Goal: Task Accomplishment & Management: Use online tool/utility

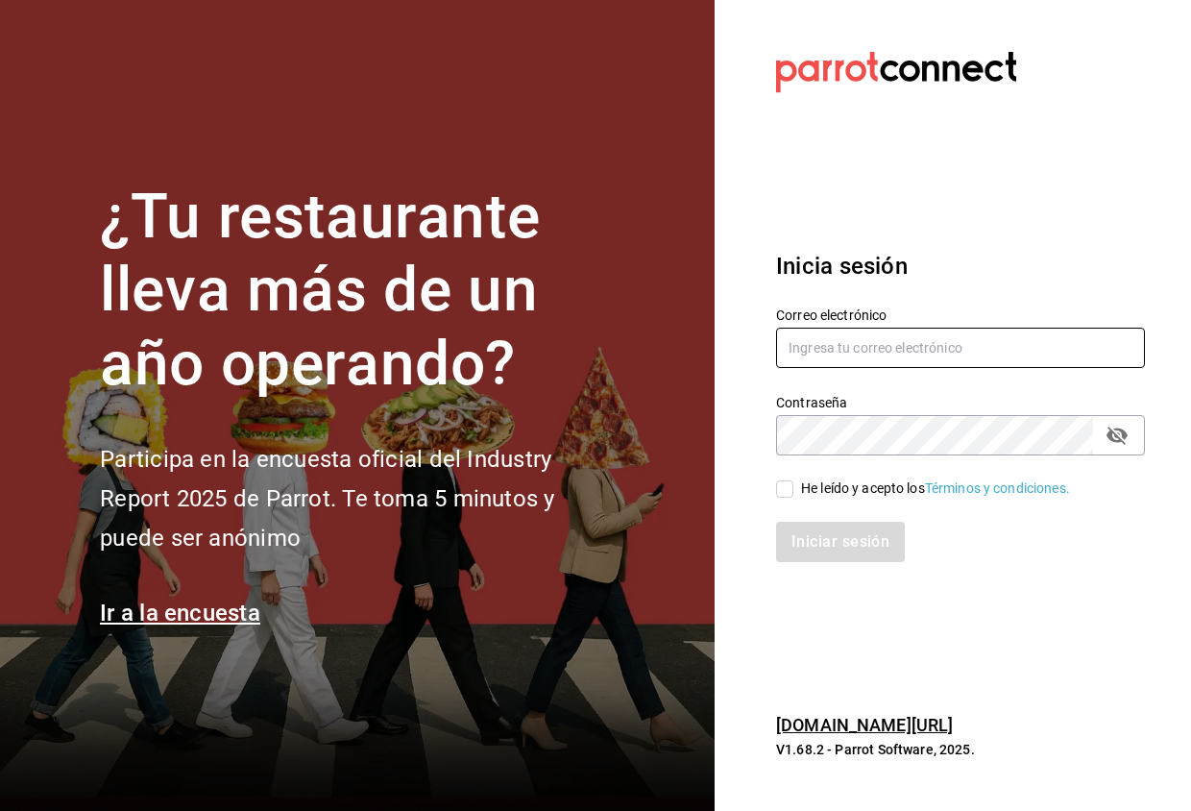
type input "[EMAIL_ADDRESS][DOMAIN_NAME]"
click at [783, 491] on input "He leído y acepto los Términos y condiciones." at bounding box center [784, 488] width 17 height 17
checkbox input "true"
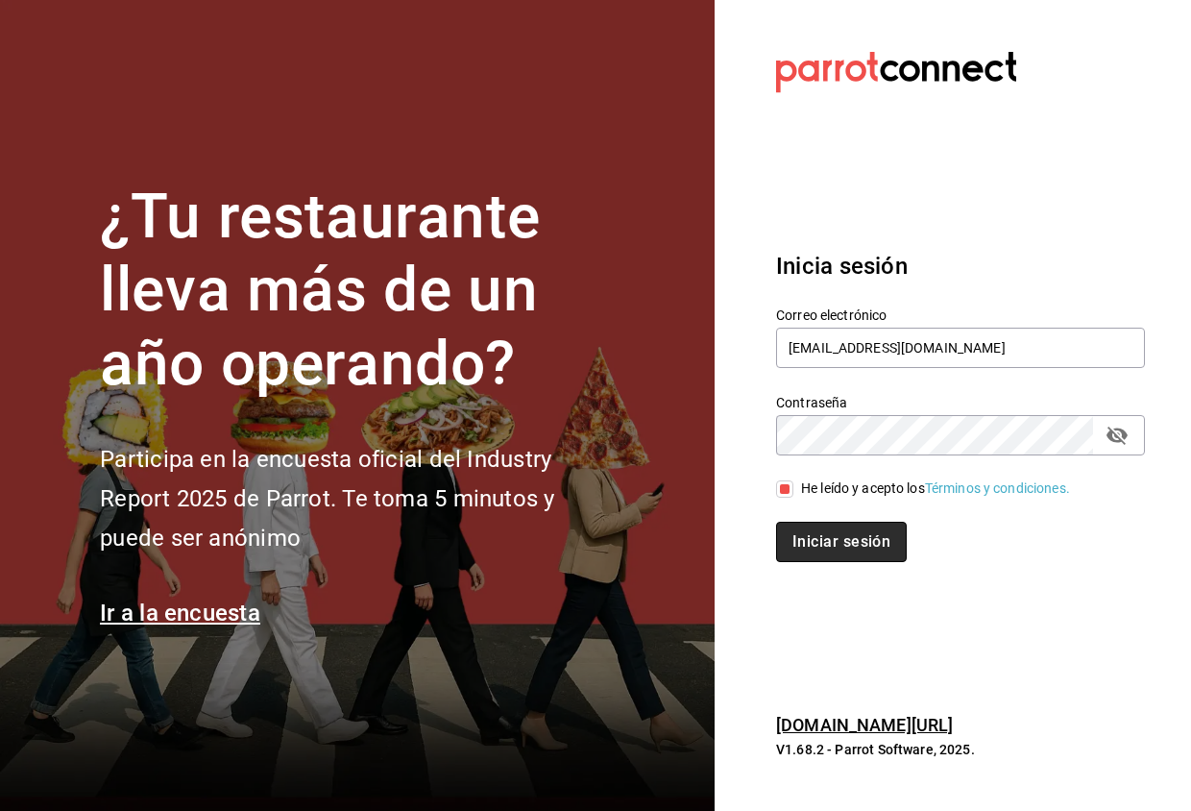
click at [814, 533] on button "Iniciar sesión" at bounding box center [841, 542] width 131 height 40
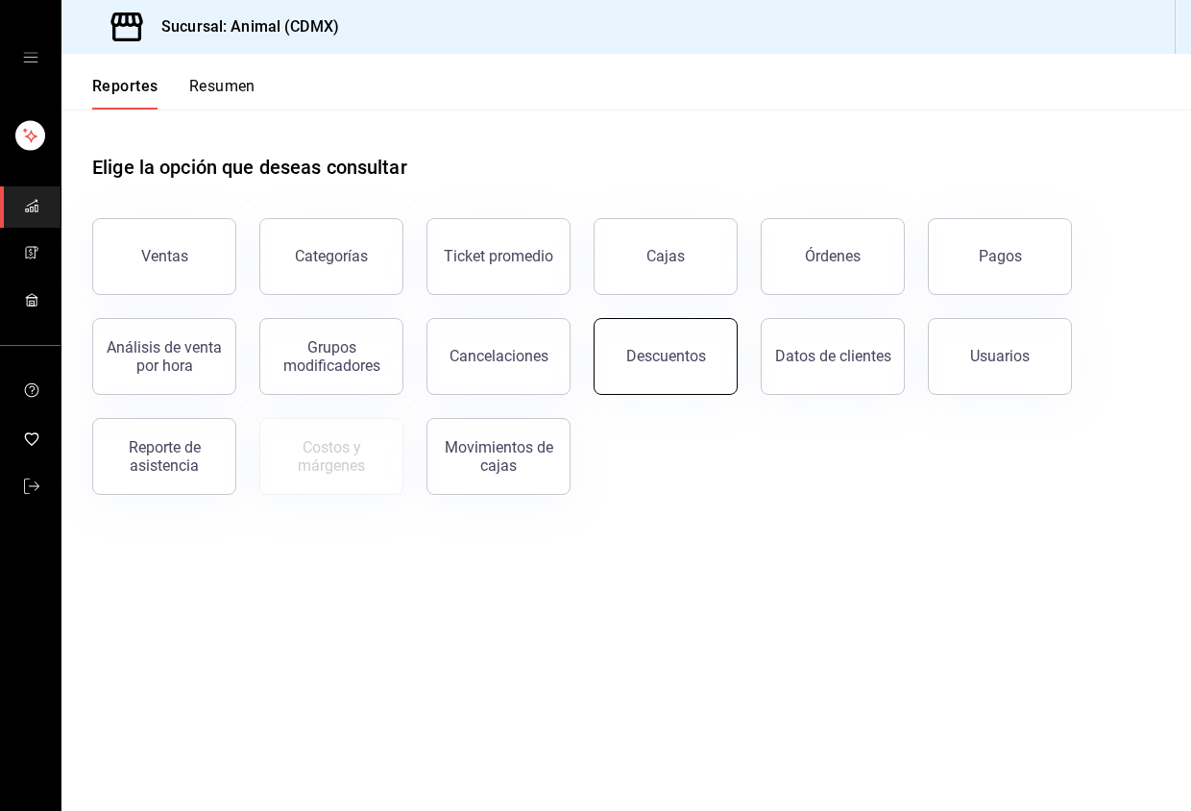
click at [653, 386] on button "Descuentos" at bounding box center [666, 356] width 144 height 77
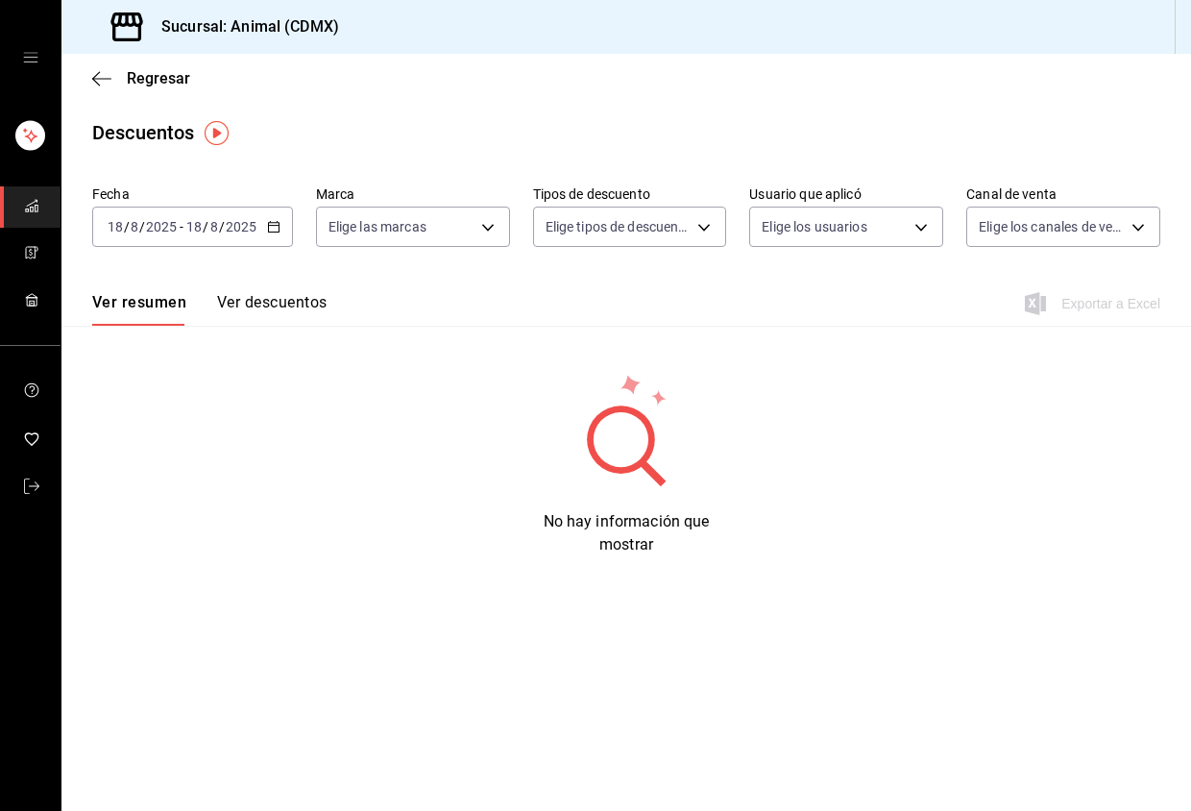
click at [216, 230] on input "8" at bounding box center [214, 226] width 10 height 15
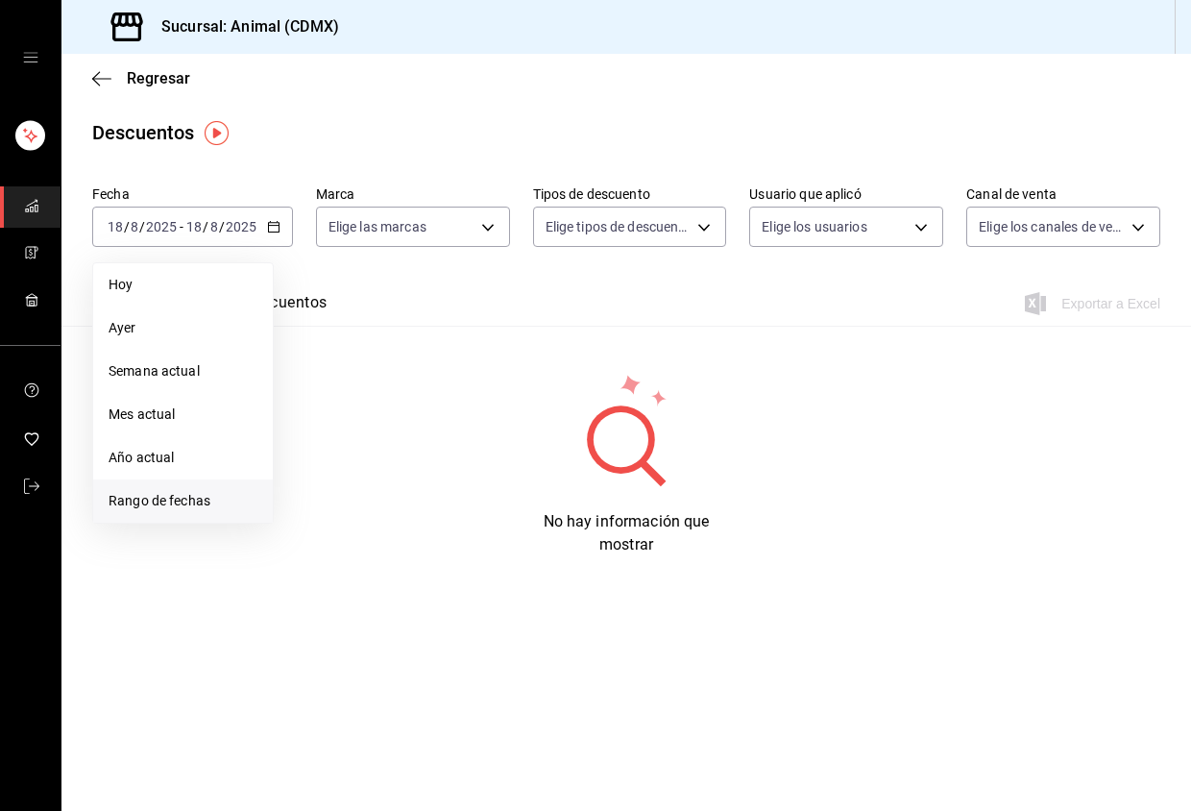
click at [185, 497] on span "Rango de fechas" at bounding box center [183, 501] width 149 height 20
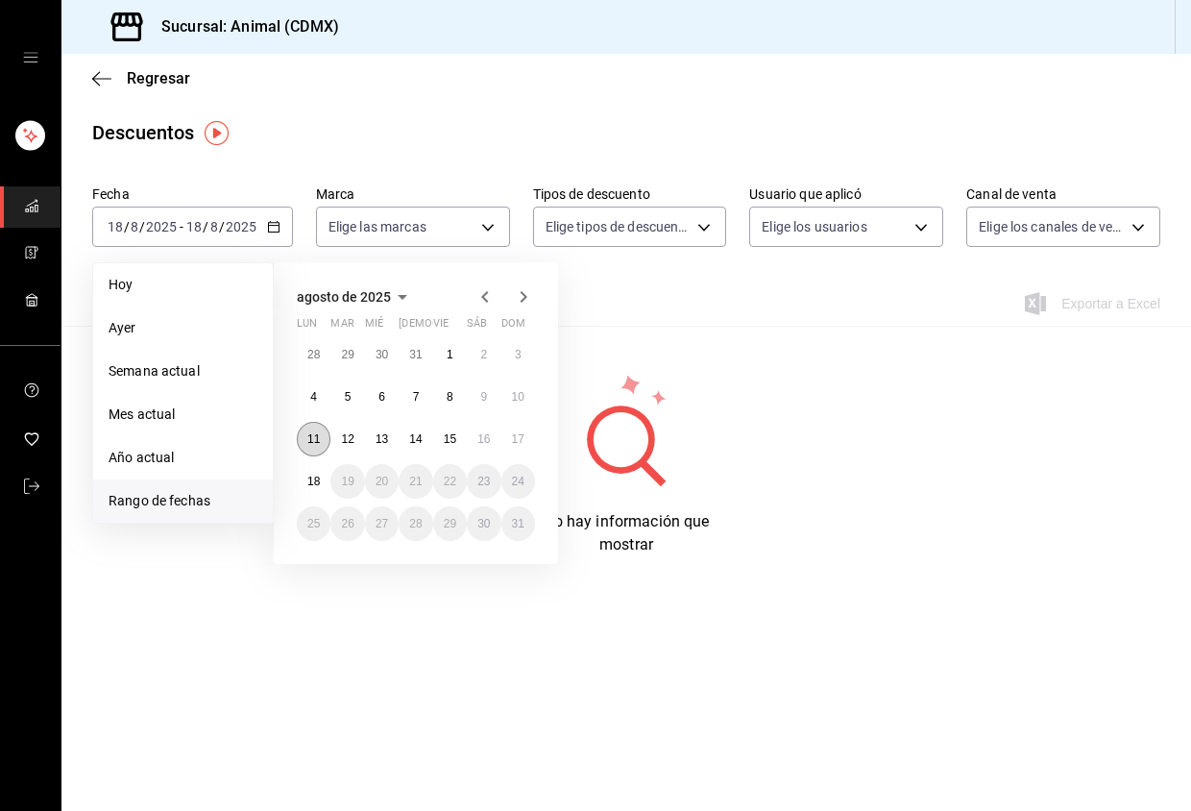
click at [316, 432] on abbr "11" at bounding box center [313, 438] width 12 height 13
click at [315, 479] on abbr "18" at bounding box center [313, 481] width 12 height 13
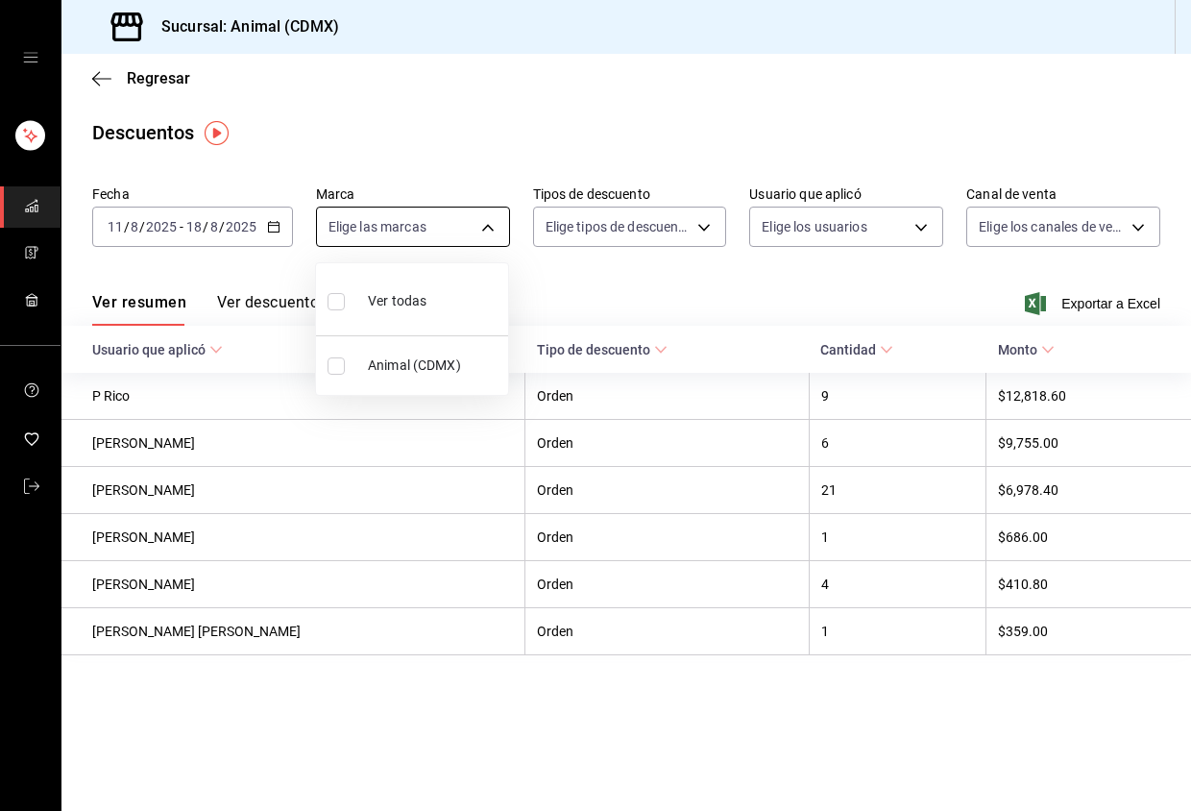
click at [498, 227] on body "Sucursal: Animal (CDMX) Regresar Descuentos Fecha [DATE] [DATE] - [DATE] [DATE]…" at bounding box center [595, 405] width 1191 height 811
click at [453, 294] on li "Ver todas" at bounding box center [412, 299] width 192 height 57
type input "cb0f6aec-1481-4e37-861c-bab9b3a65b14"
checkbox input "true"
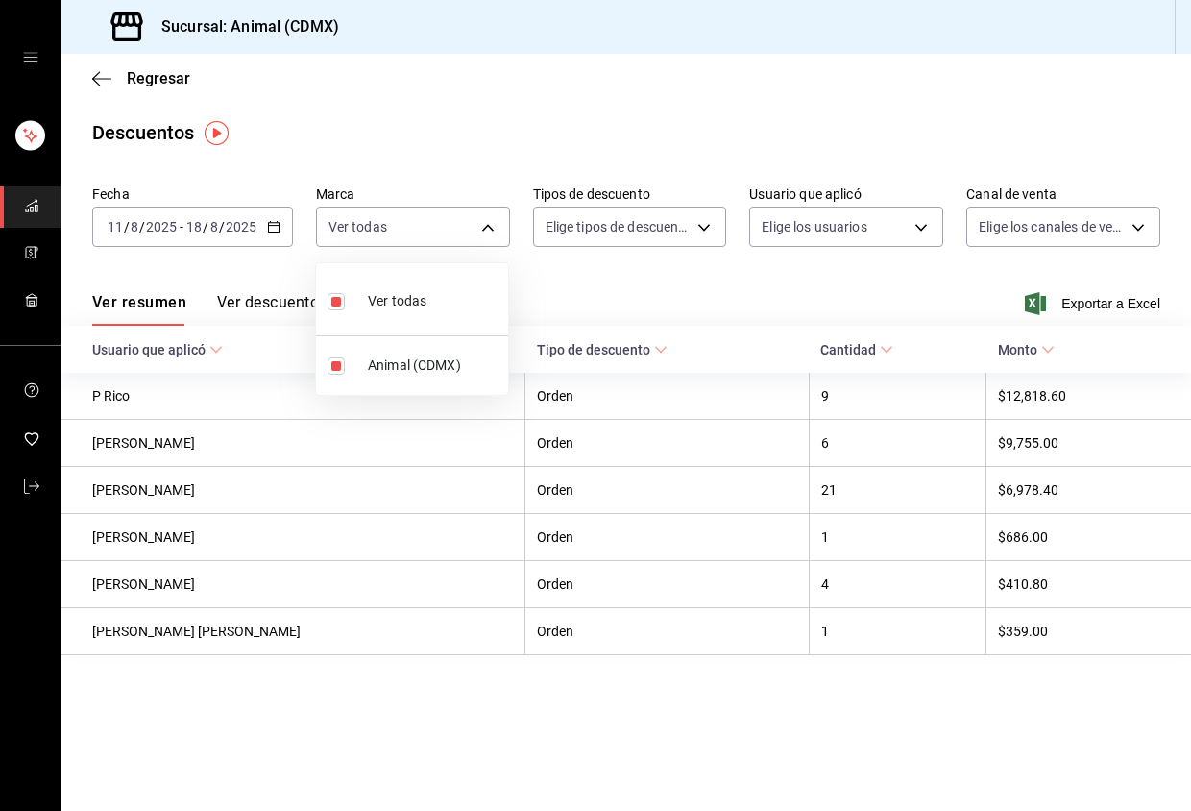
click at [699, 230] on div at bounding box center [595, 405] width 1191 height 811
click at [699, 230] on body "Sucursal: Animal (CDMX) Regresar Descuentos Fecha [DATE] [DATE] - [DATE] [DATE]…" at bounding box center [595, 405] width 1191 height 811
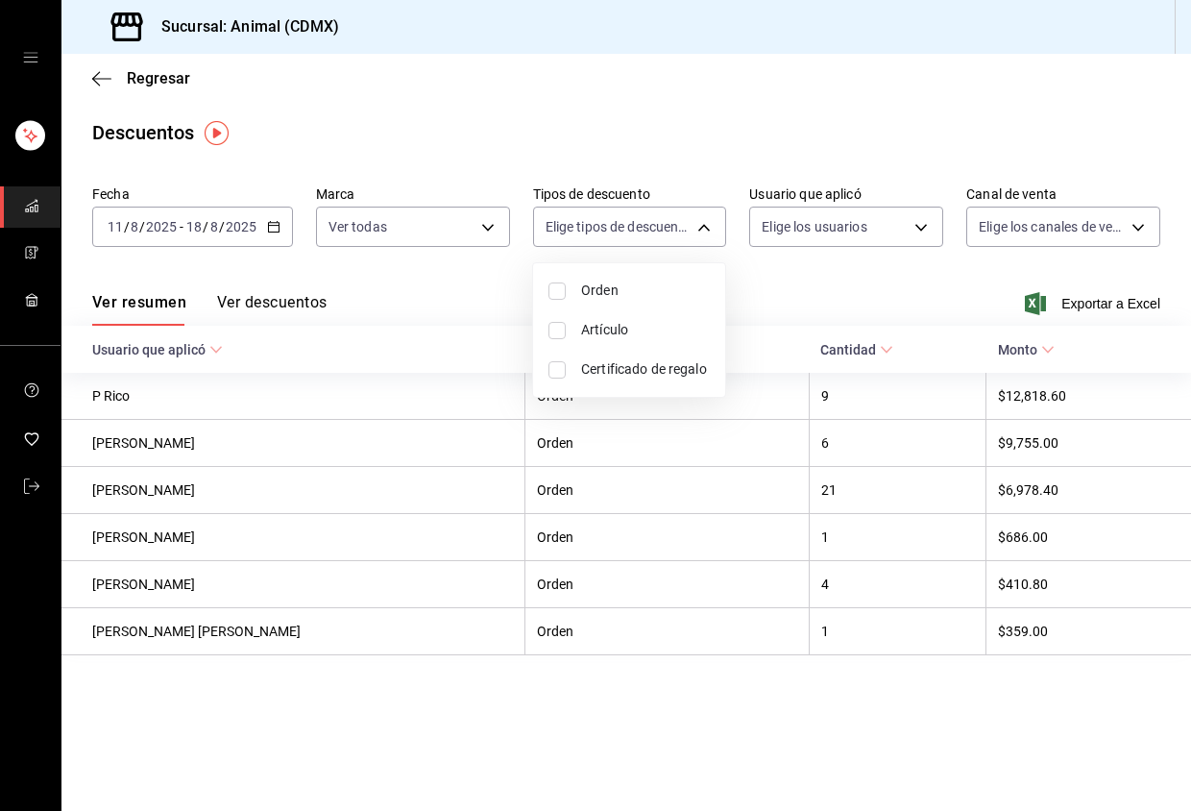
click at [677, 276] on li "Orden" at bounding box center [629, 290] width 192 height 39
type input "ORDER"
checkbox input "true"
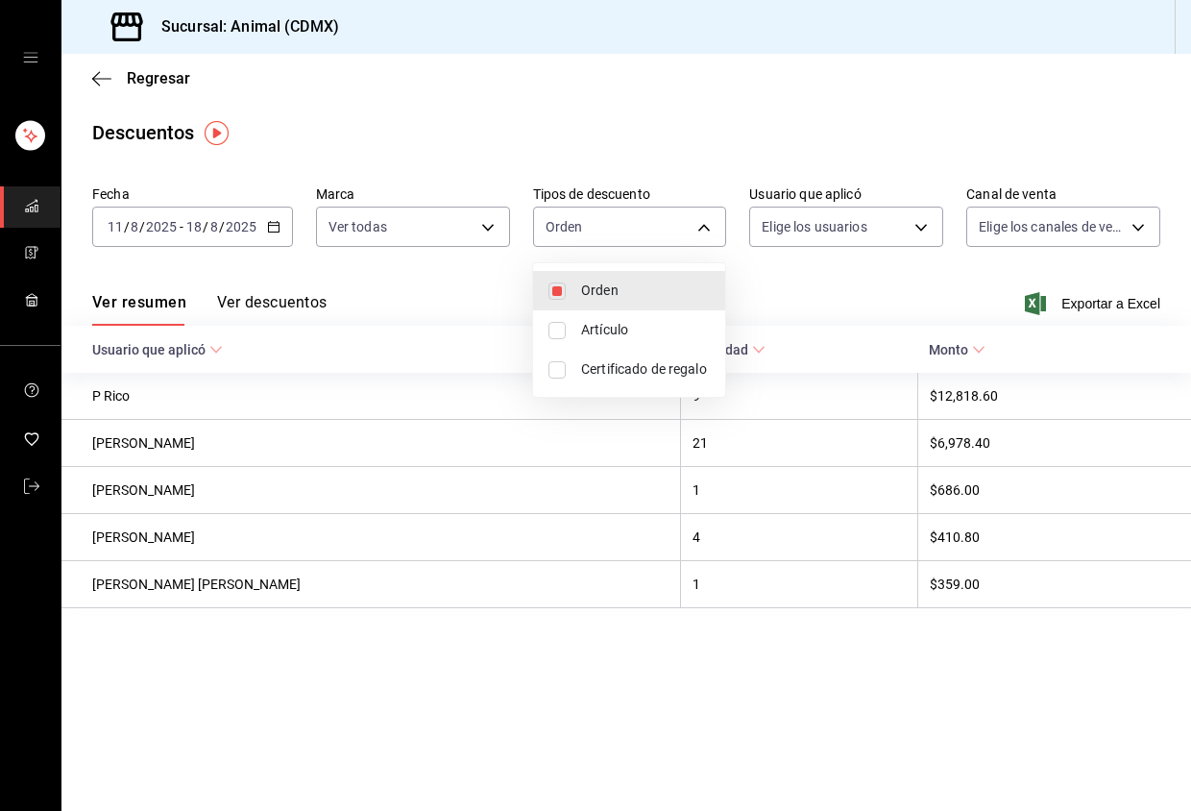
click at [855, 235] on div at bounding box center [595, 405] width 1191 height 811
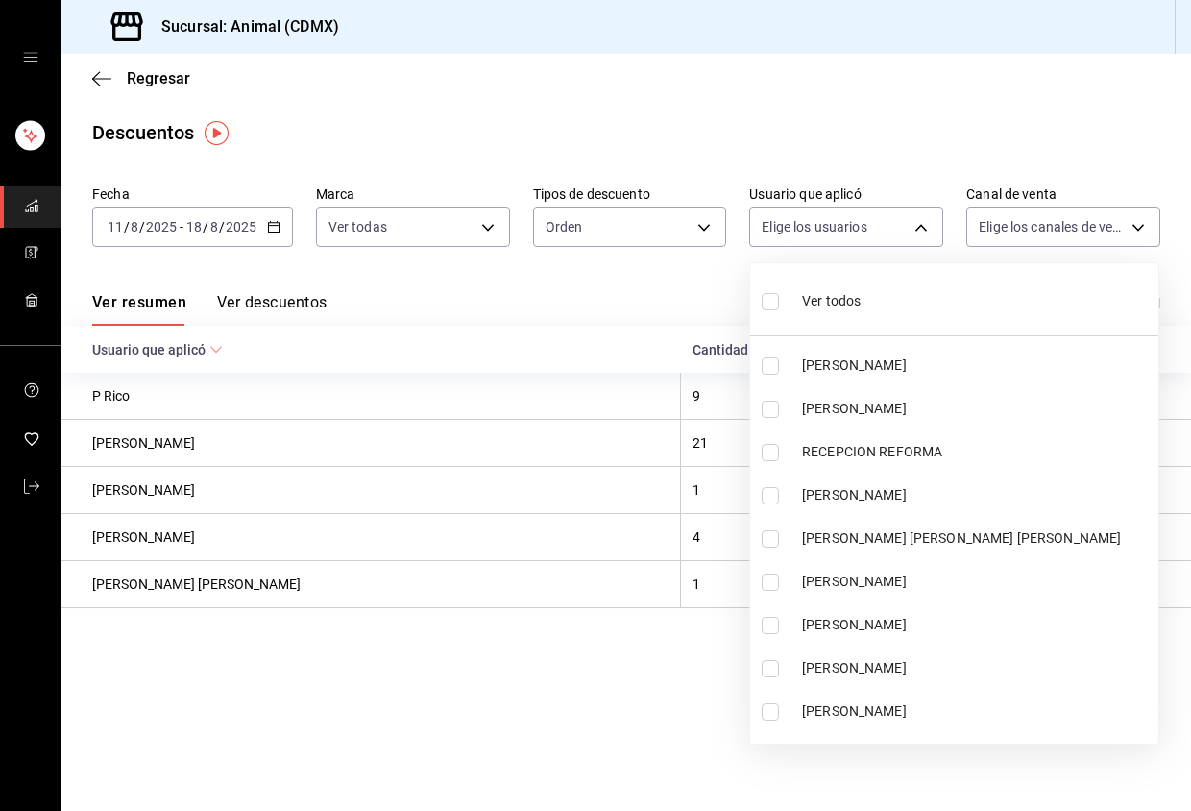
drag, startPoint x: 893, startPoint y: 231, endPoint x: 891, endPoint y: 271, distance: 40.5
click at [893, 231] on body "Sucursal: Animal (CDMX) Regresar Descuentos Fecha [DATE] [DATE] - [DATE] [DATE]…" at bounding box center [595, 405] width 1191 height 811
click at [895, 280] on li "Ver todos" at bounding box center [954, 299] width 408 height 57
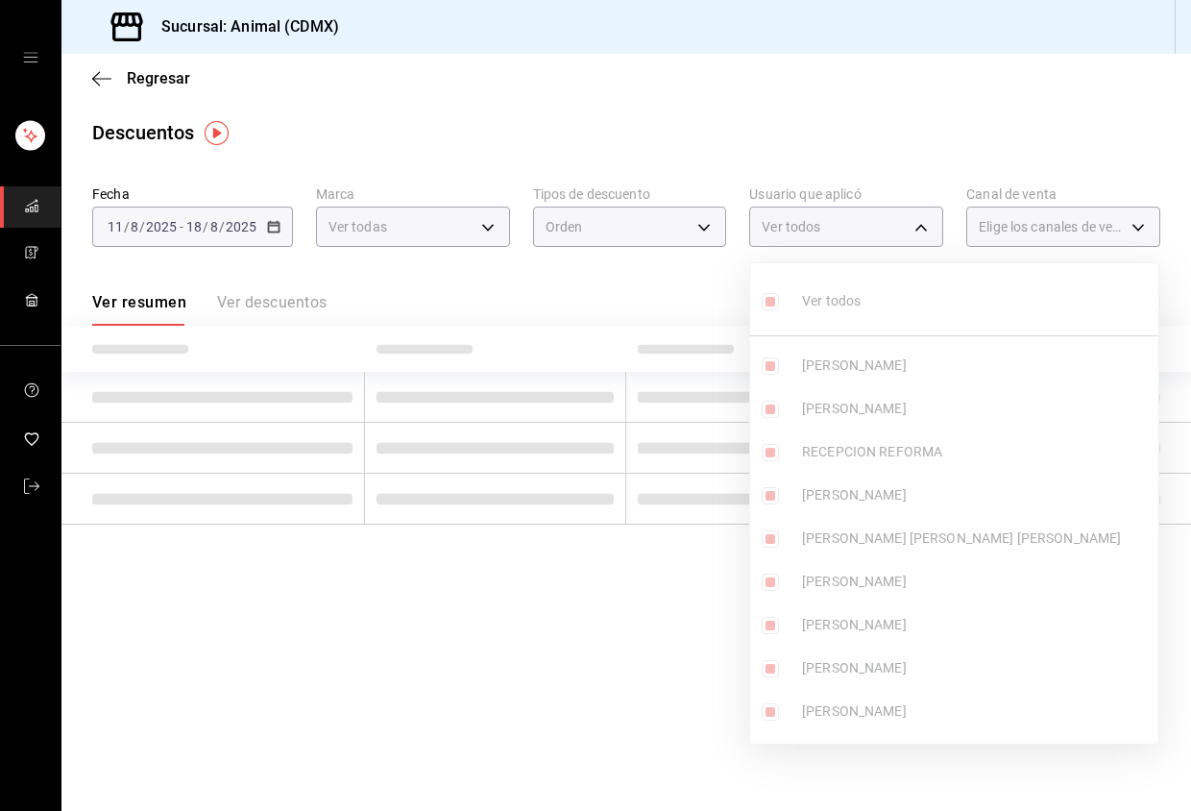
type input "30277455-3ca3-45c6-a5a1-4f51966431b5,83bb8481-b486-43df-93ac-4d45906b7ad7,c26c7…"
checkbox input "true"
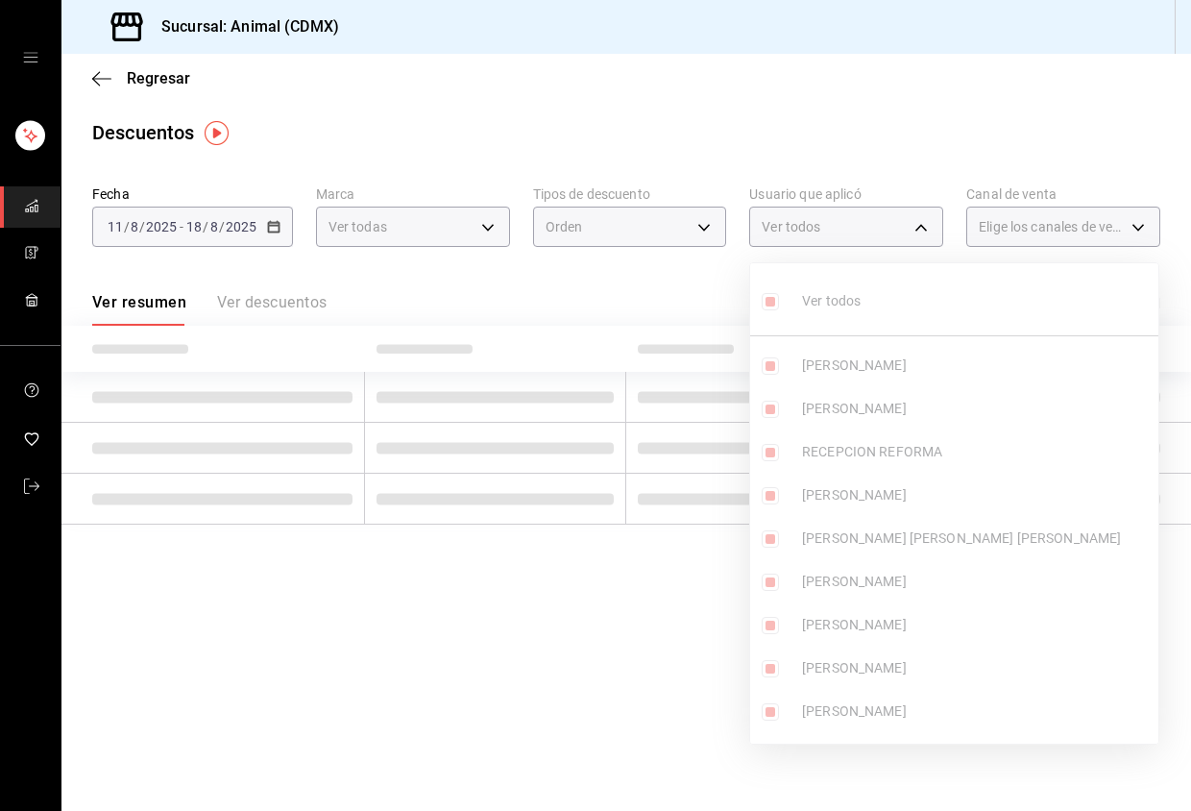
checkbox input "true"
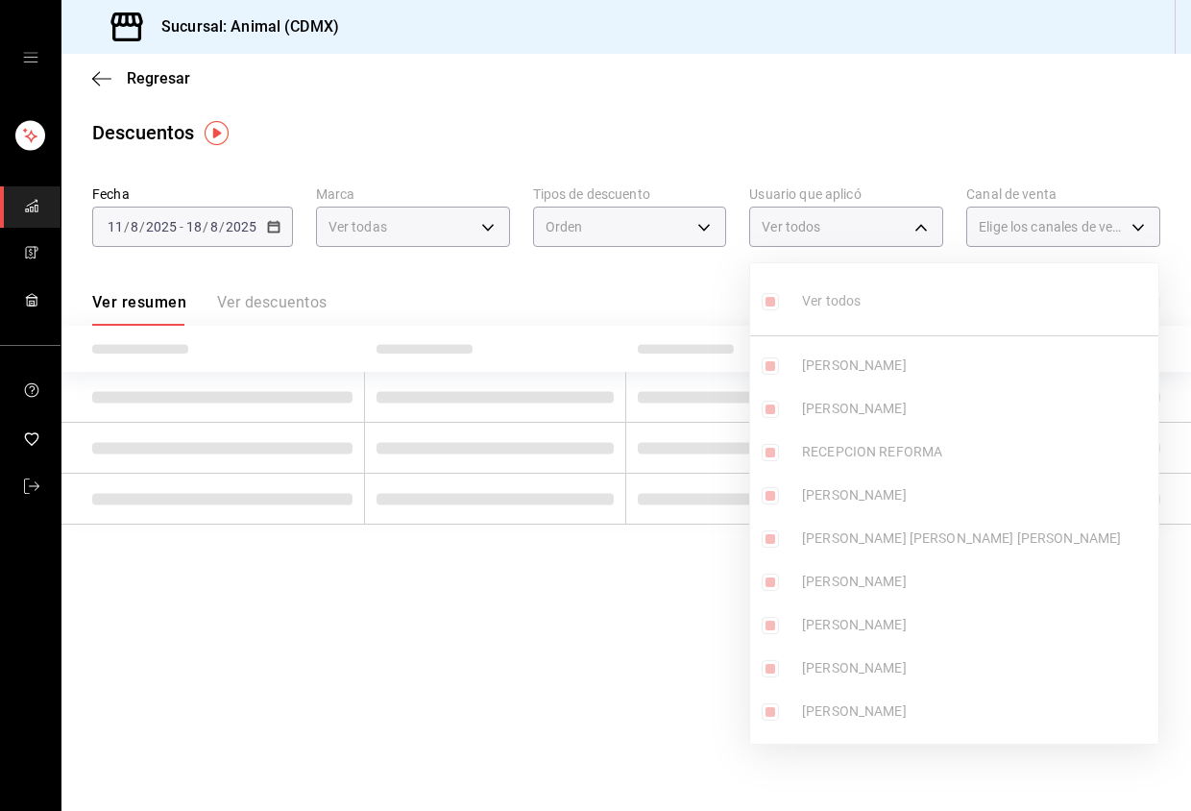
checkbox input "true"
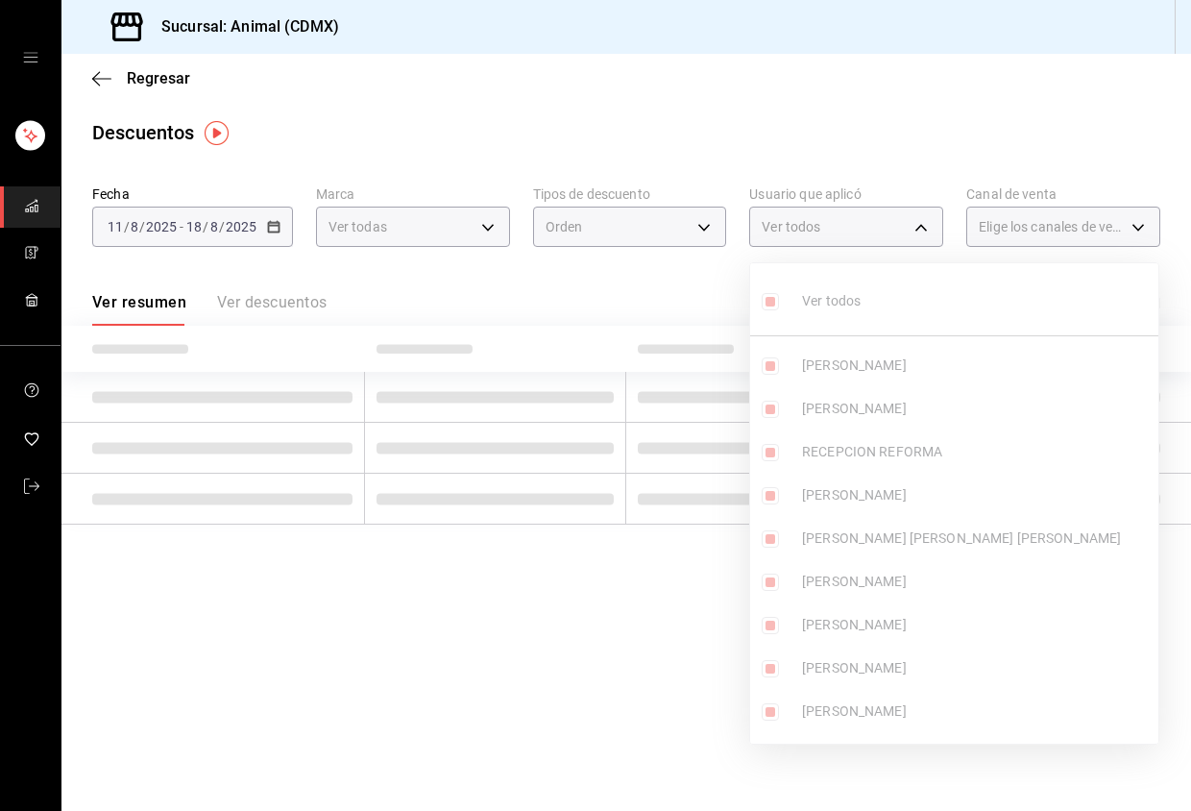
checkbox input "true"
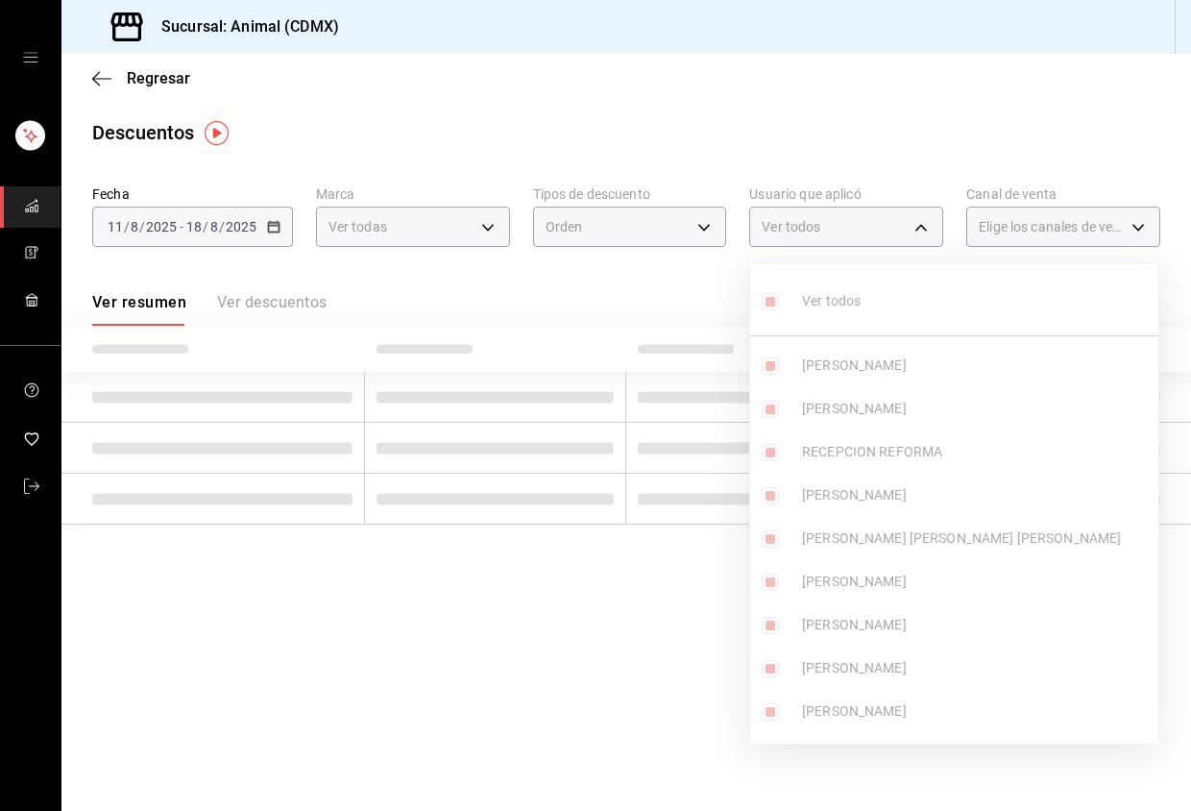
checkbox input "true"
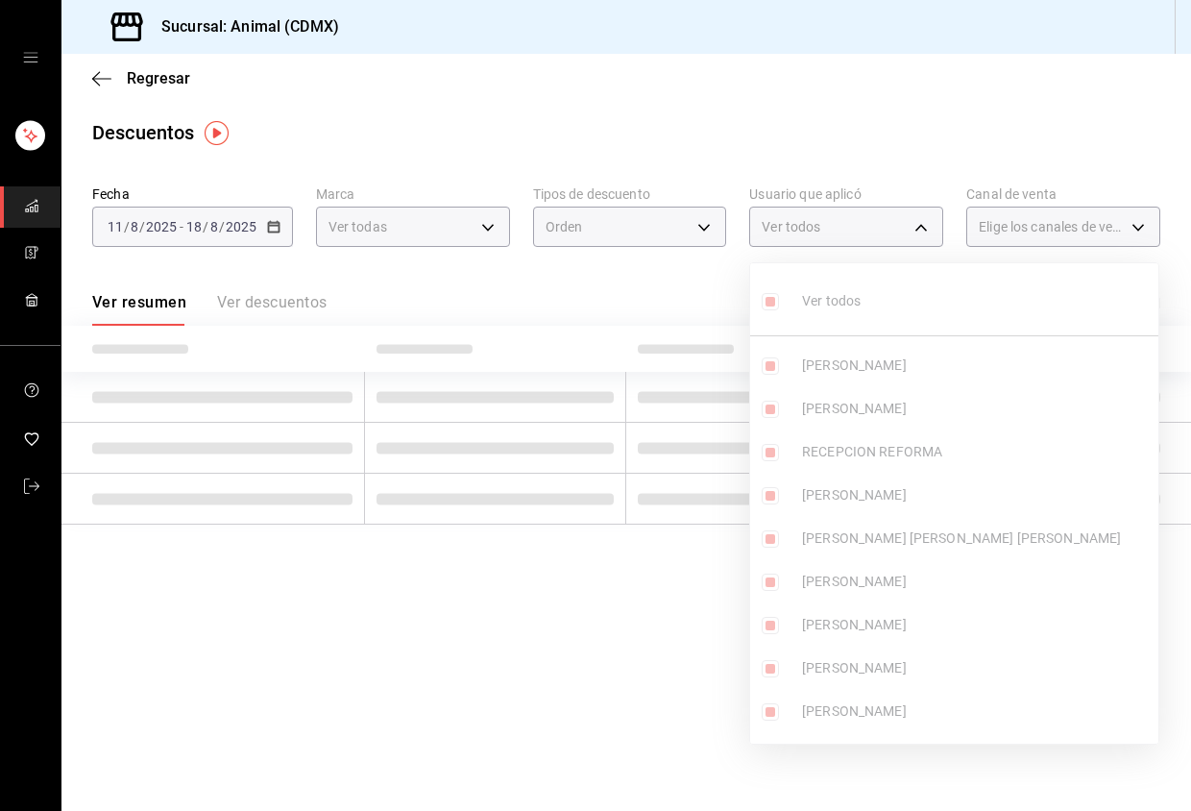
checkbox input "true"
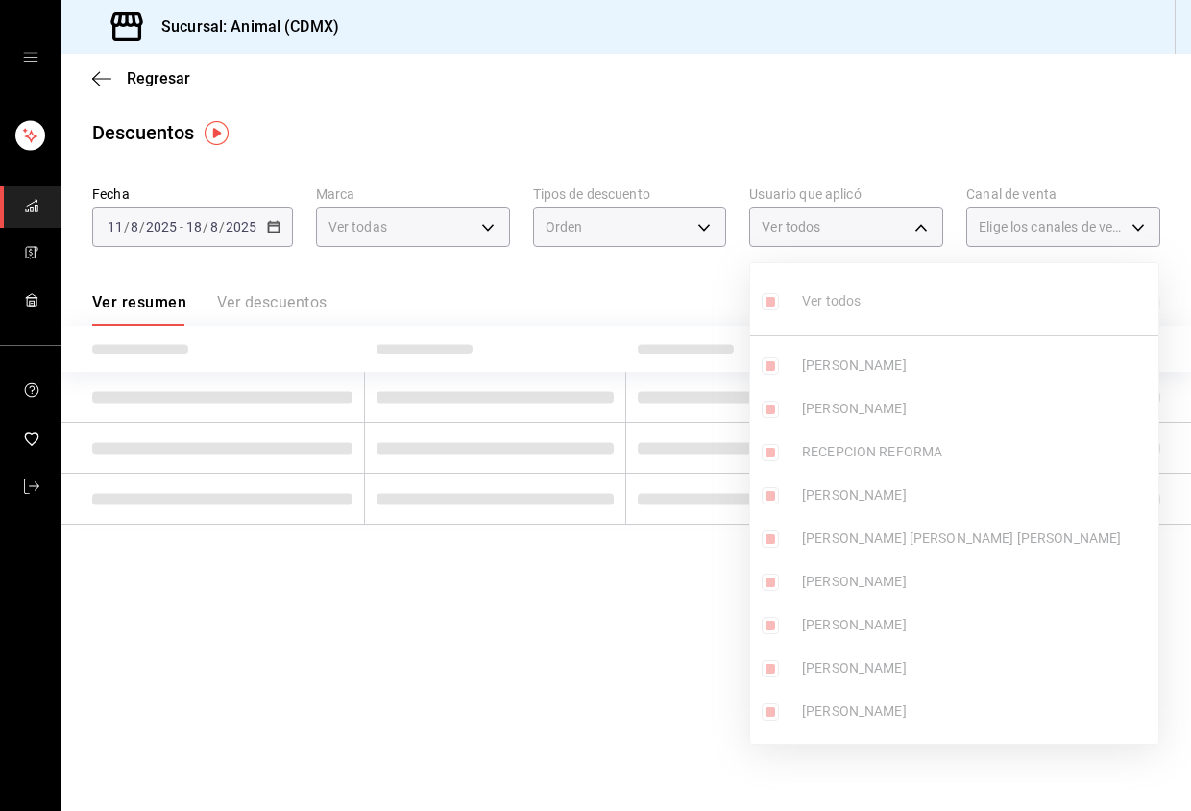
checkbox input "true"
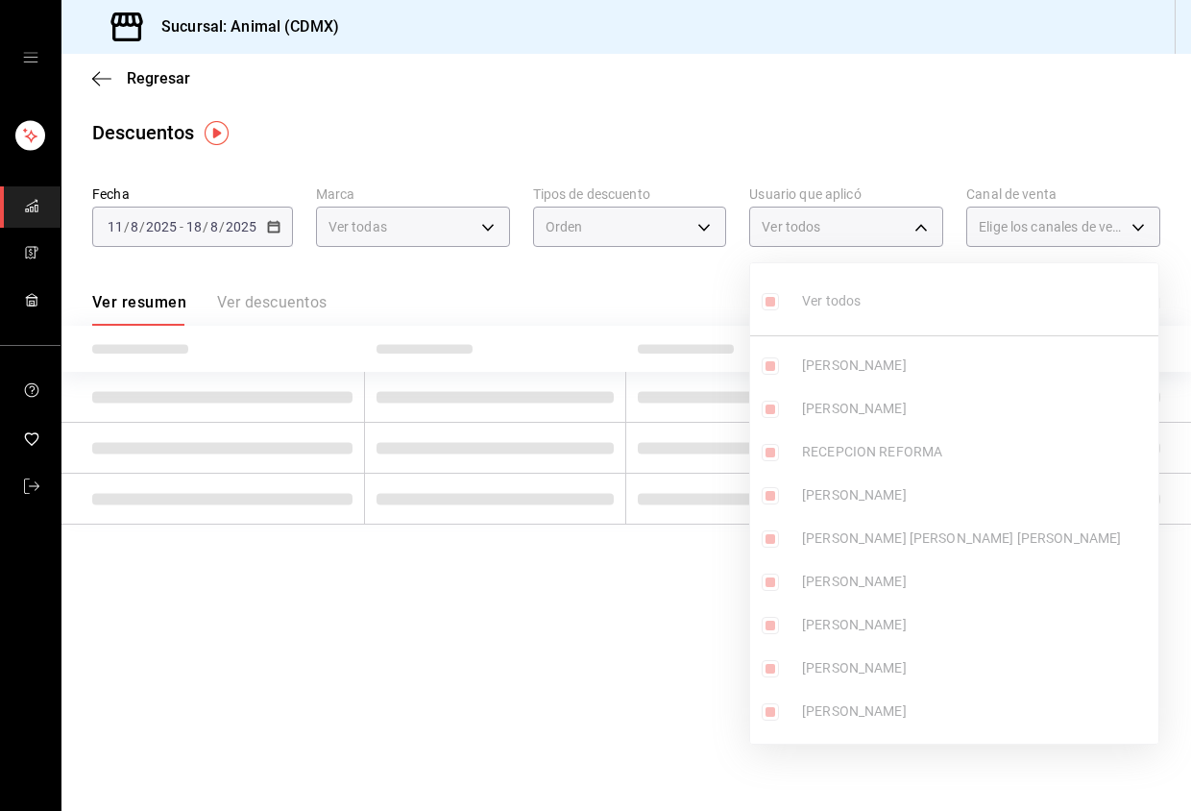
checkbox input "true"
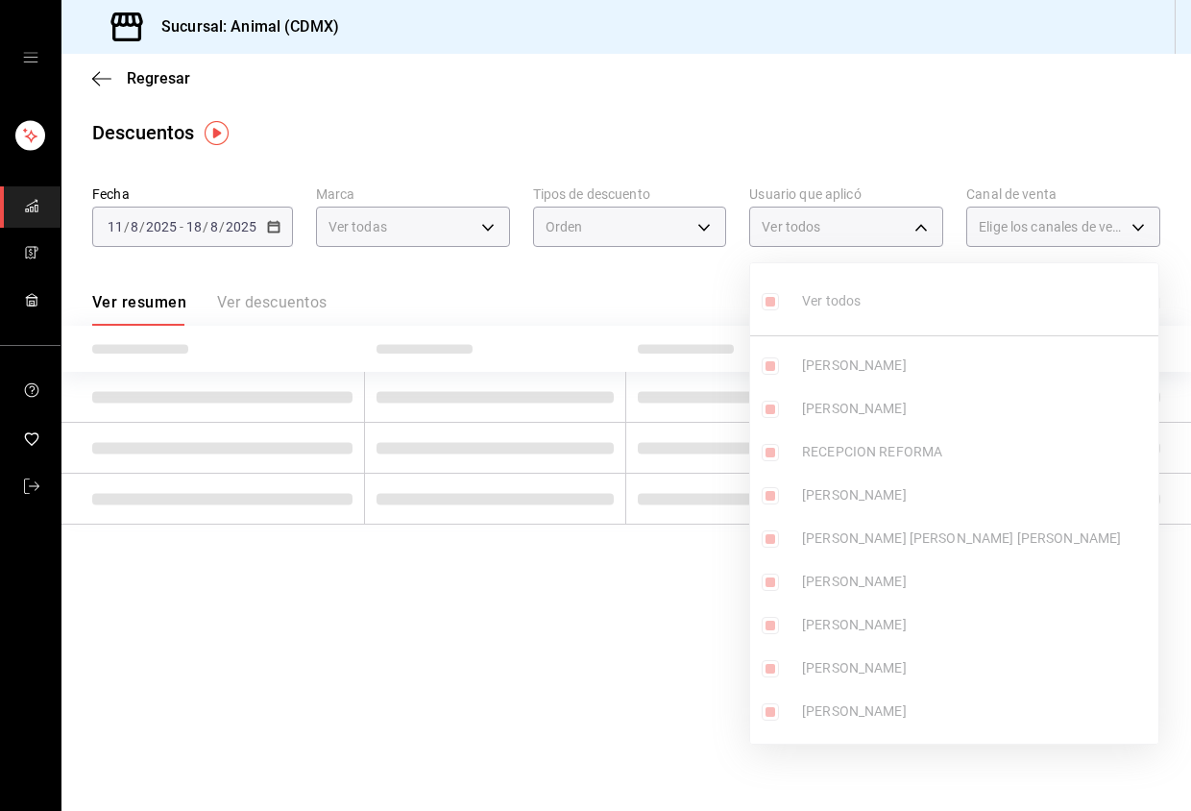
checkbox input "true"
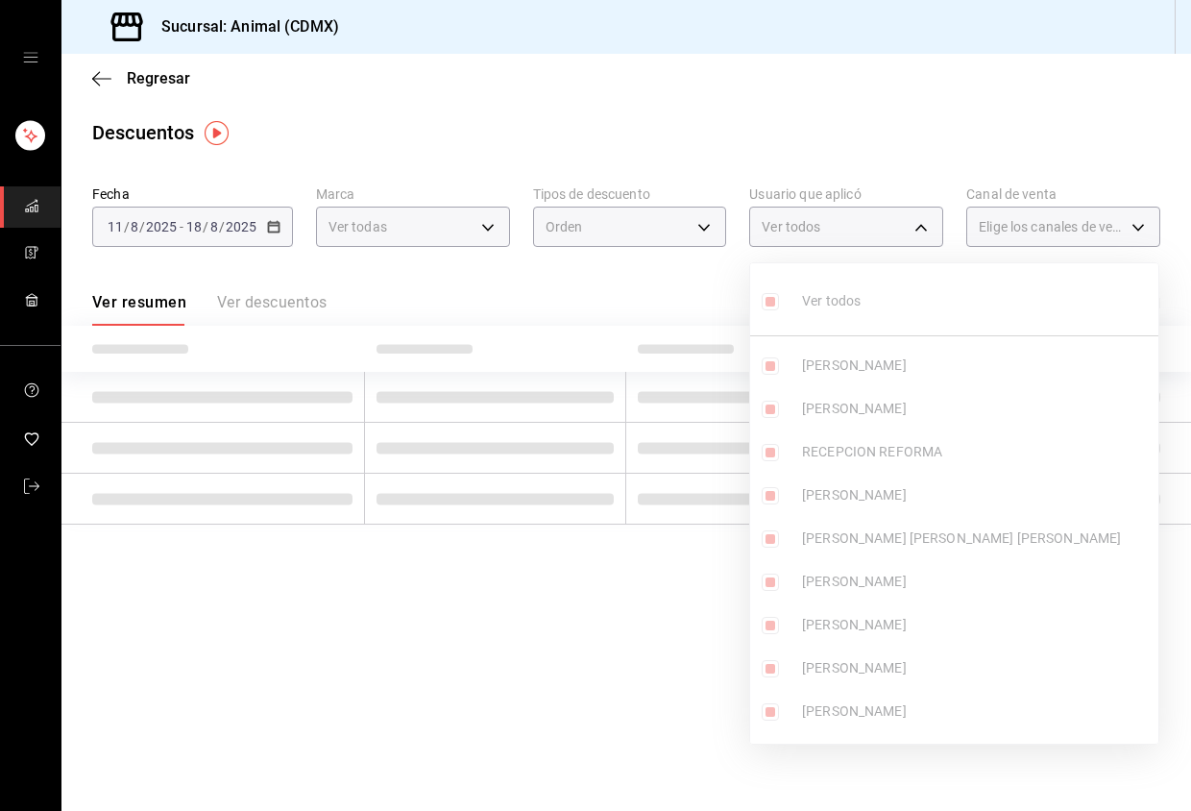
checkbox input "true"
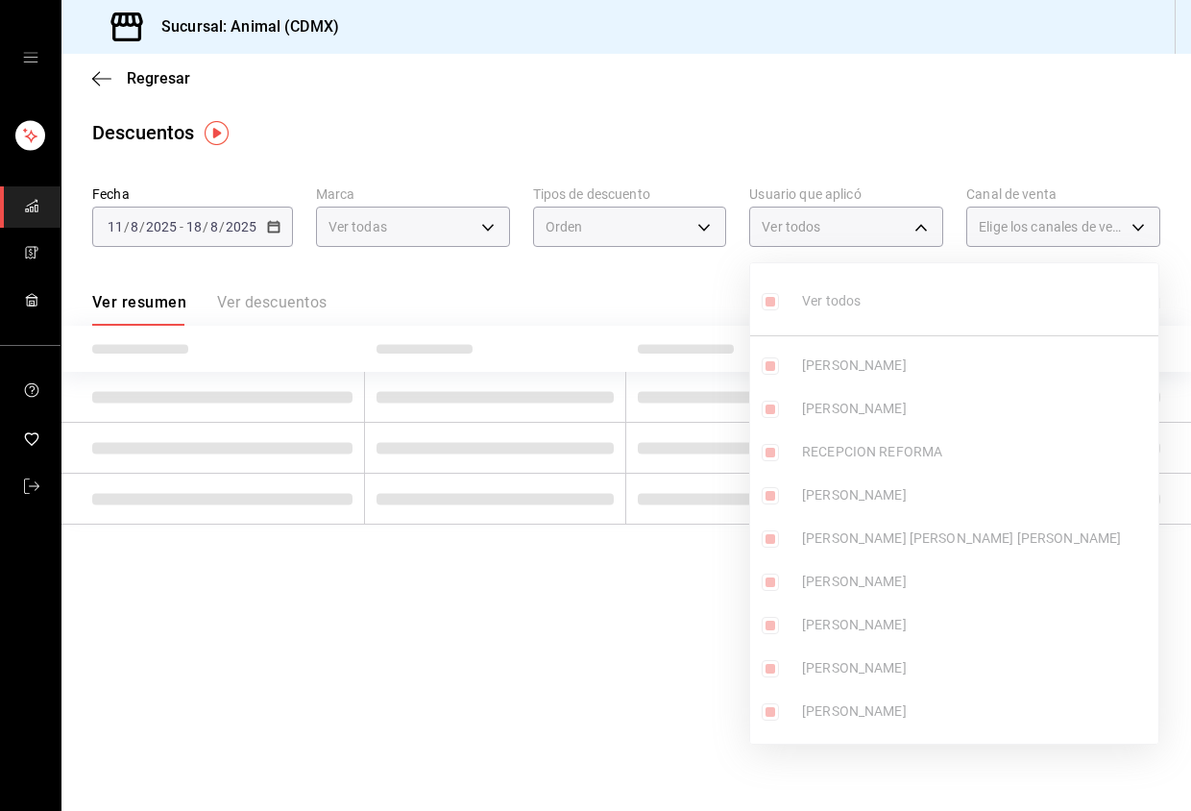
checkbox input "true"
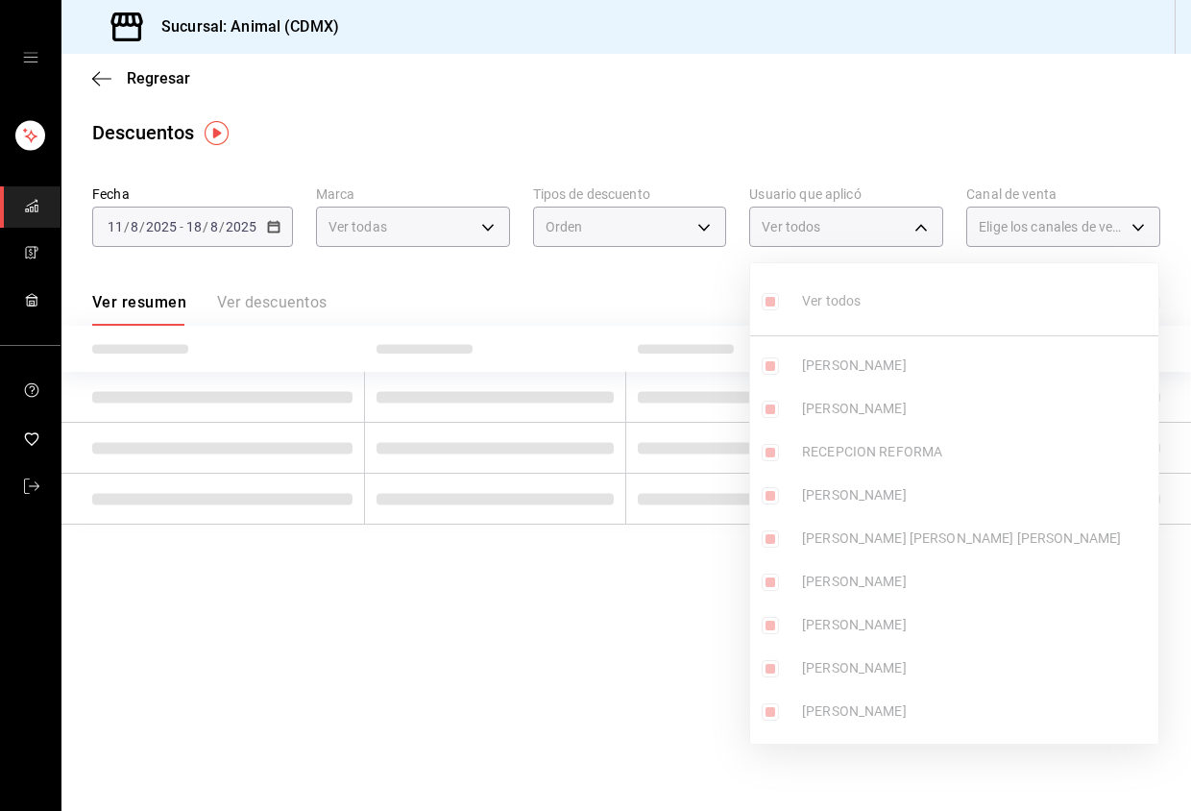
checkbox input "true"
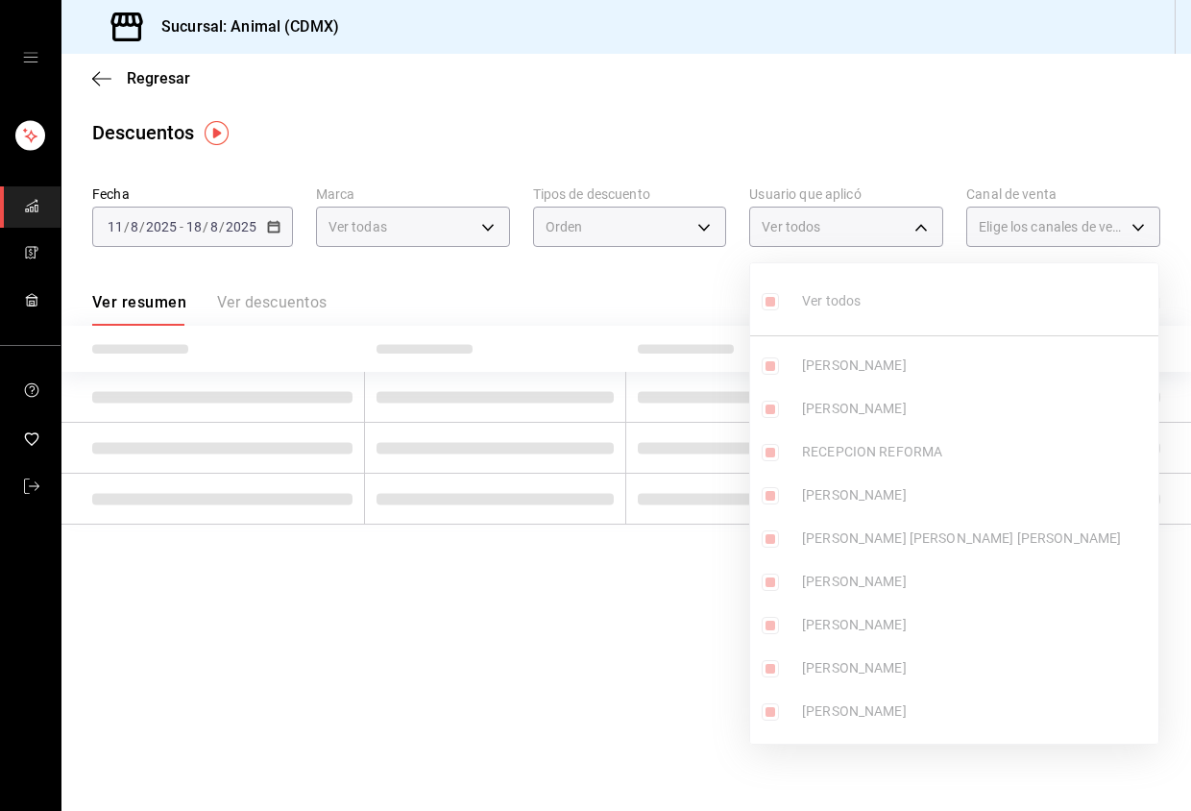
checkbox input "true"
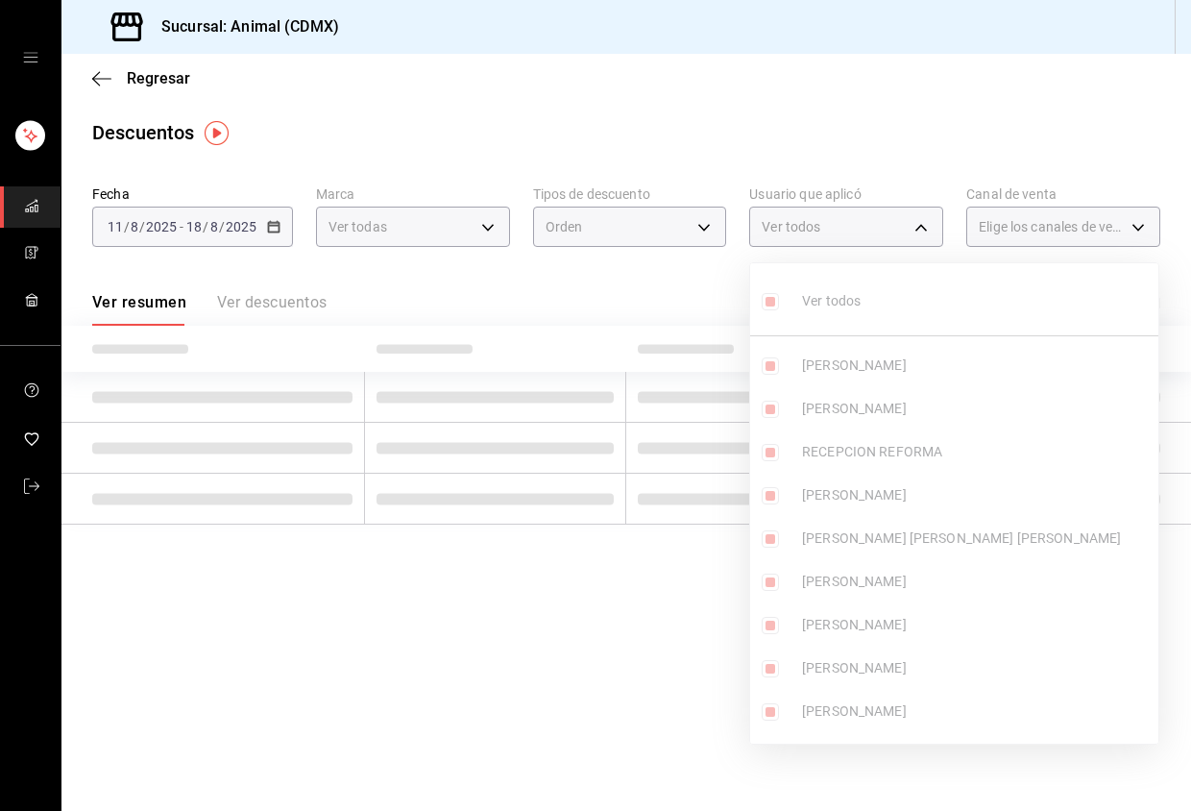
checkbox input "true"
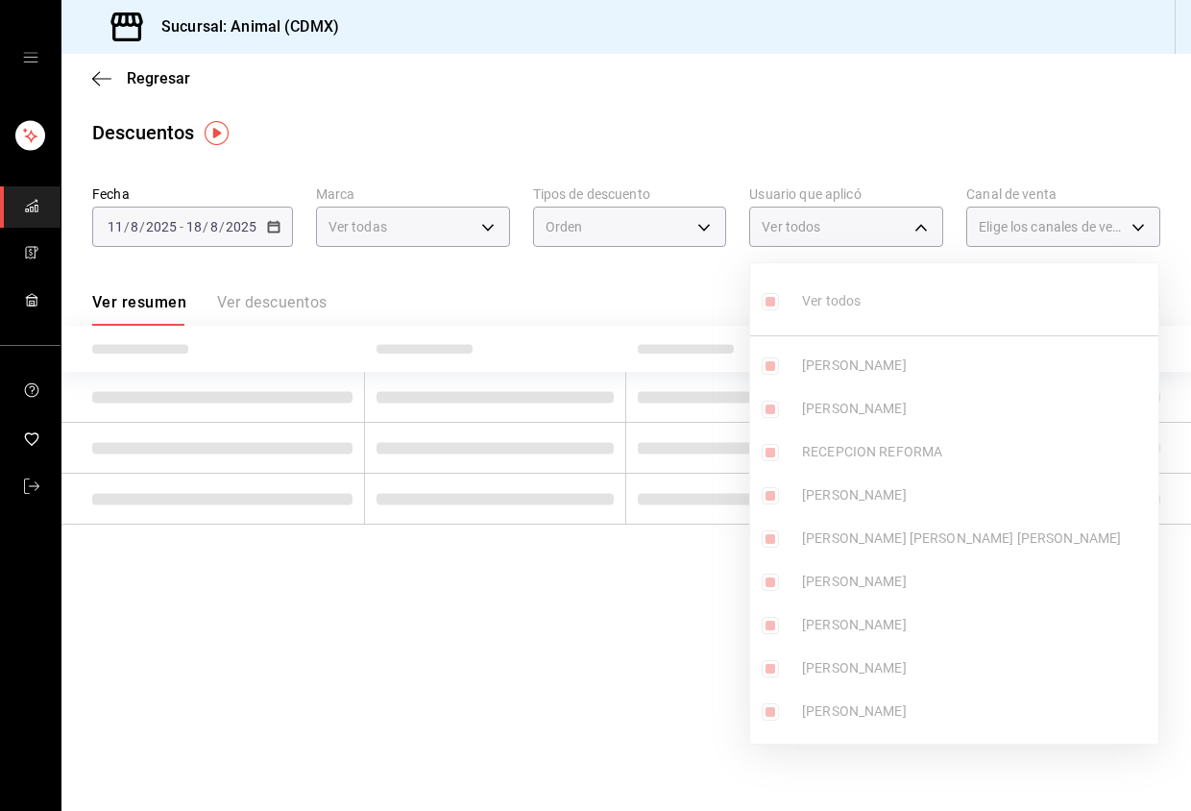
checkbox input "true"
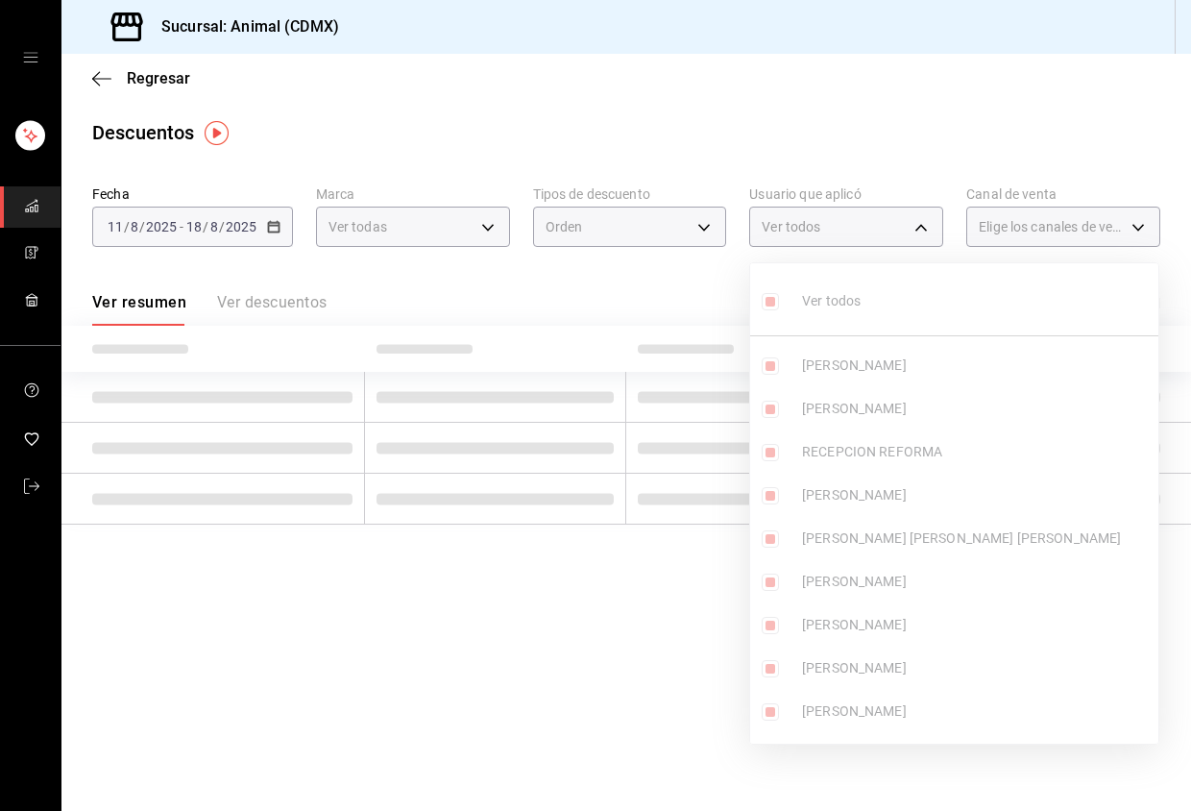
checkbox input "true"
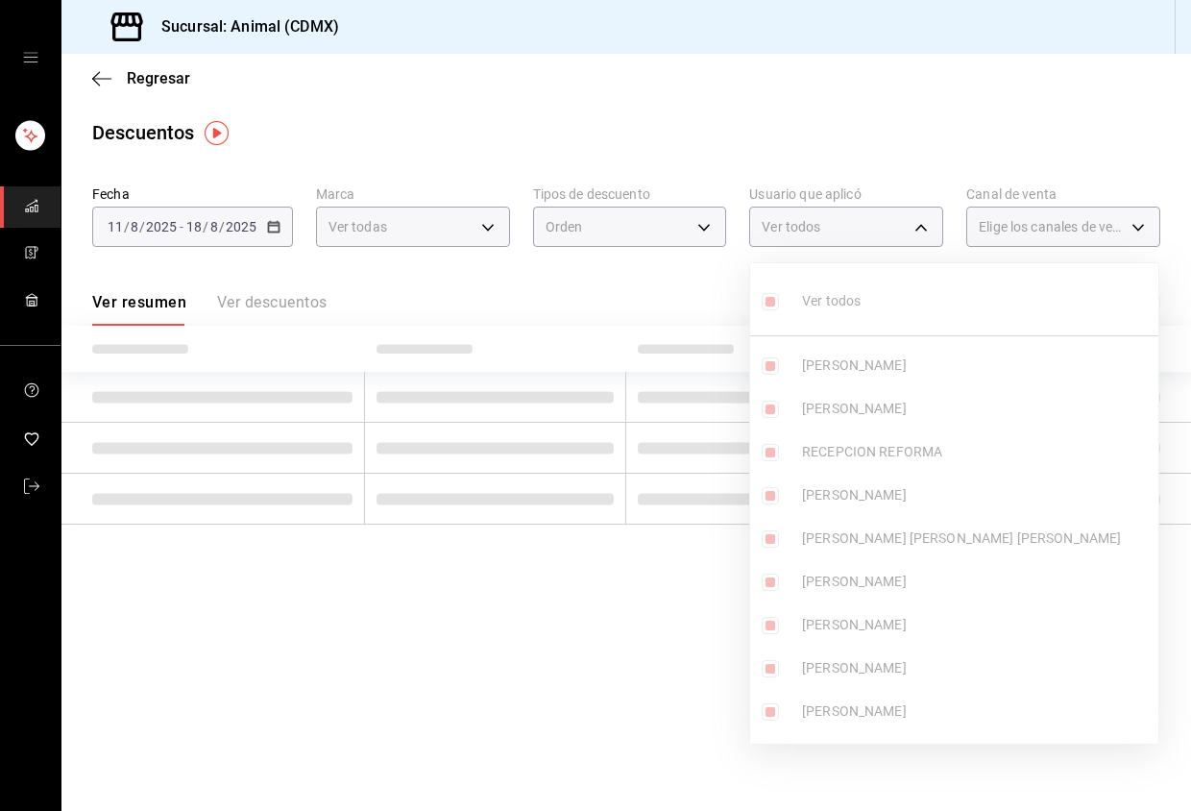
checkbox input "true"
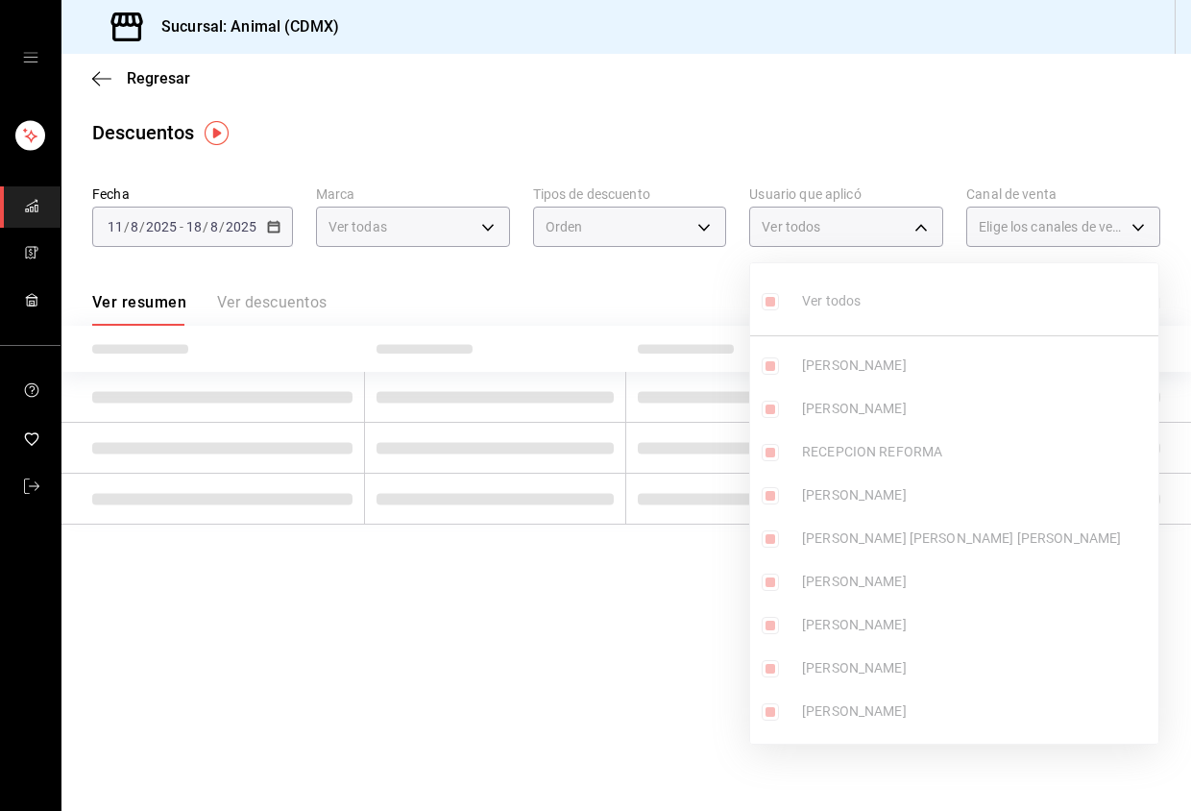
checkbox input "true"
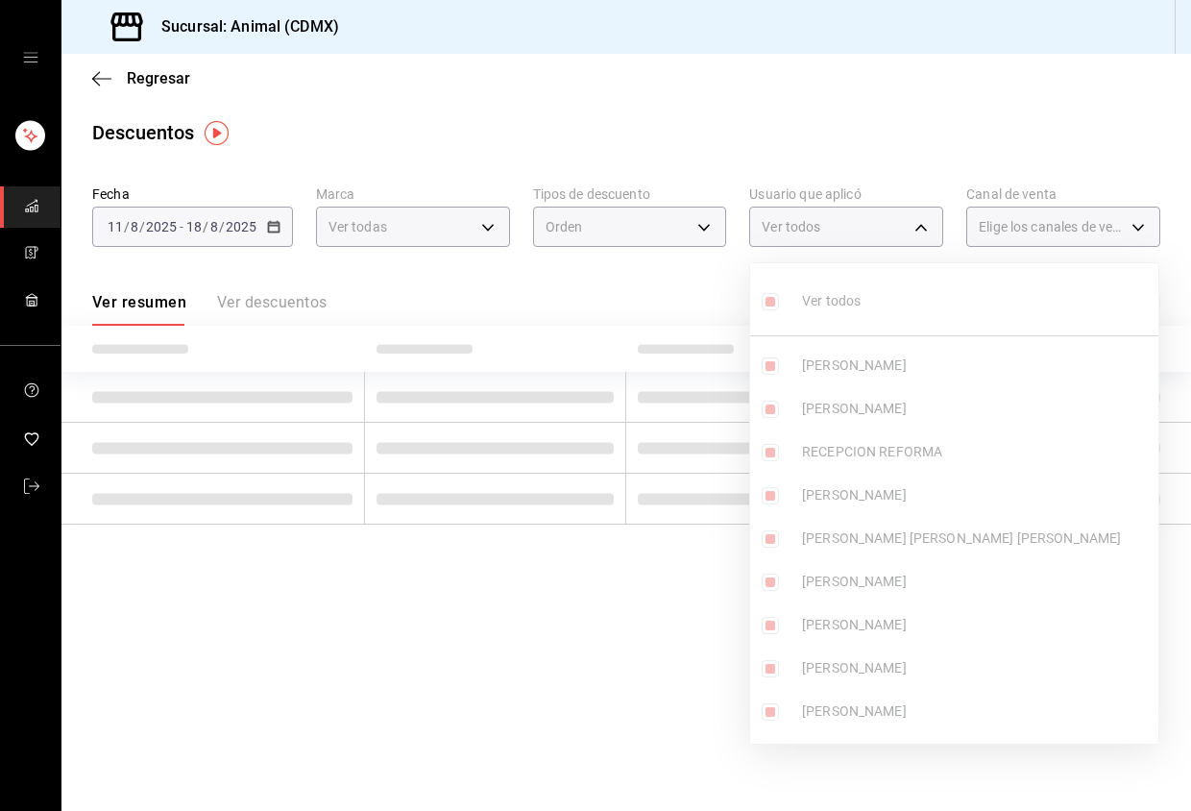
checkbox input "true"
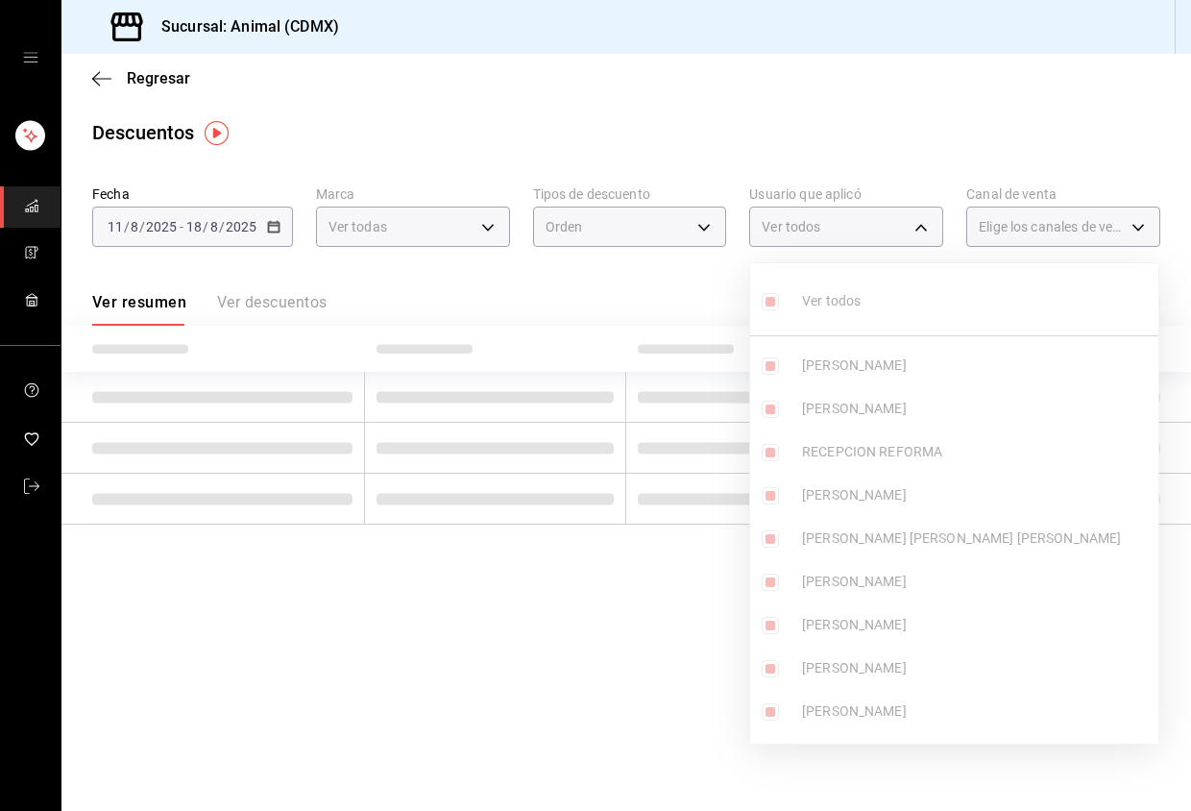
checkbox input "true"
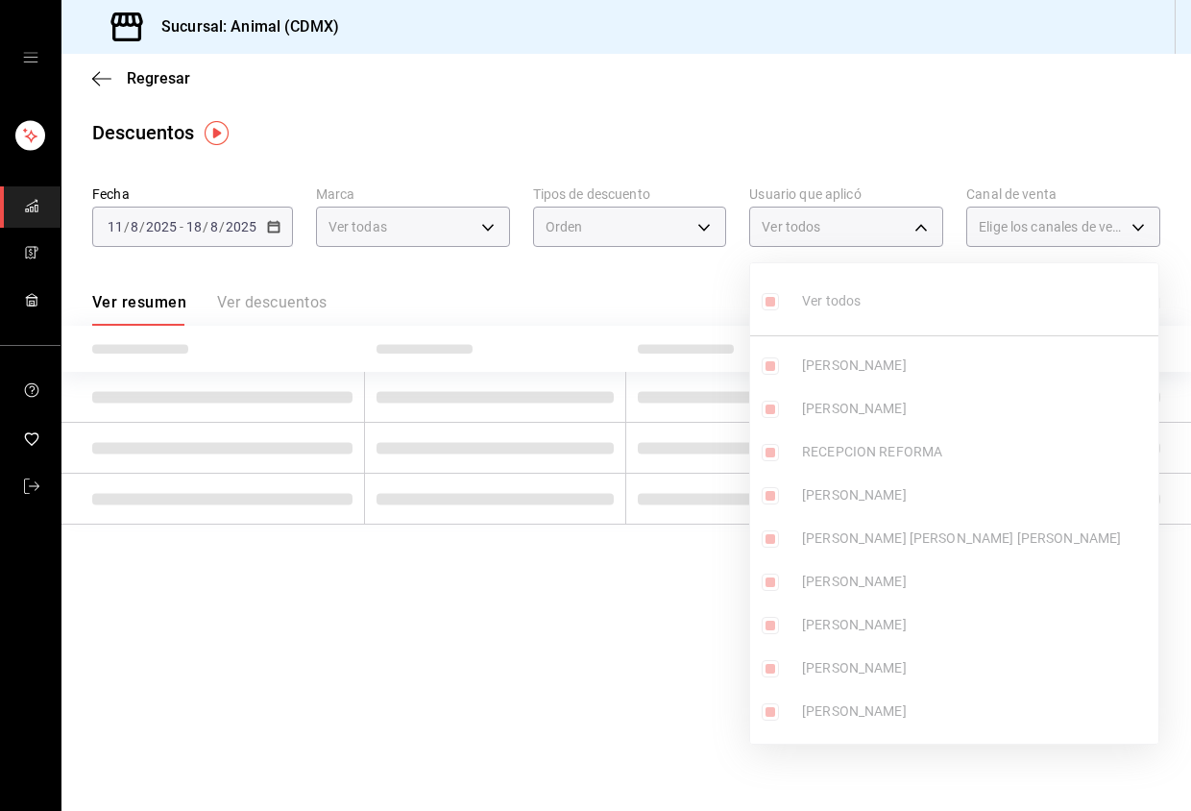
checkbox input "true"
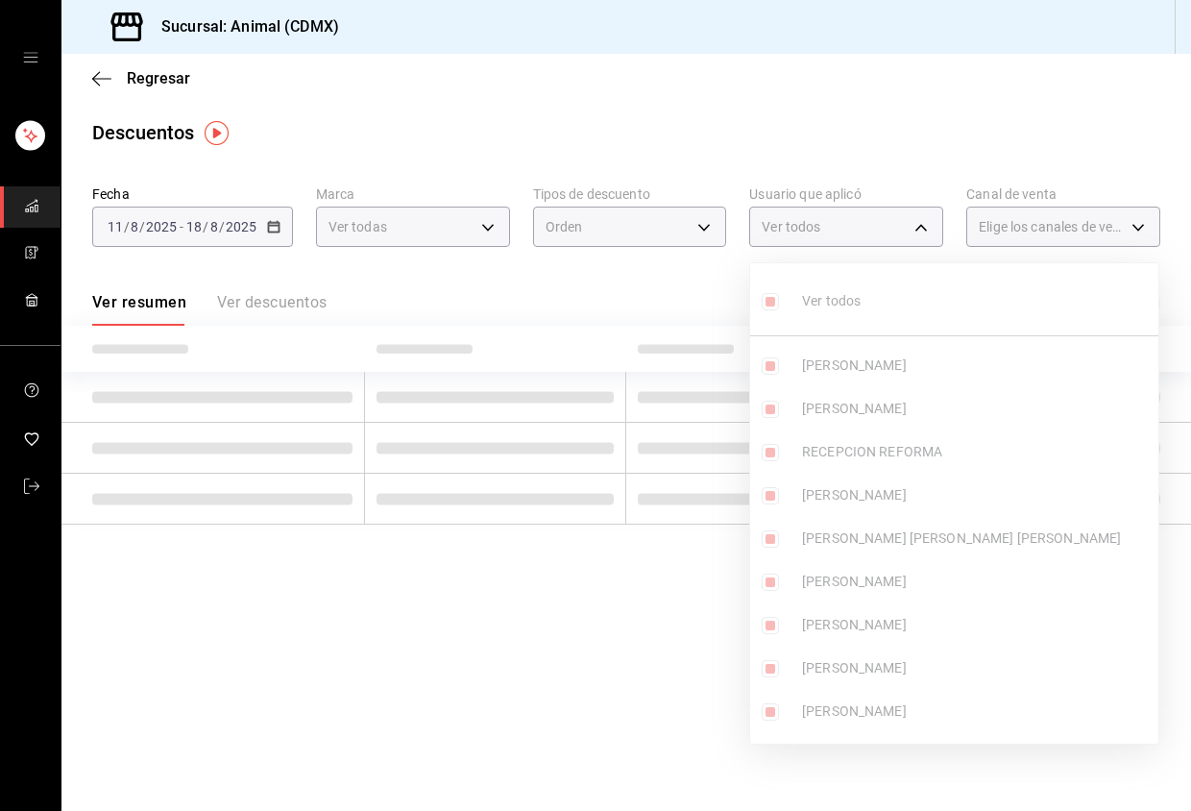
checkbox input "true"
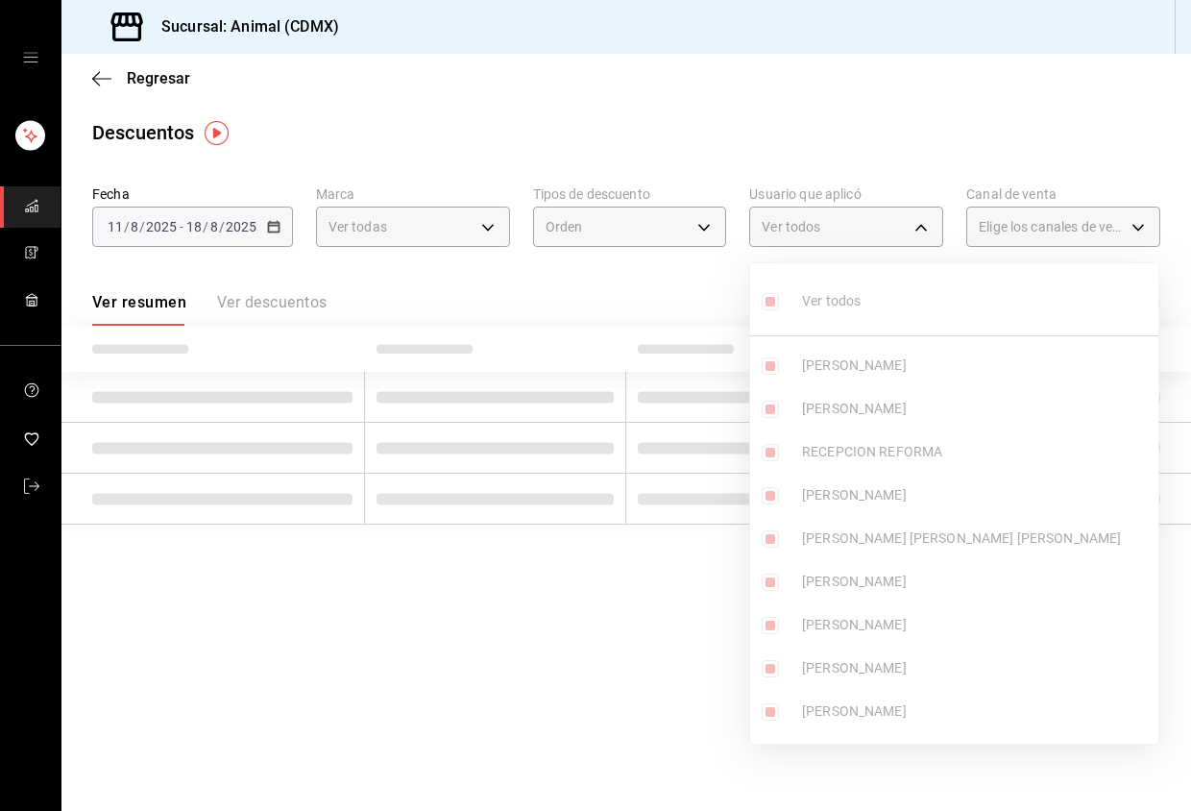
checkbox input "true"
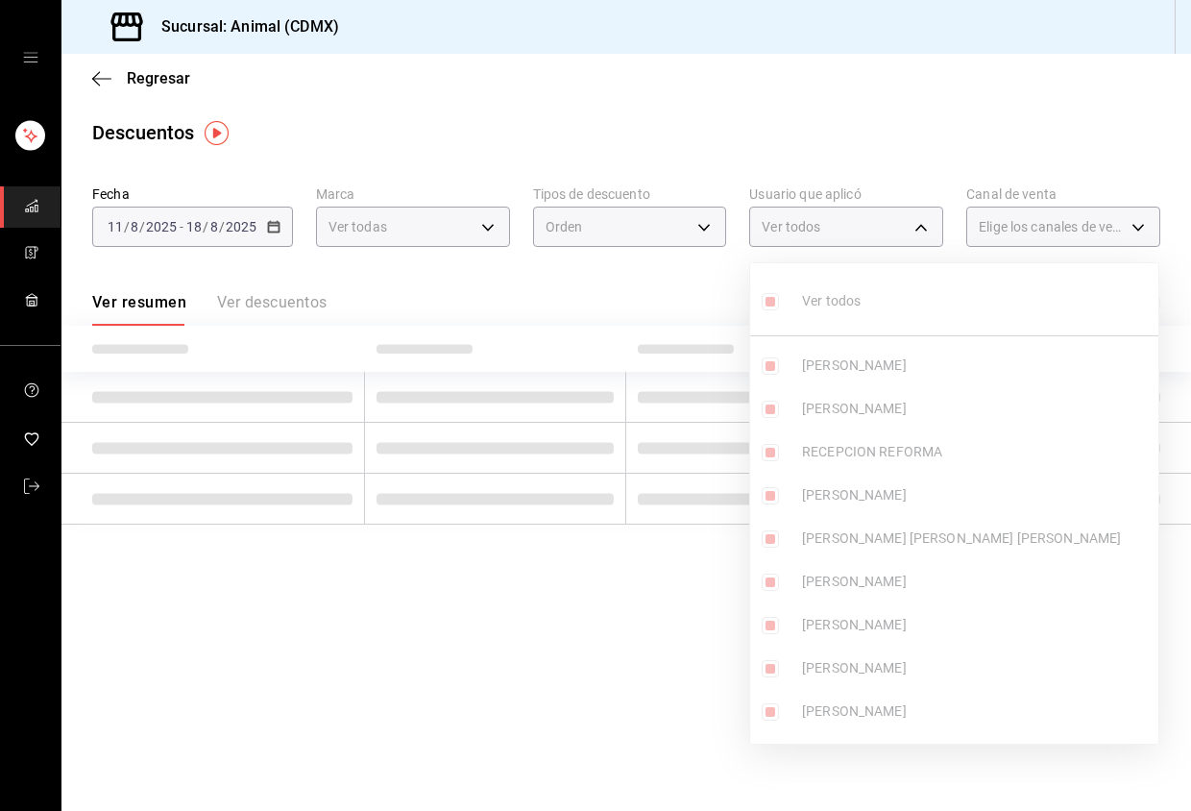
checkbox input "true"
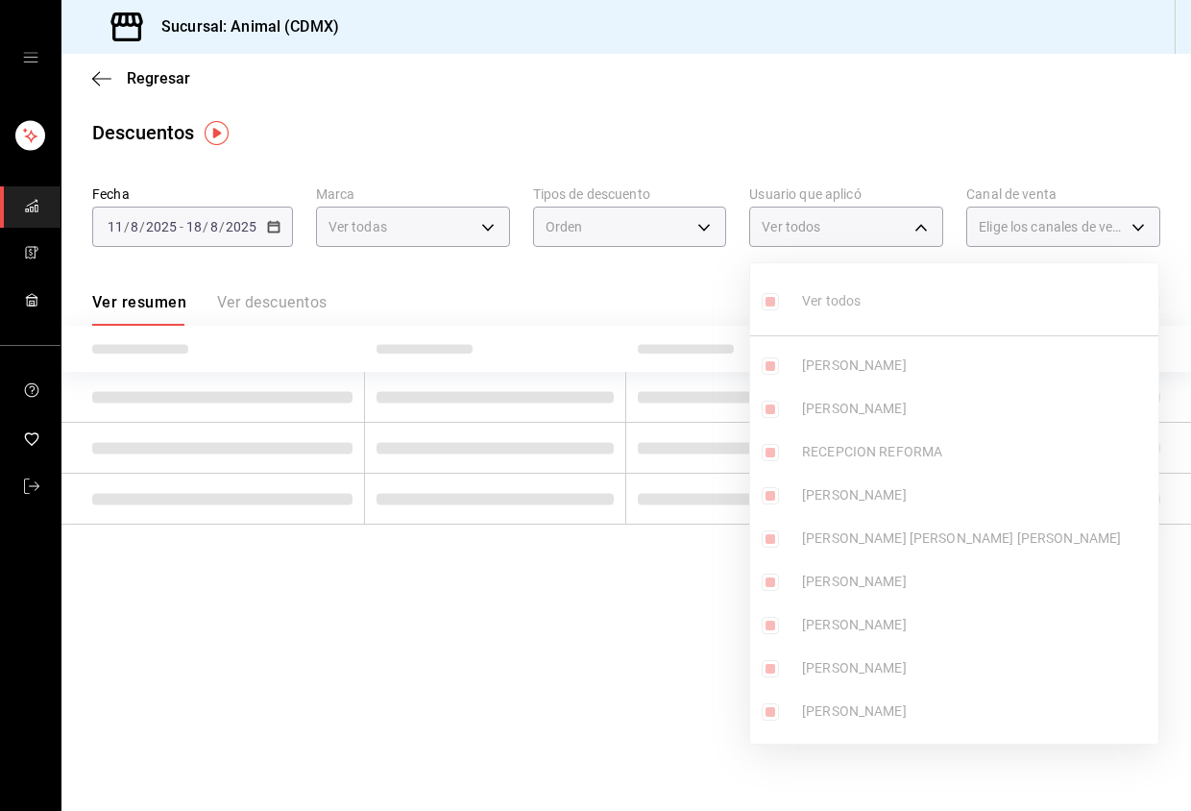
checkbox input "true"
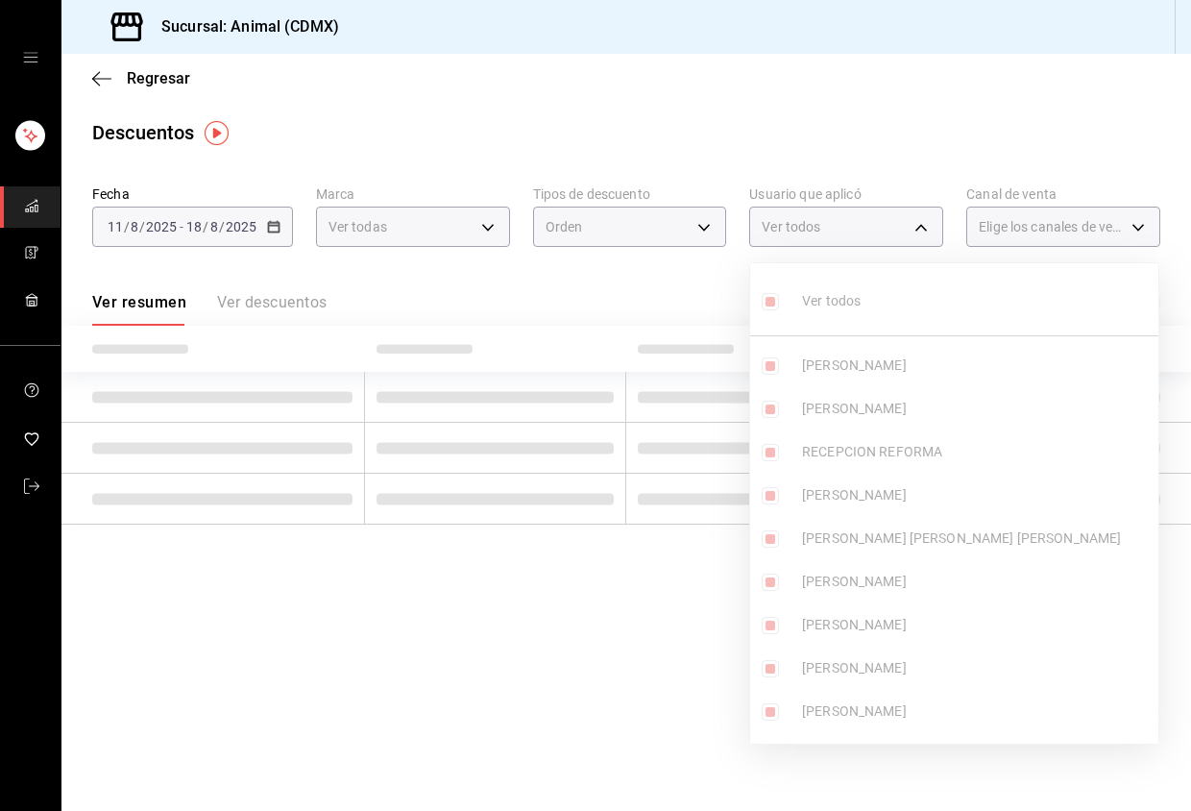
checkbox input "true"
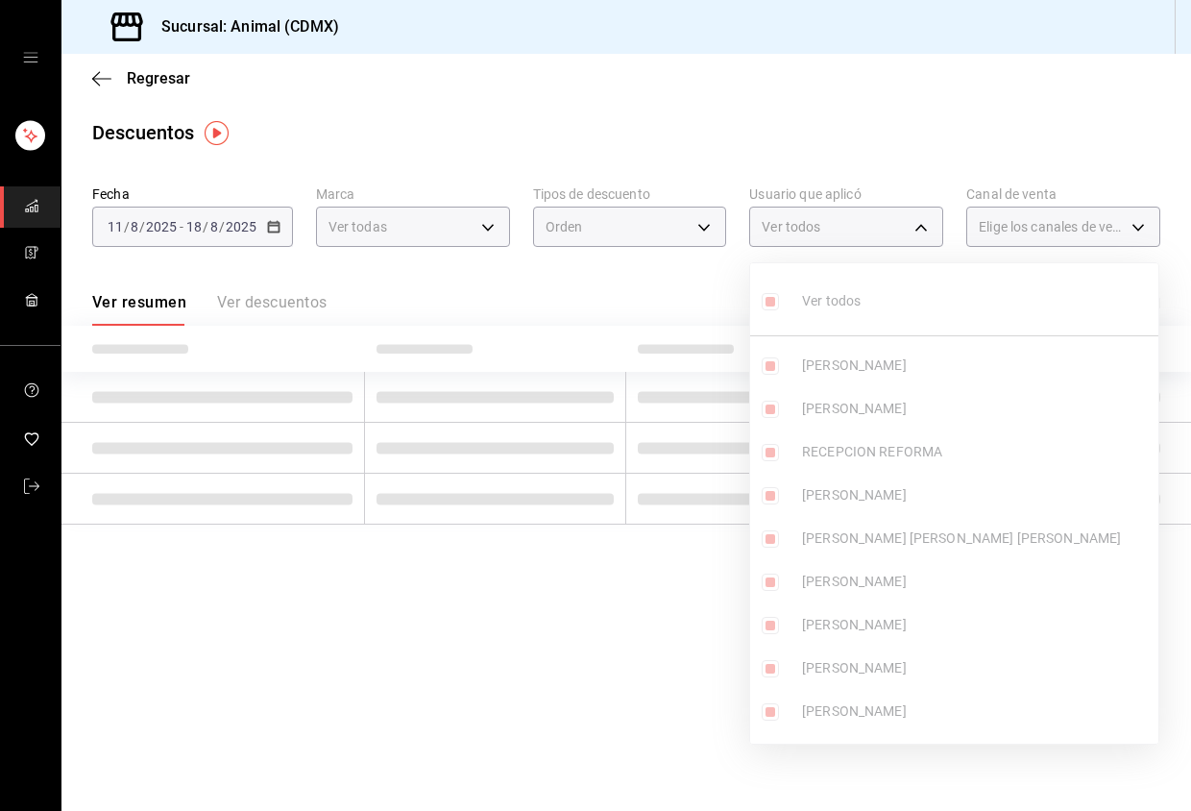
checkbox input "true"
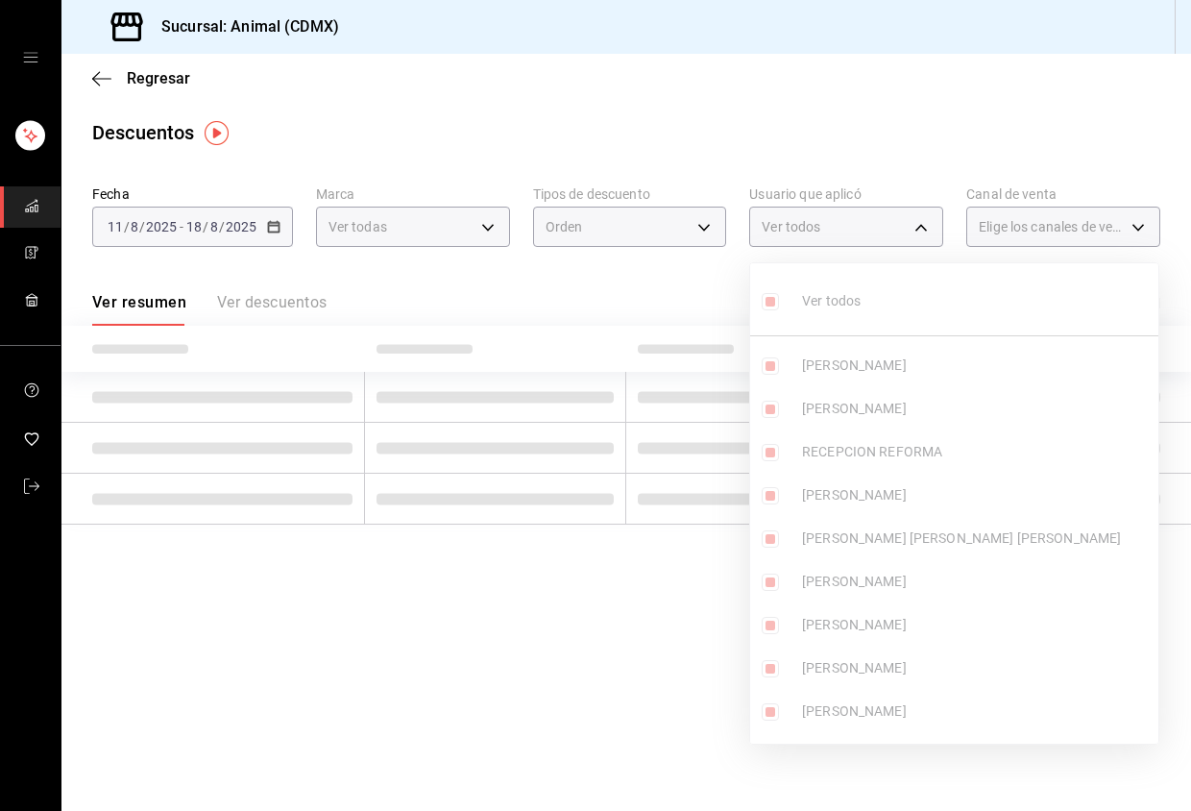
checkbox input "true"
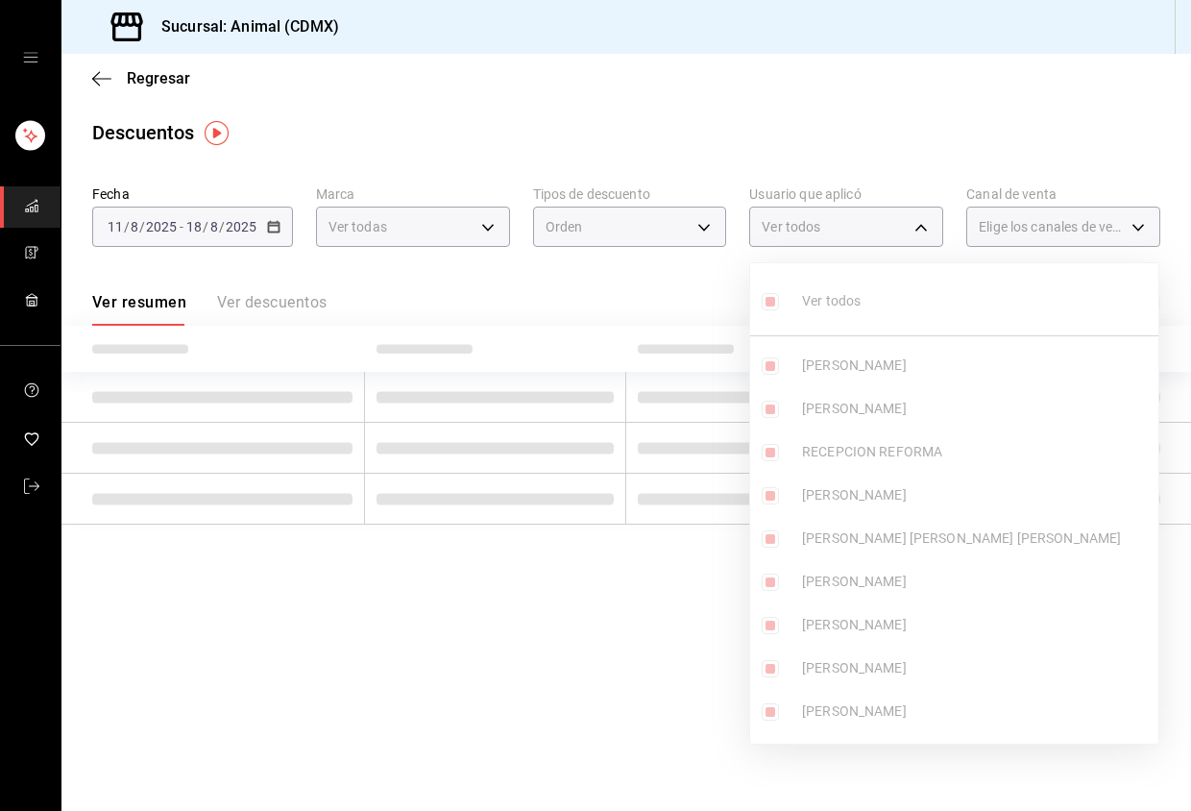
checkbox input "true"
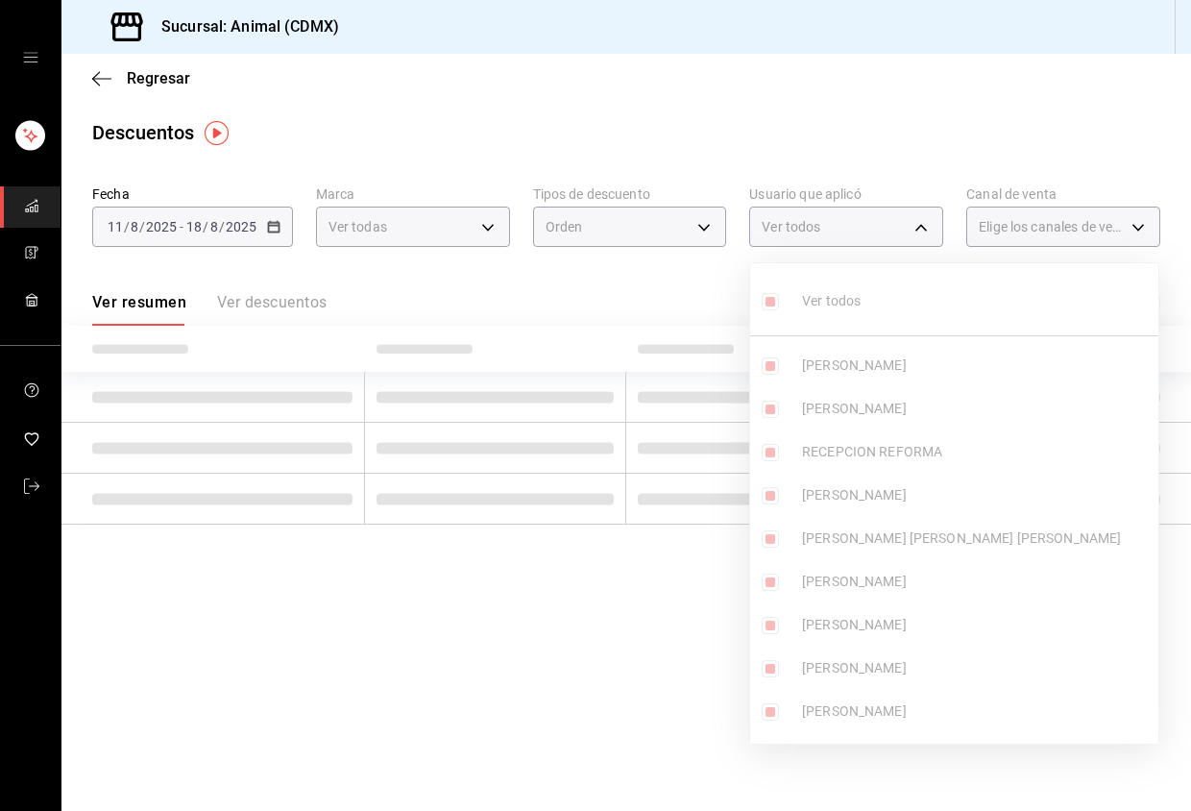
checkbox input "true"
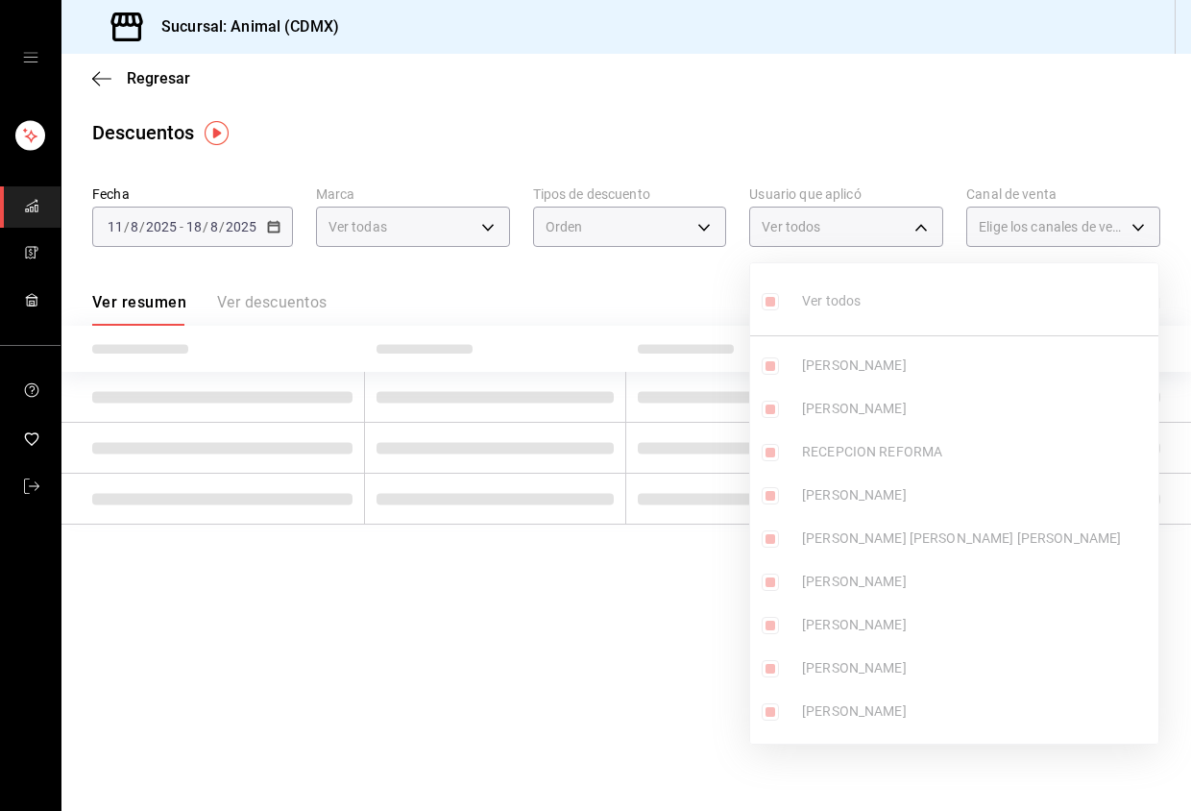
checkbox input "true"
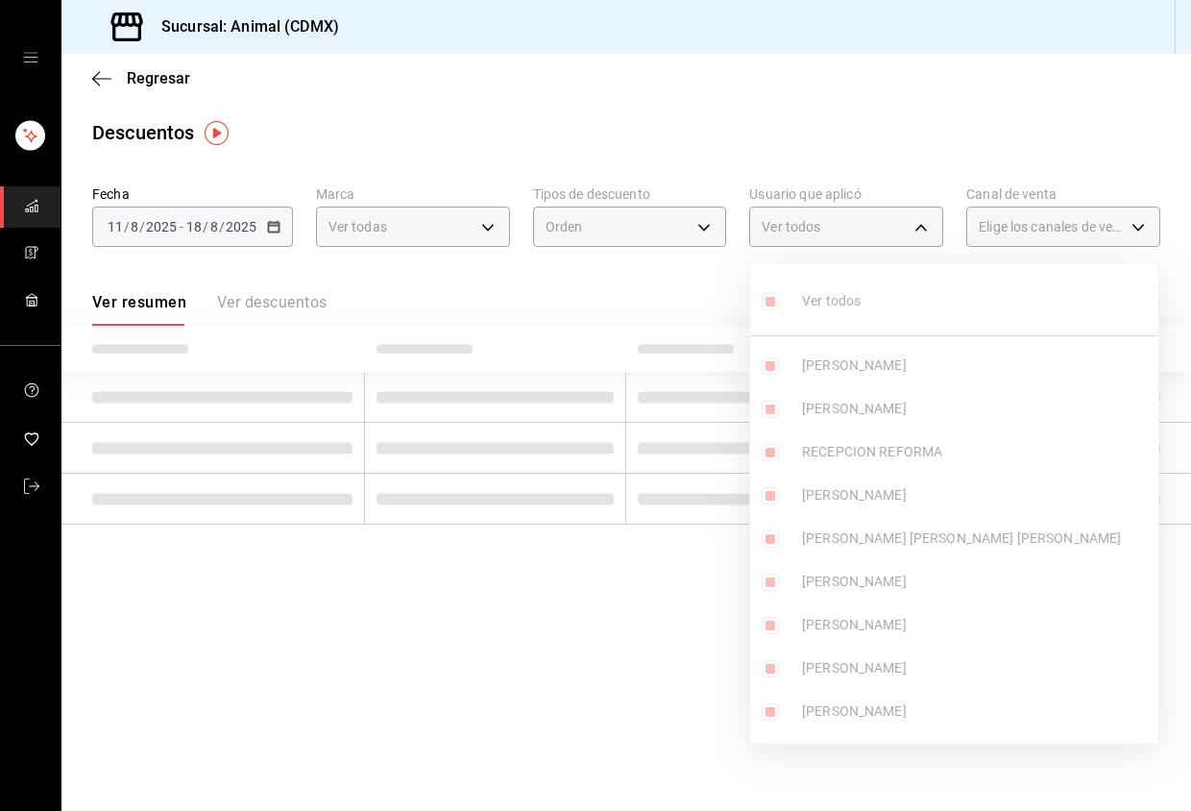
checkbox input "true"
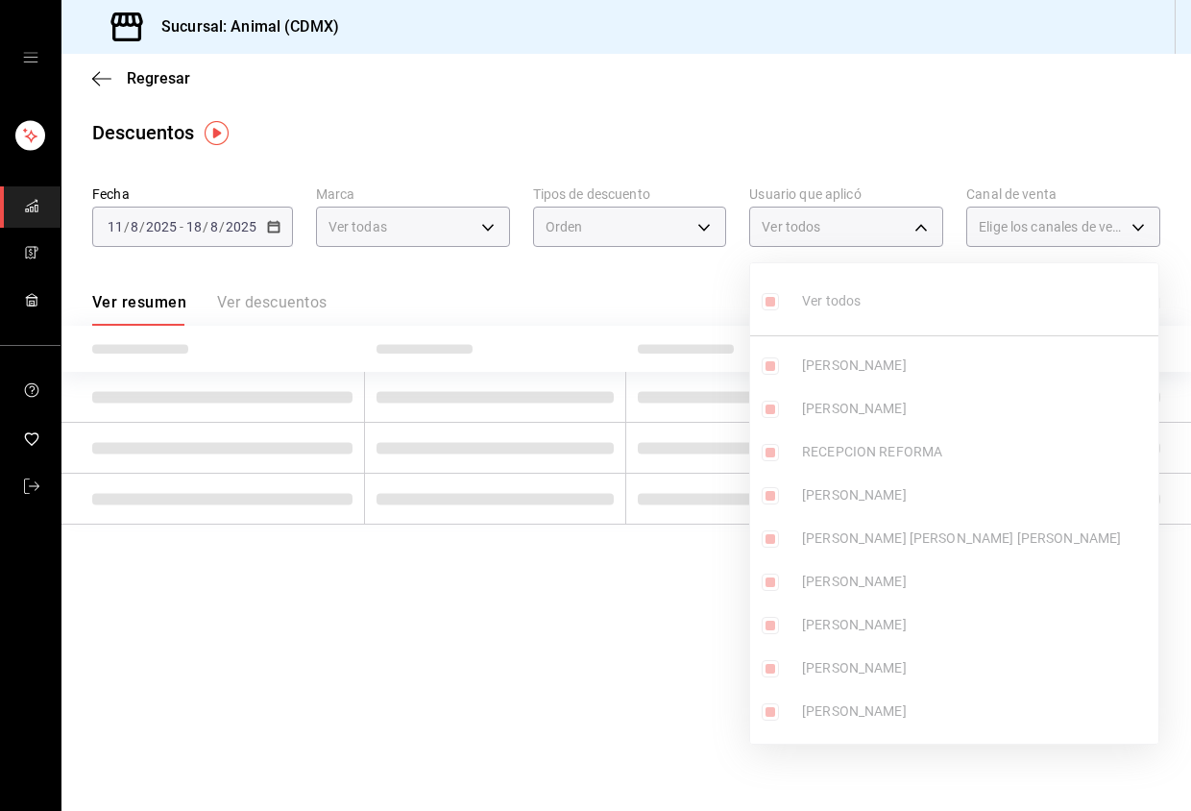
checkbox input "true"
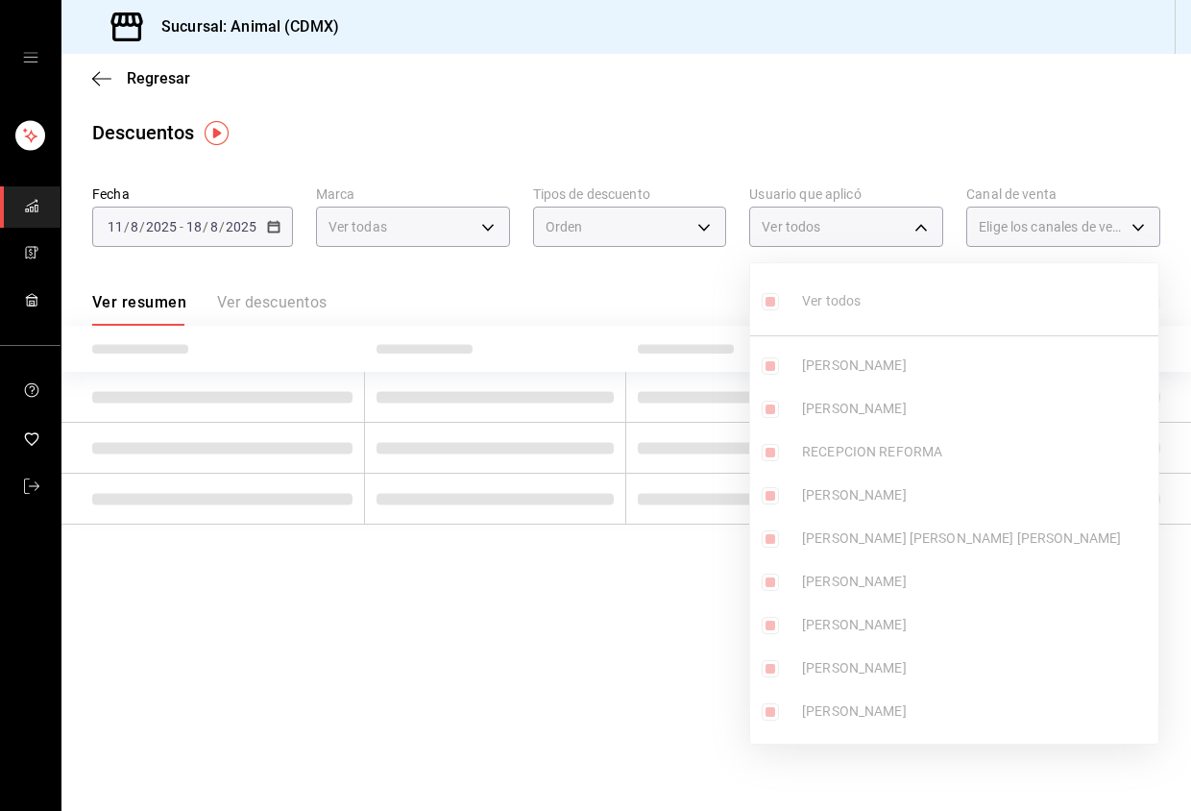
checkbox input "true"
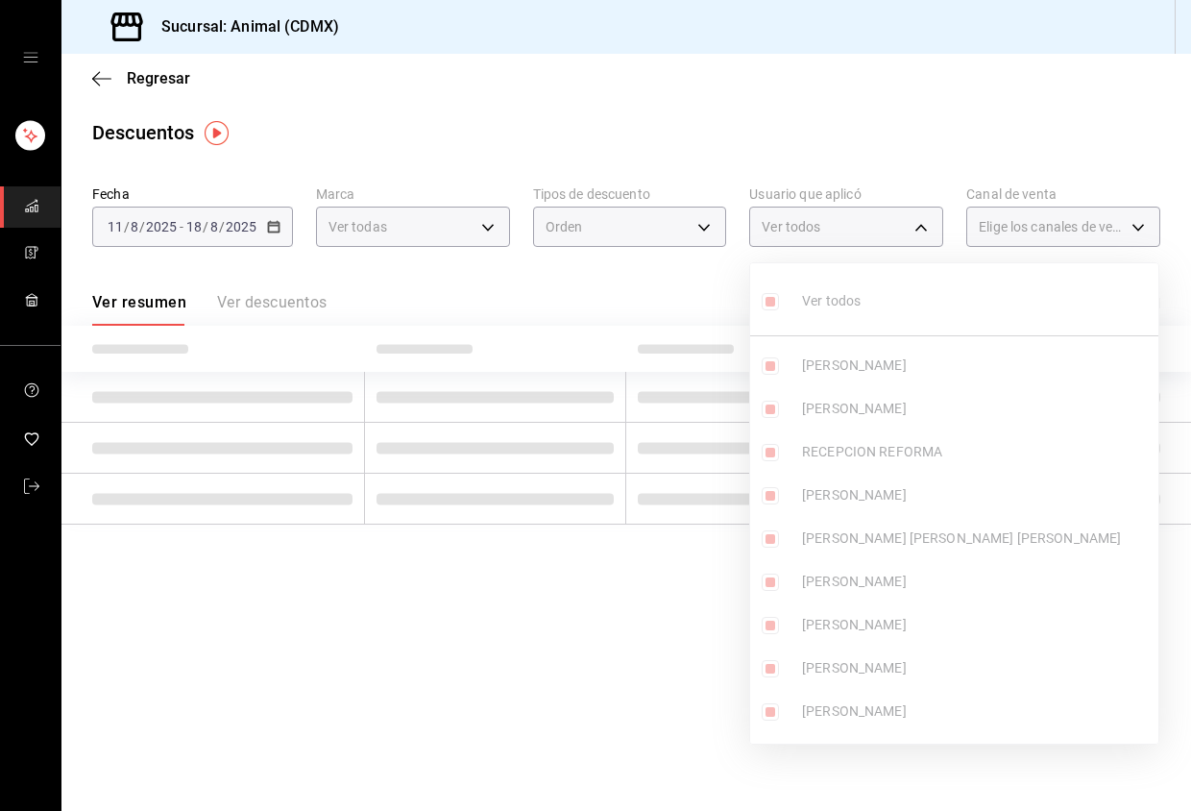
checkbox input "true"
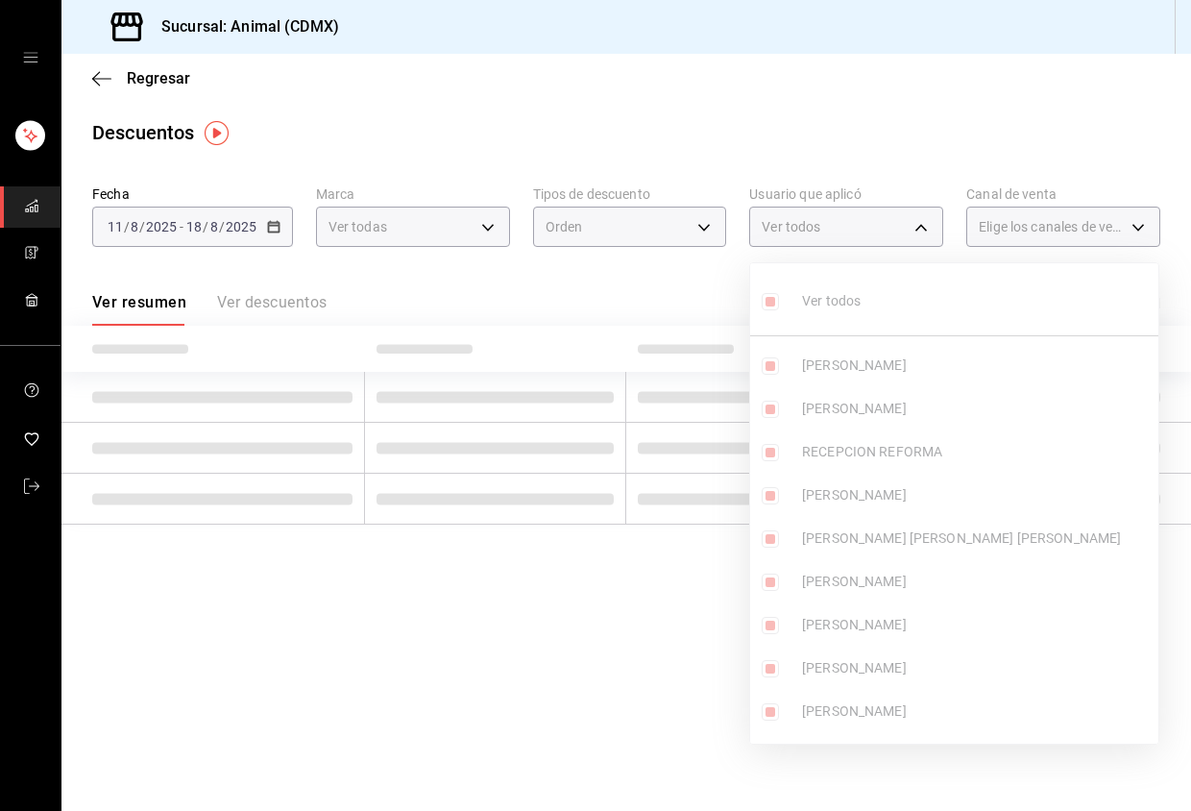
checkbox input "true"
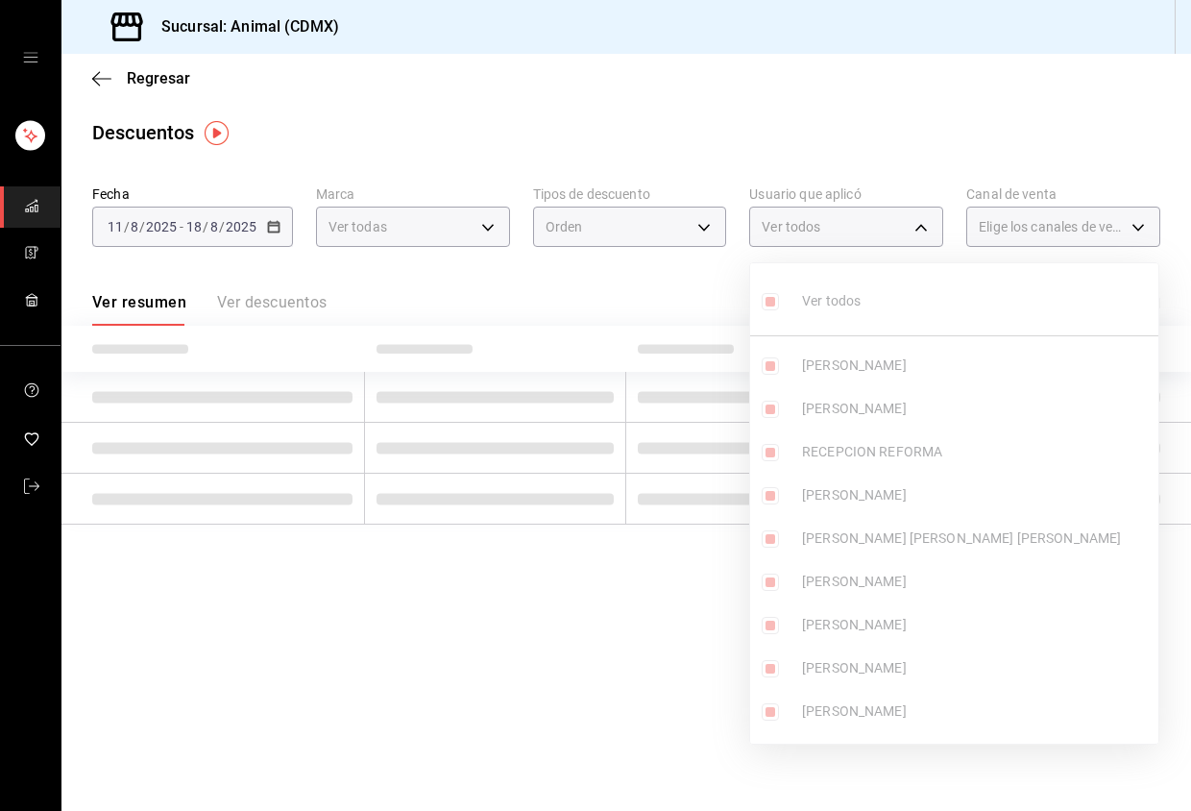
checkbox input "true"
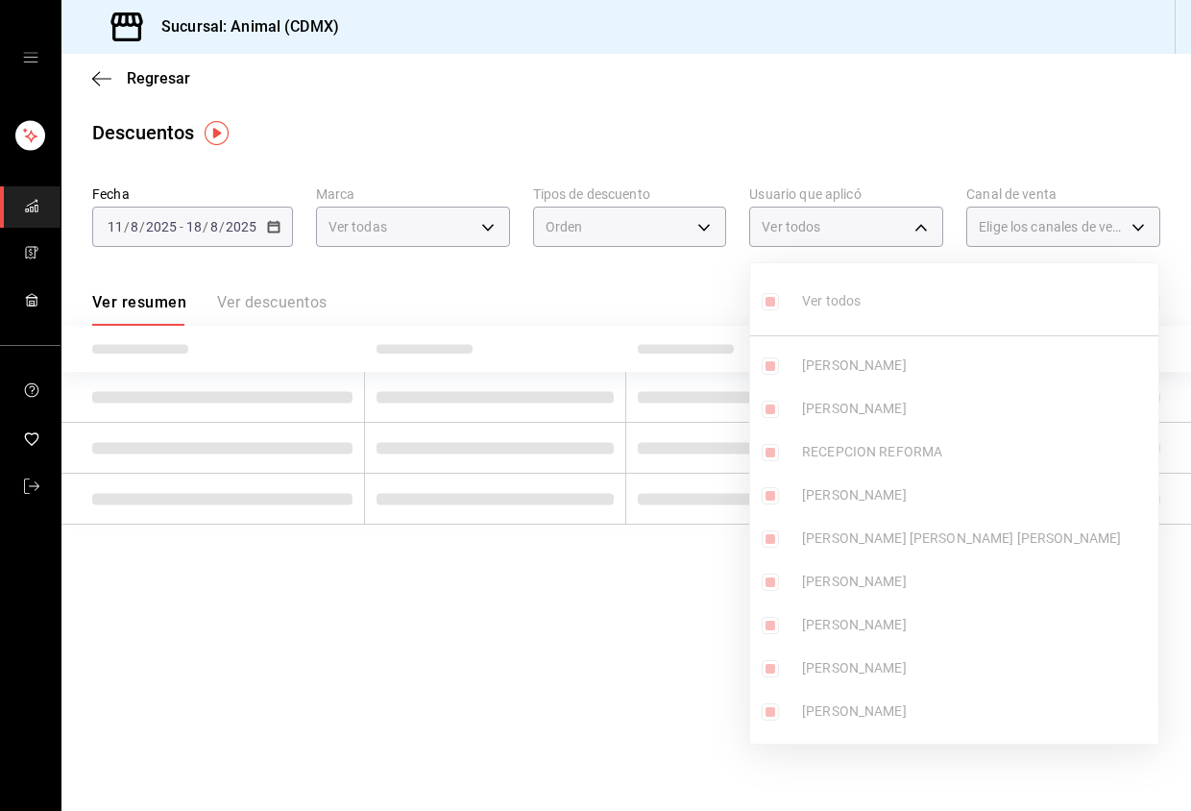
checkbox input "true"
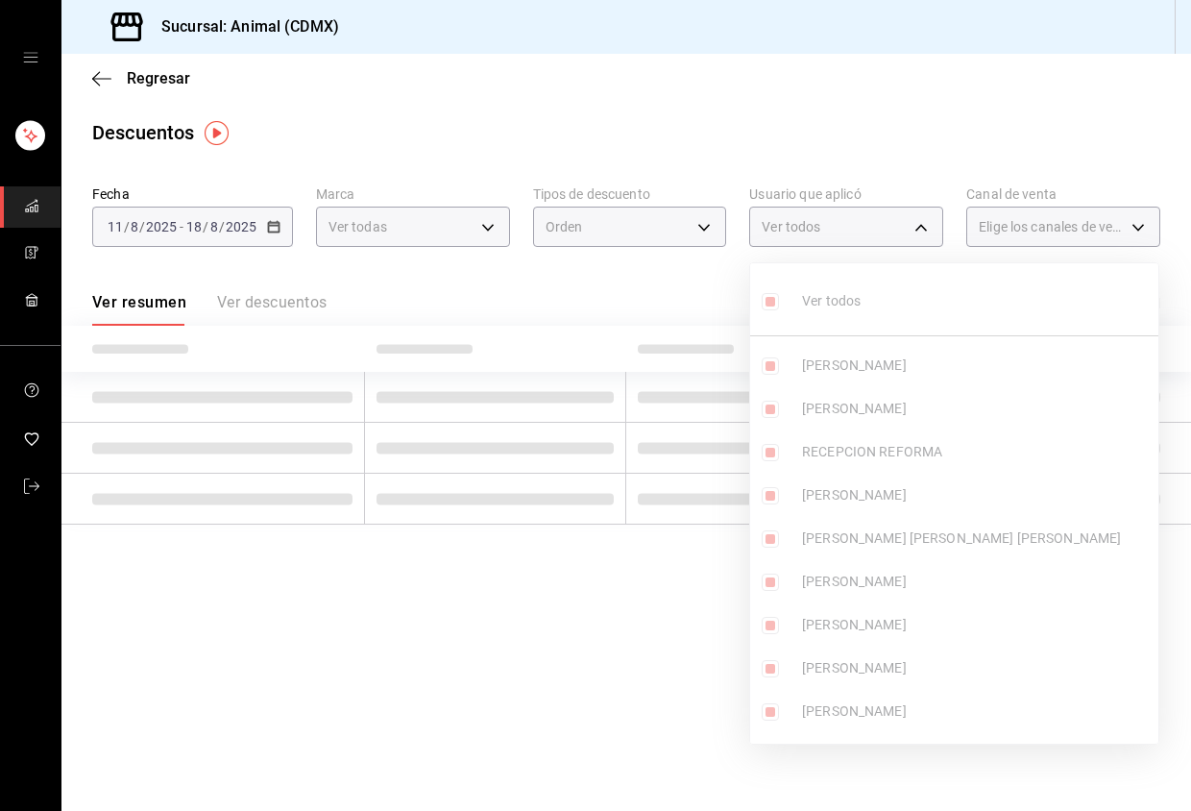
checkbox input "true"
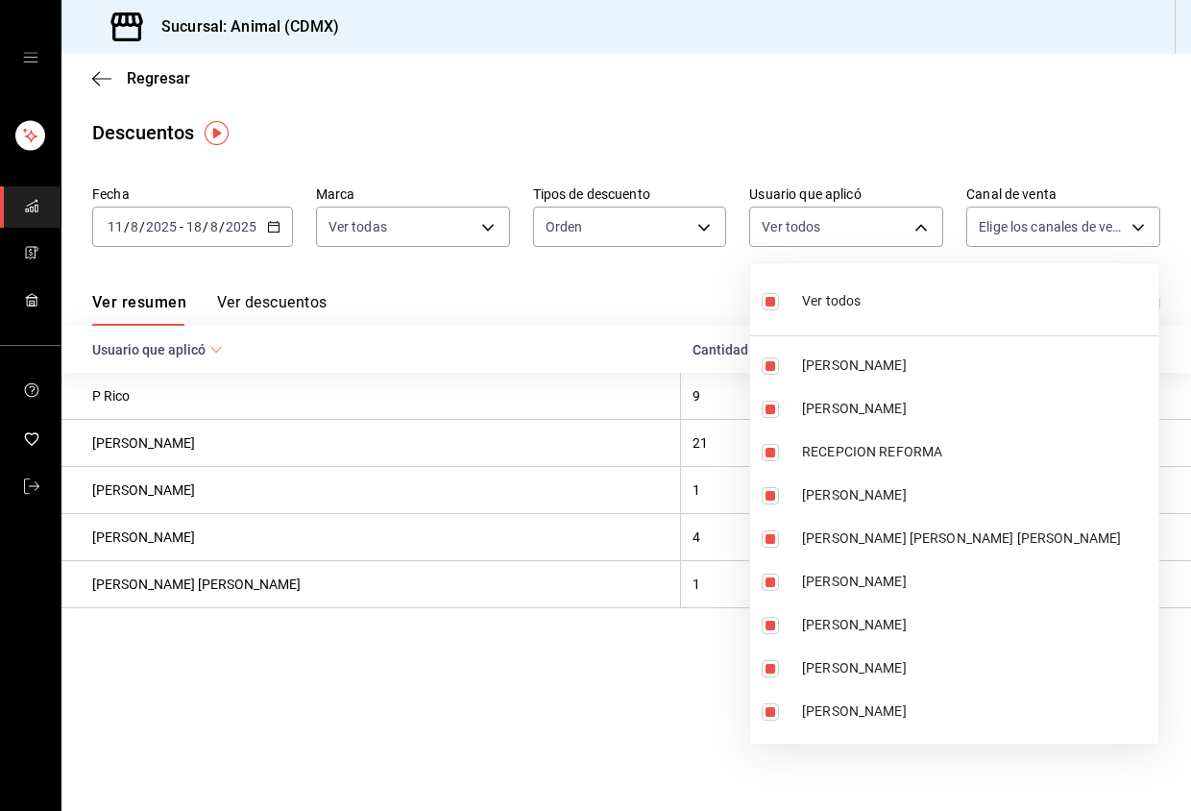
click at [895, 290] on li "Ver todos" at bounding box center [954, 299] width 408 height 57
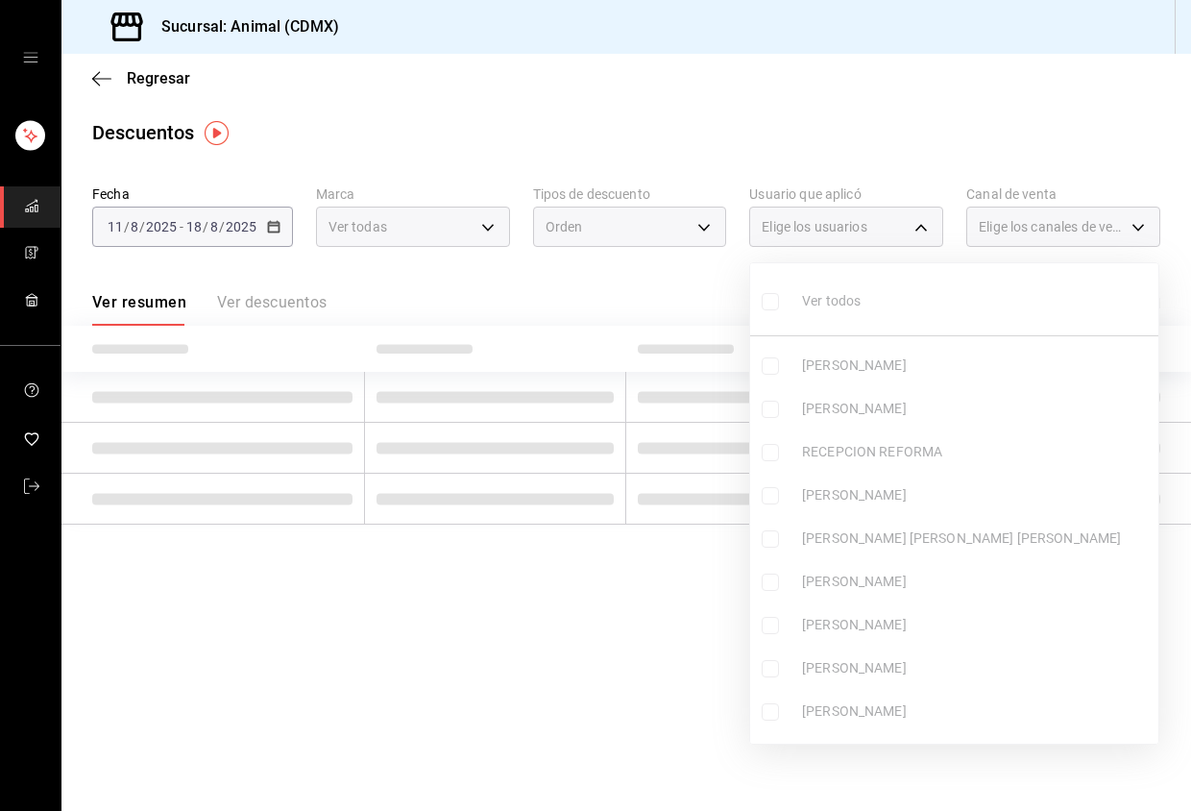
click at [1040, 224] on div at bounding box center [595, 405] width 1191 height 811
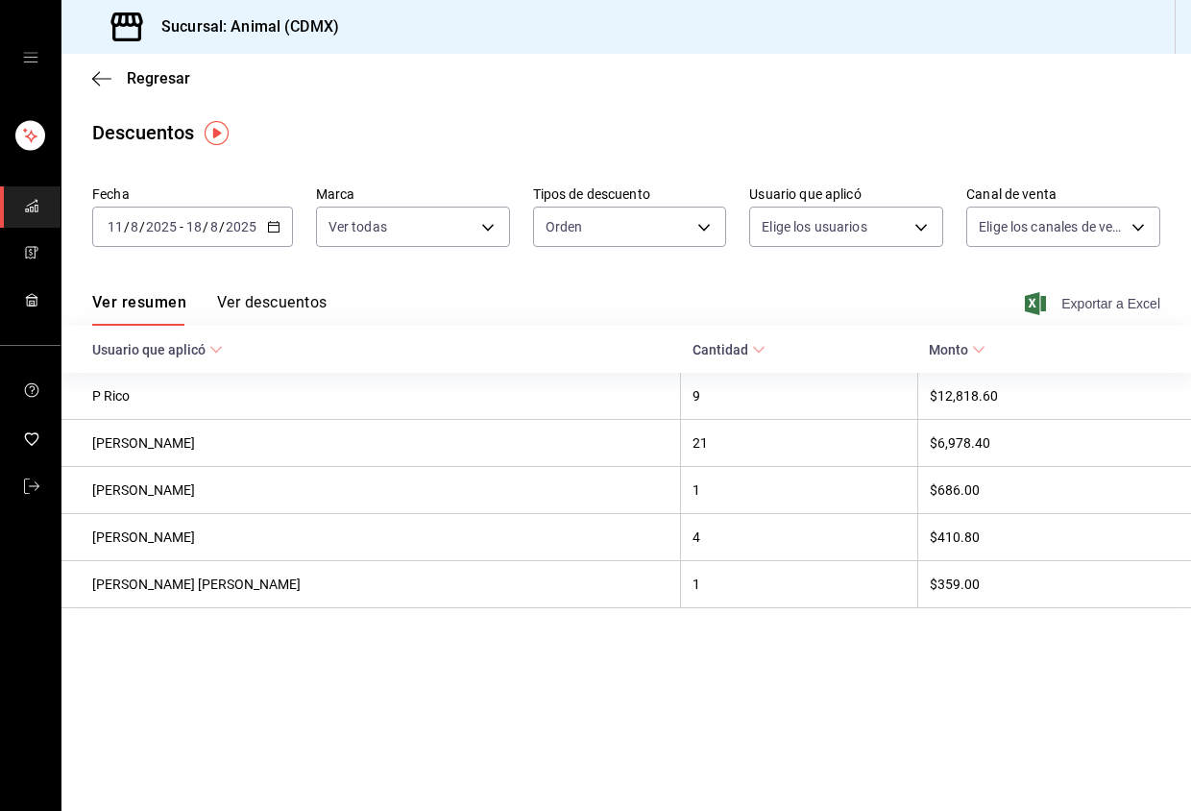
click at [1077, 308] on span "Exportar a Excel" at bounding box center [1095, 303] width 132 height 23
click at [149, 226] on input "2025" at bounding box center [161, 226] width 33 height 15
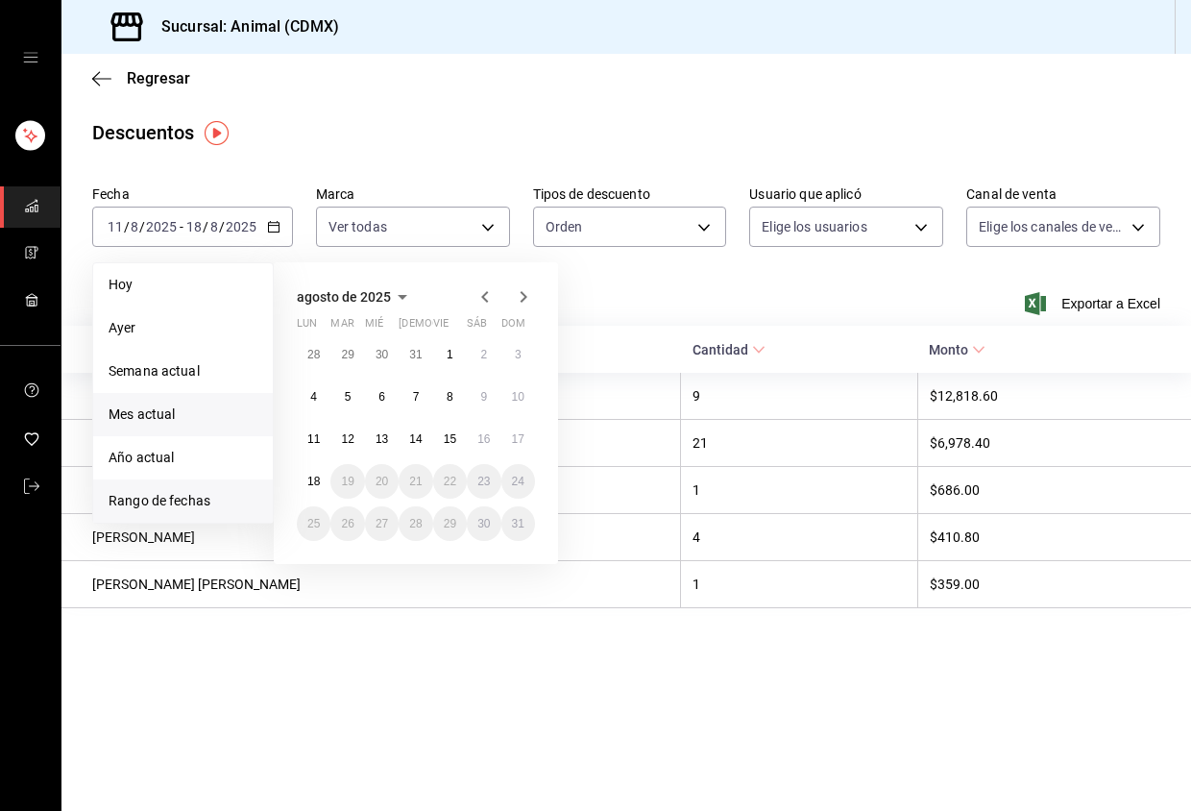
click at [190, 411] on span "Mes actual" at bounding box center [183, 414] width 149 height 20
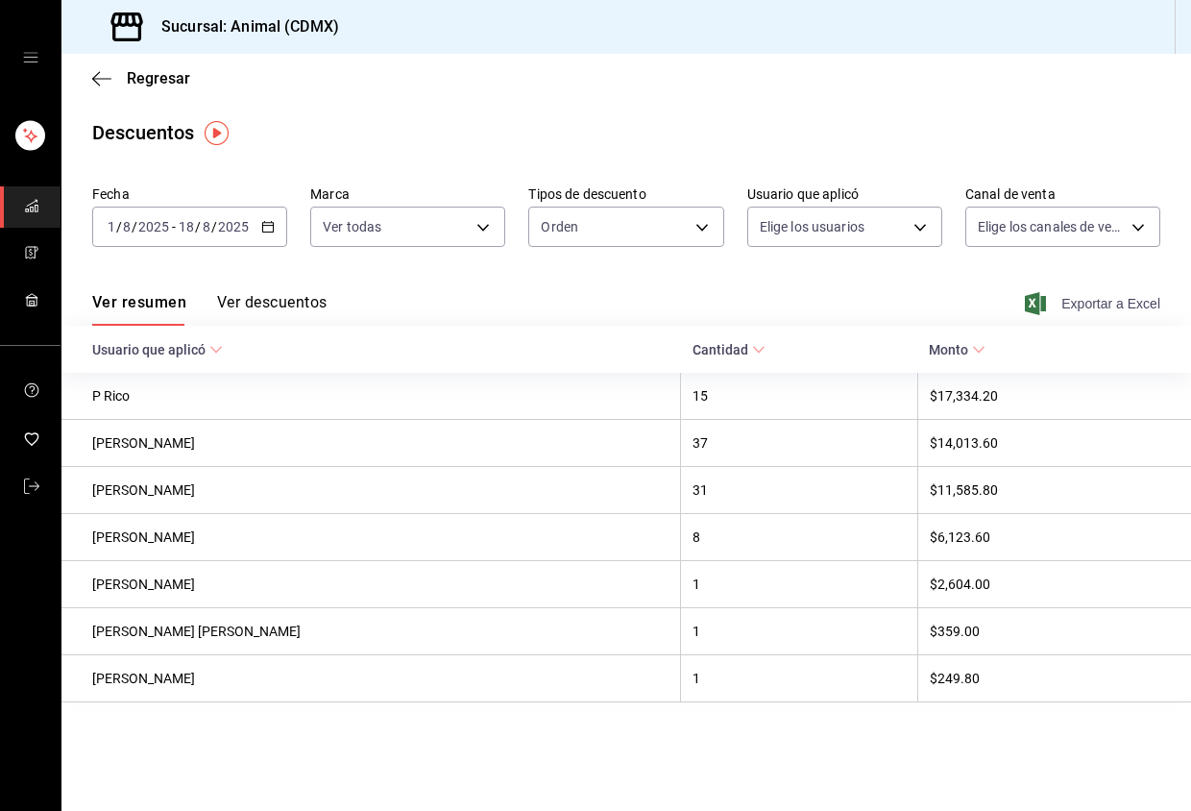
click at [1057, 300] on span "Exportar a Excel" at bounding box center [1095, 303] width 132 height 23
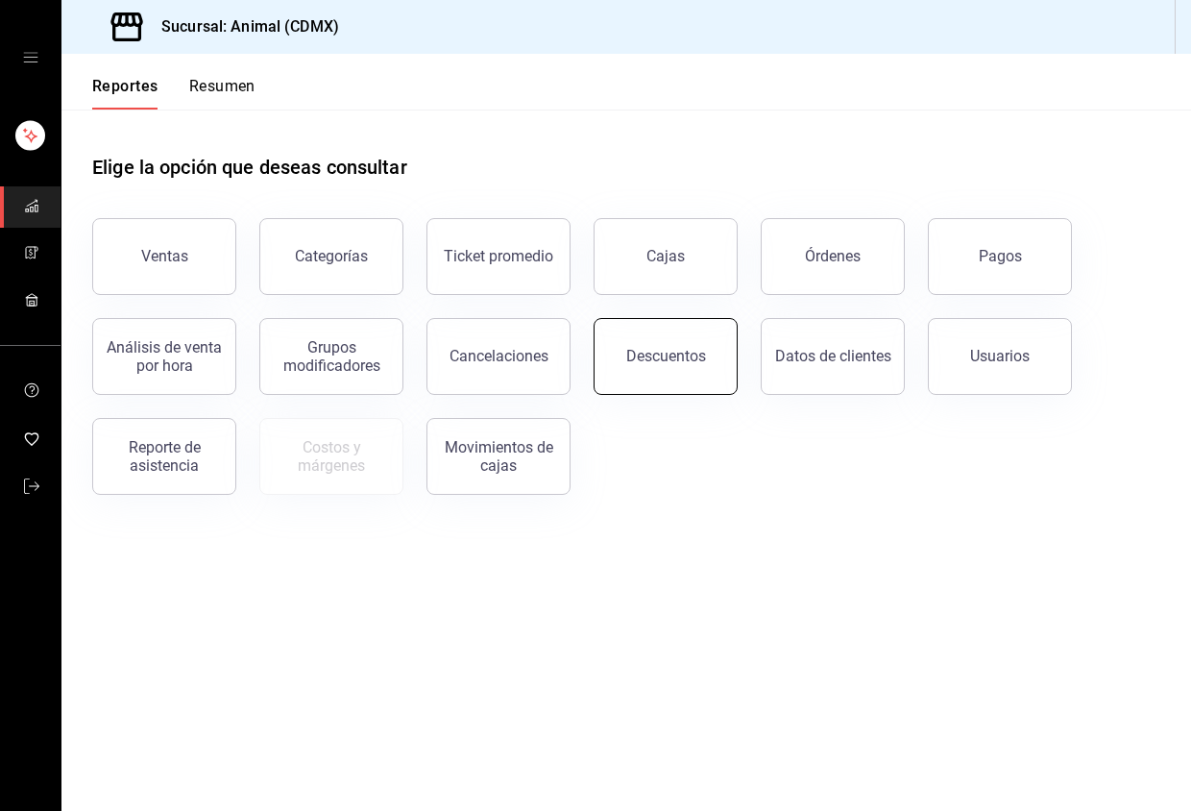
click at [708, 361] on button "Descuentos" at bounding box center [666, 356] width 144 height 77
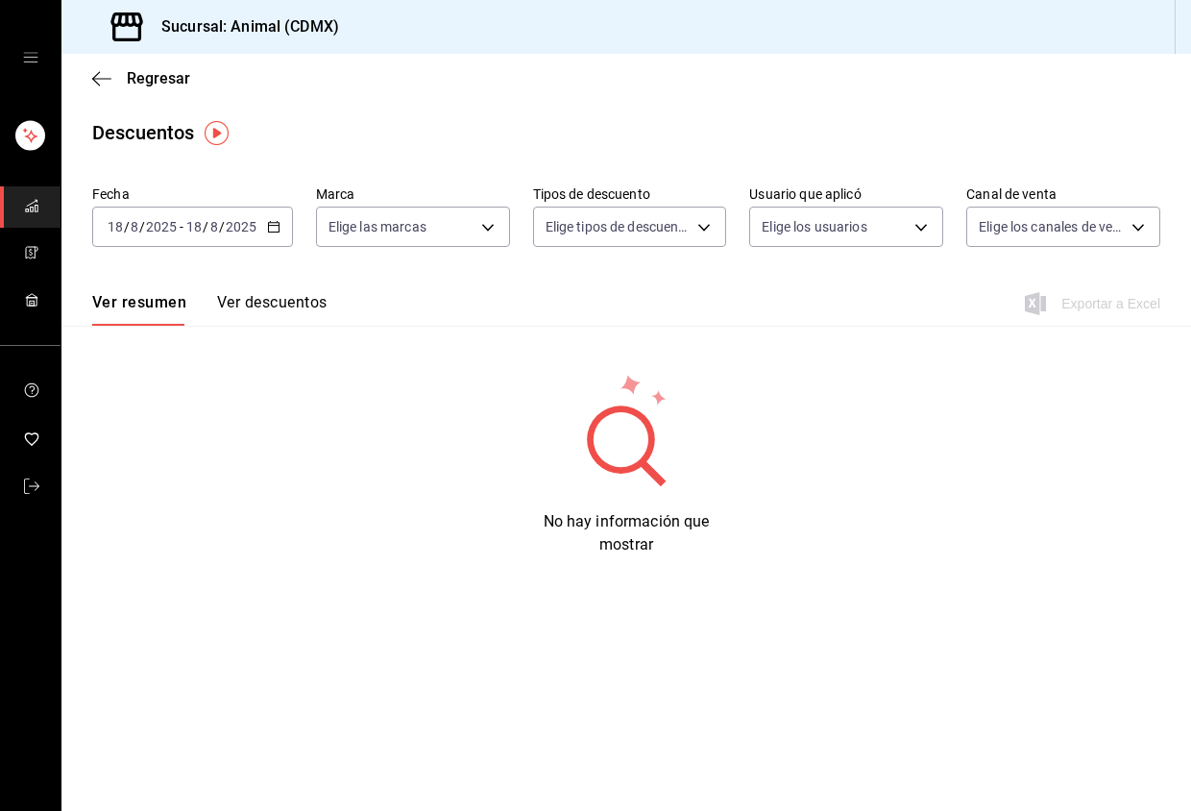
click at [260, 222] on div "2025-08-18 18 / 8 / 2025 - 2025-08-18 18 / 8 / 2025" at bounding box center [192, 227] width 201 height 40
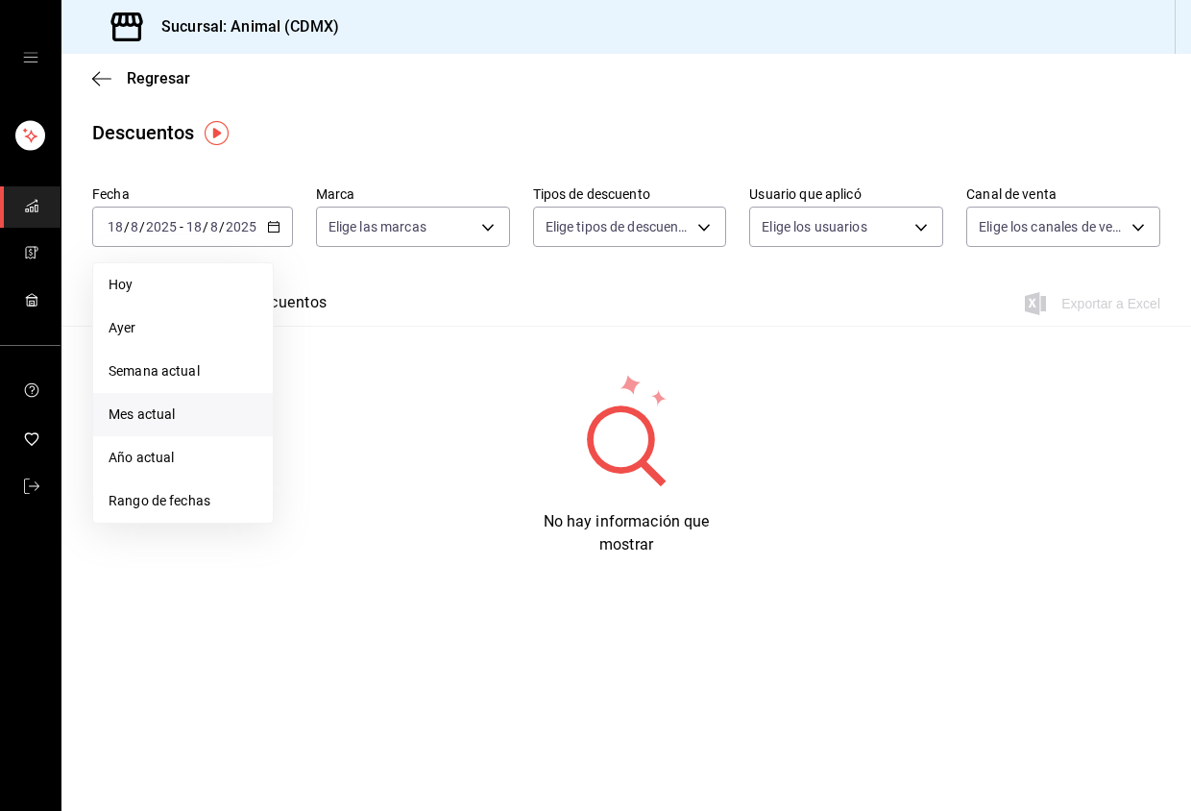
click at [220, 412] on span "Mes actual" at bounding box center [183, 414] width 149 height 20
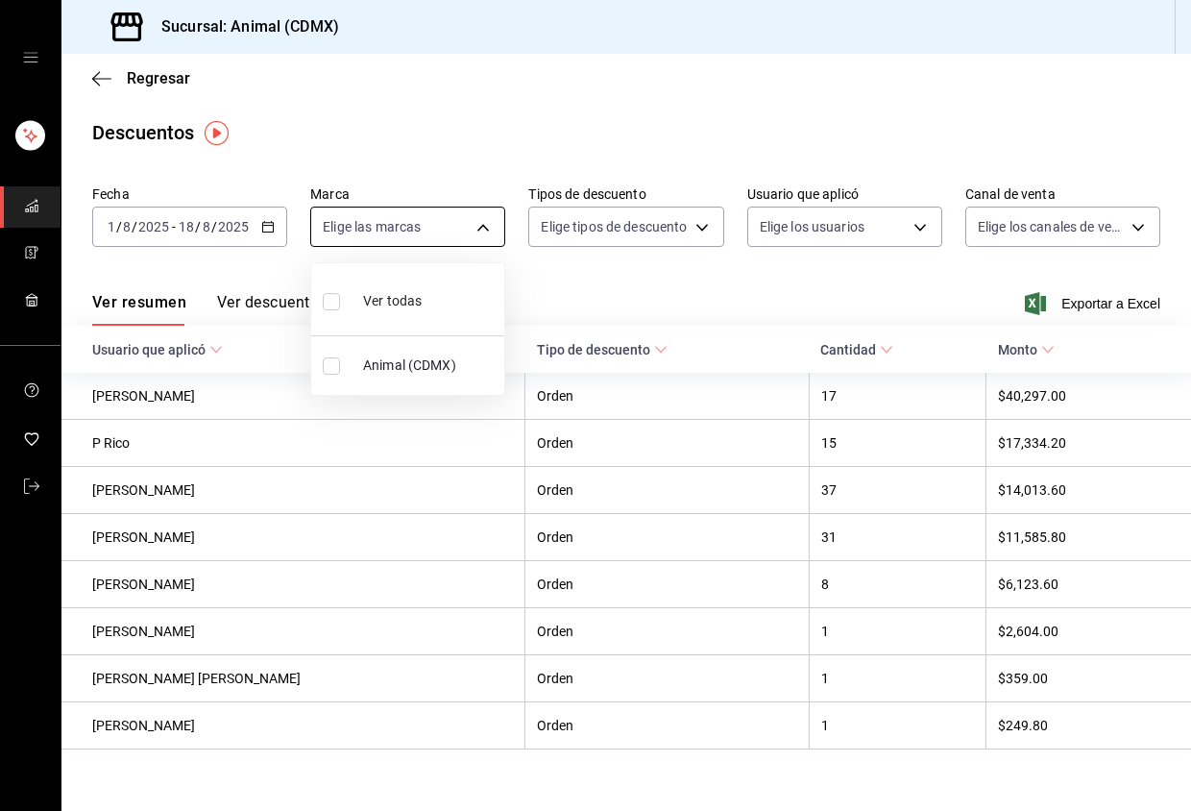
click at [485, 221] on body "Sucursal: Animal (CDMX) Regresar Descuentos Fecha 2025-08-01 1 / 8 / 2025 - 202…" at bounding box center [595, 405] width 1191 height 811
click at [450, 286] on li "Ver todas" at bounding box center [407, 299] width 193 height 57
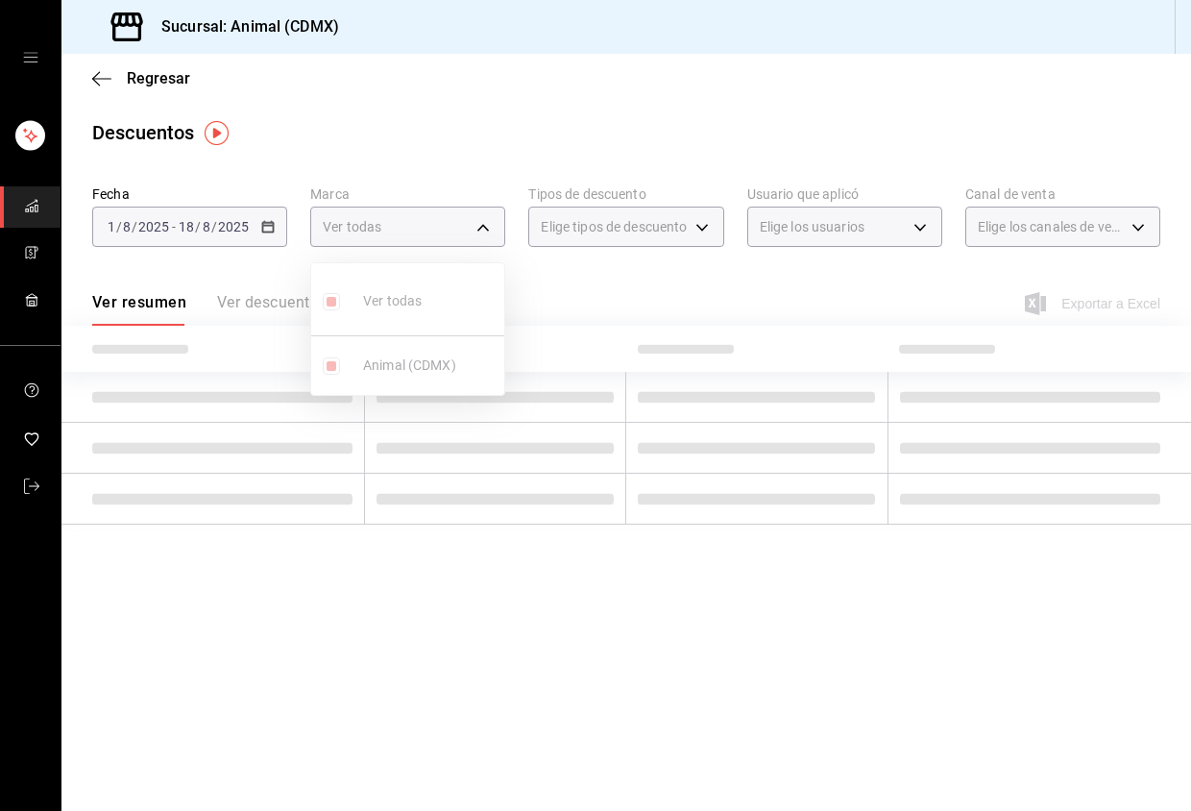
type input "cb0f6aec-1481-4e37-861c-bab9b3a65b14"
checkbox input "true"
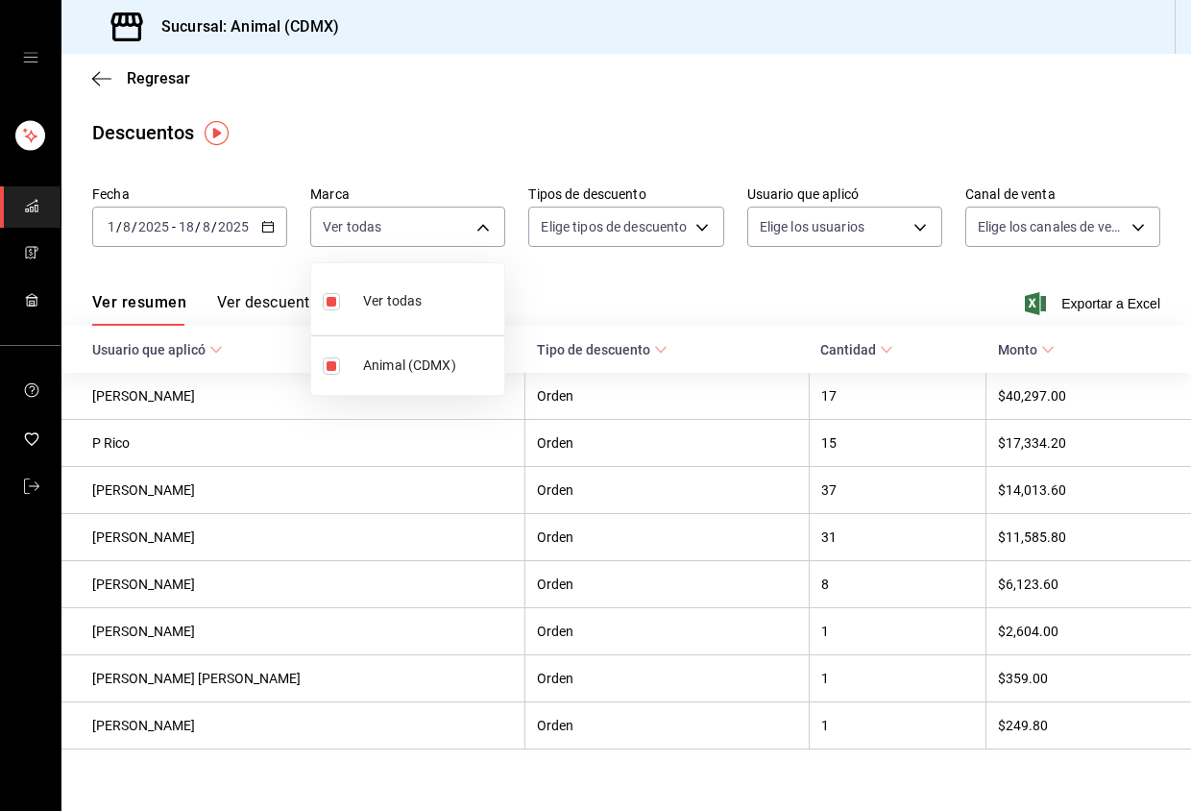
click at [693, 257] on div at bounding box center [595, 405] width 1191 height 811
click at [698, 230] on body "Sucursal: Animal (CDMX) Regresar Descuentos Fecha 2025-08-01 1 / 8 / 2025 - 202…" at bounding box center [595, 405] width 1191 height 811
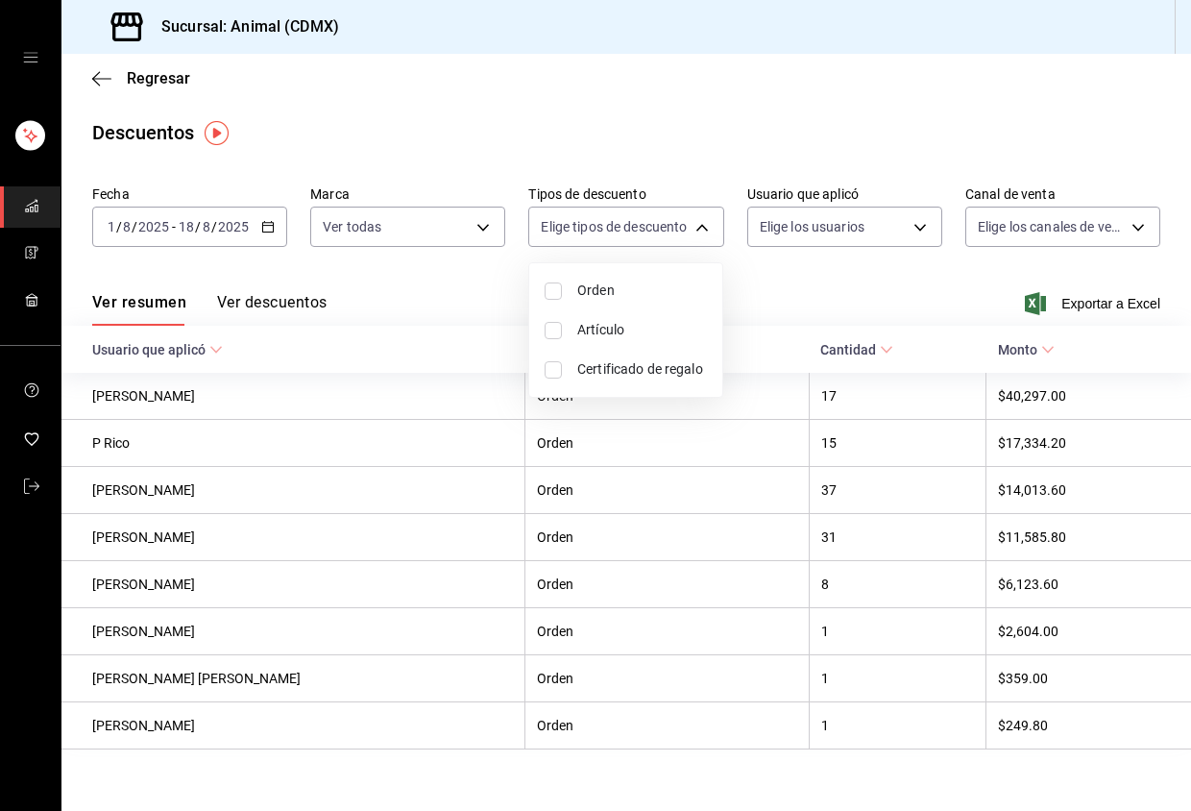
click at [698, 299] on span "Orden" at bounding box center [642, 291] width 130 height 20
type input "ORDER"
checkbox input "true"
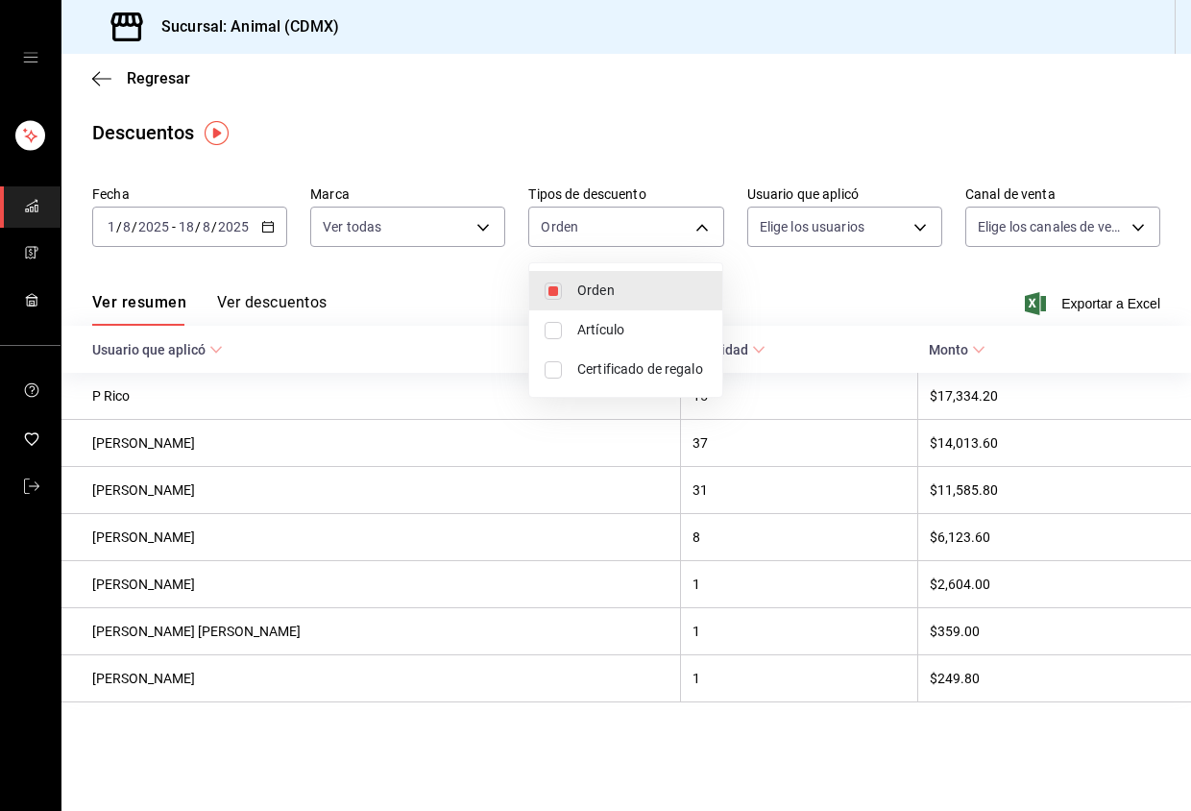
click at [894, 226] on div at bounding box center [595, 405] width 1191 height 811
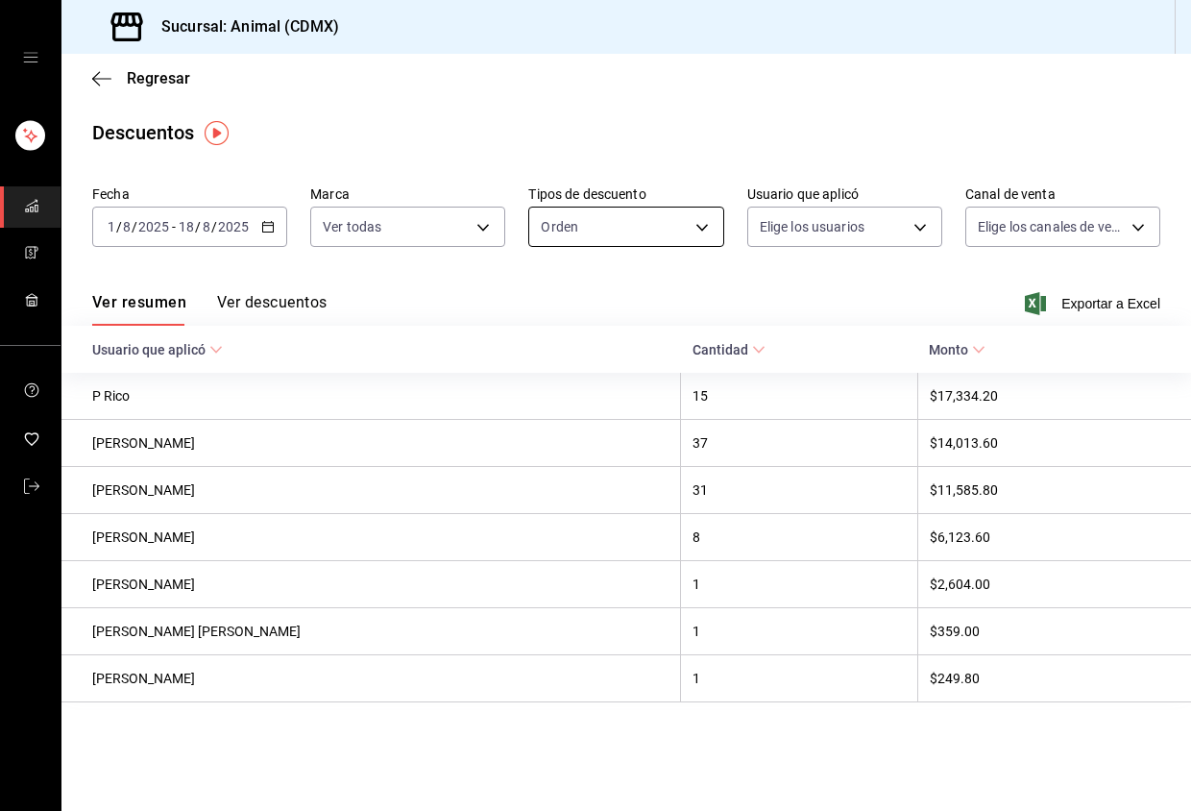
click at [622, 227] on body "Sucursal: Animal (CDMX) Regresar Descuentos Fecha 2025-08-01 1 / 8 / 2025 - 202…" at bounding box center [595, 405] width 1191 height 811
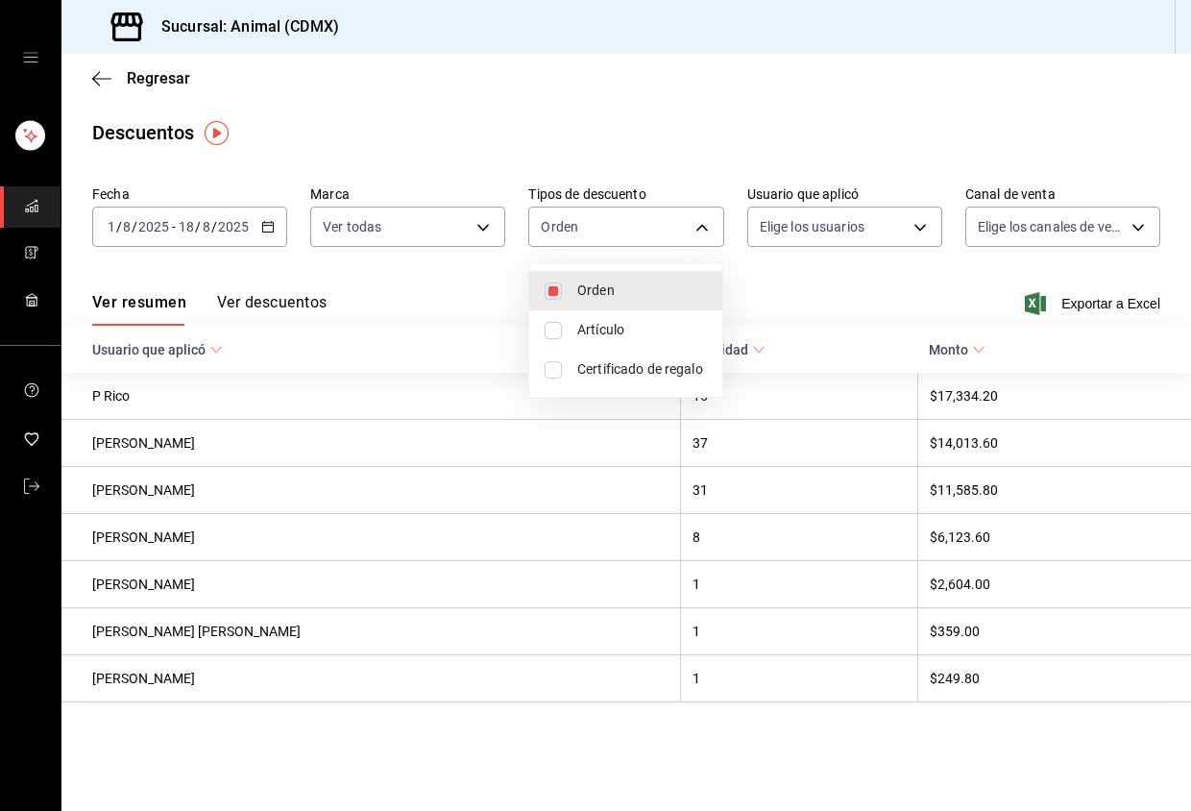
click at [607, 330] on span "Artículo" at bounding box center [642, 330] width 130 height 20
type input "ORDER,ORDER_ITEM"
checkbox input "true"
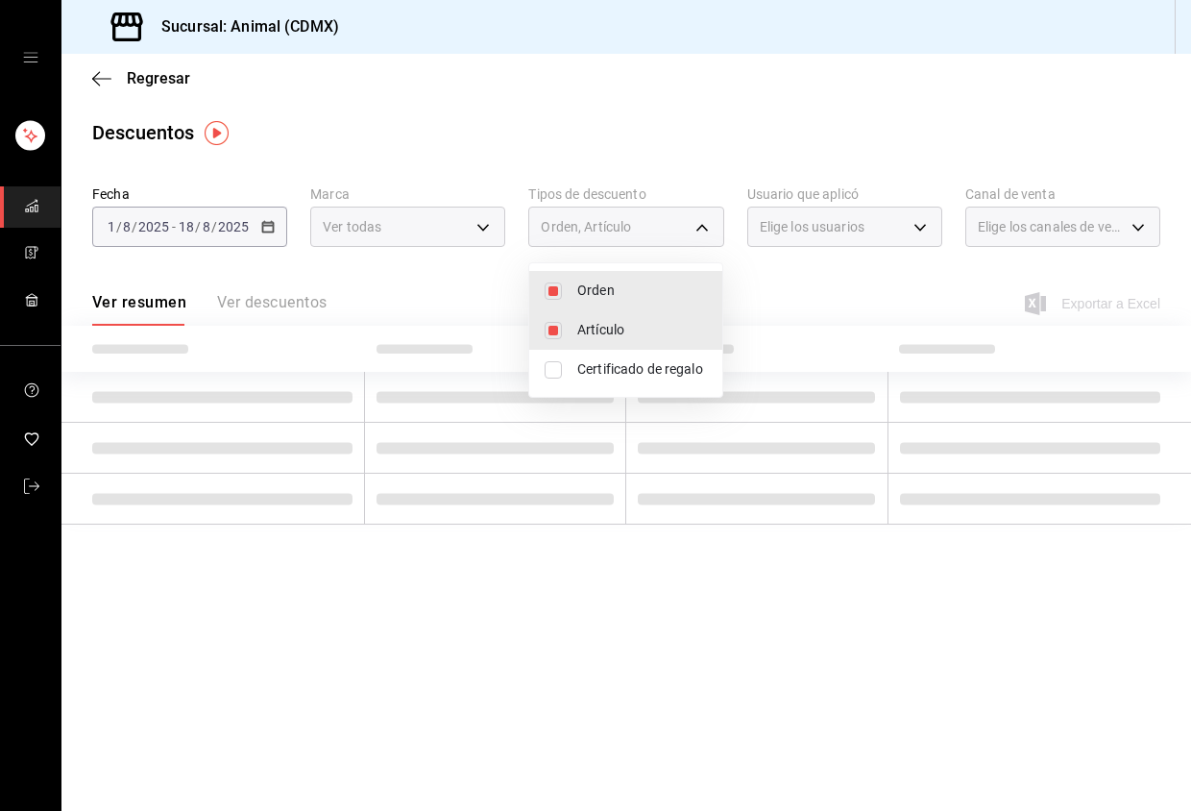
click at [589, 367] on span "Certificado de regalo" at bounding box center [642, 369] width 130 height 20
type input "ORDER,ORDER_ITEM,CARD_REWARD"
checkbox input "true"
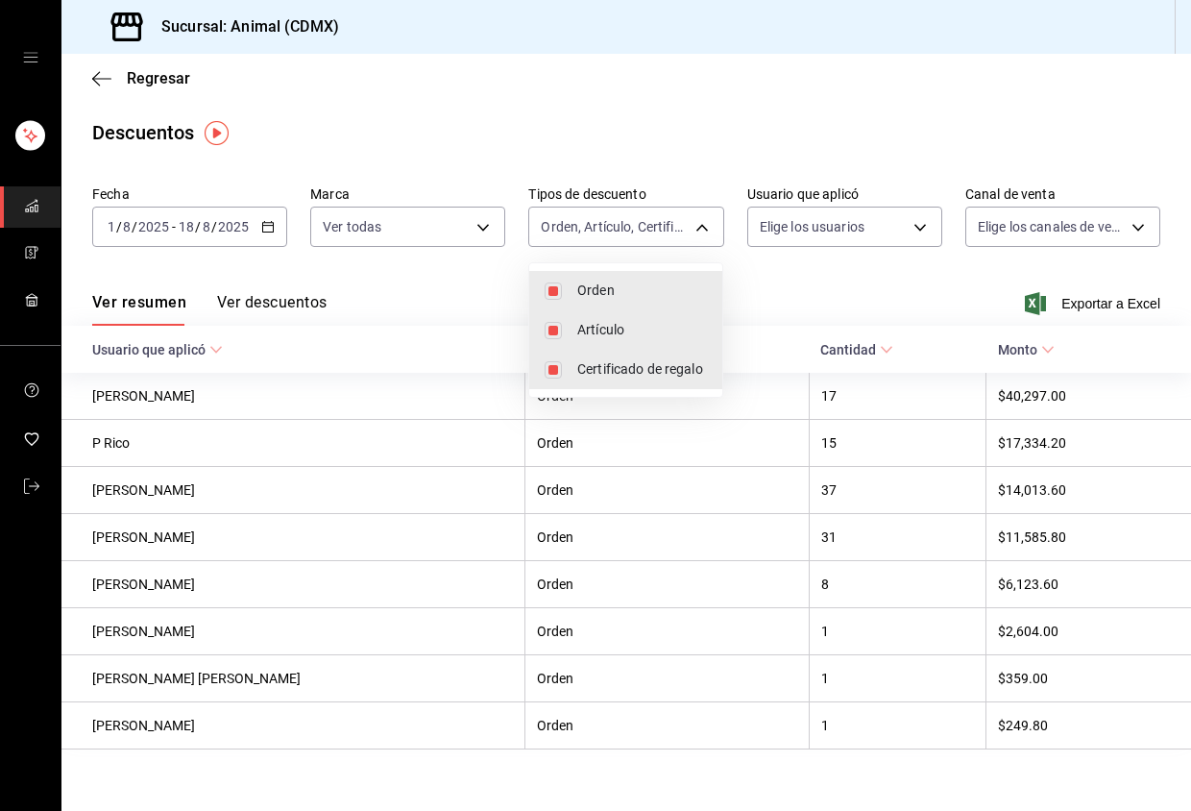
click at [873, 224] on div at bounding box center [595, 405] width 1191 height 811
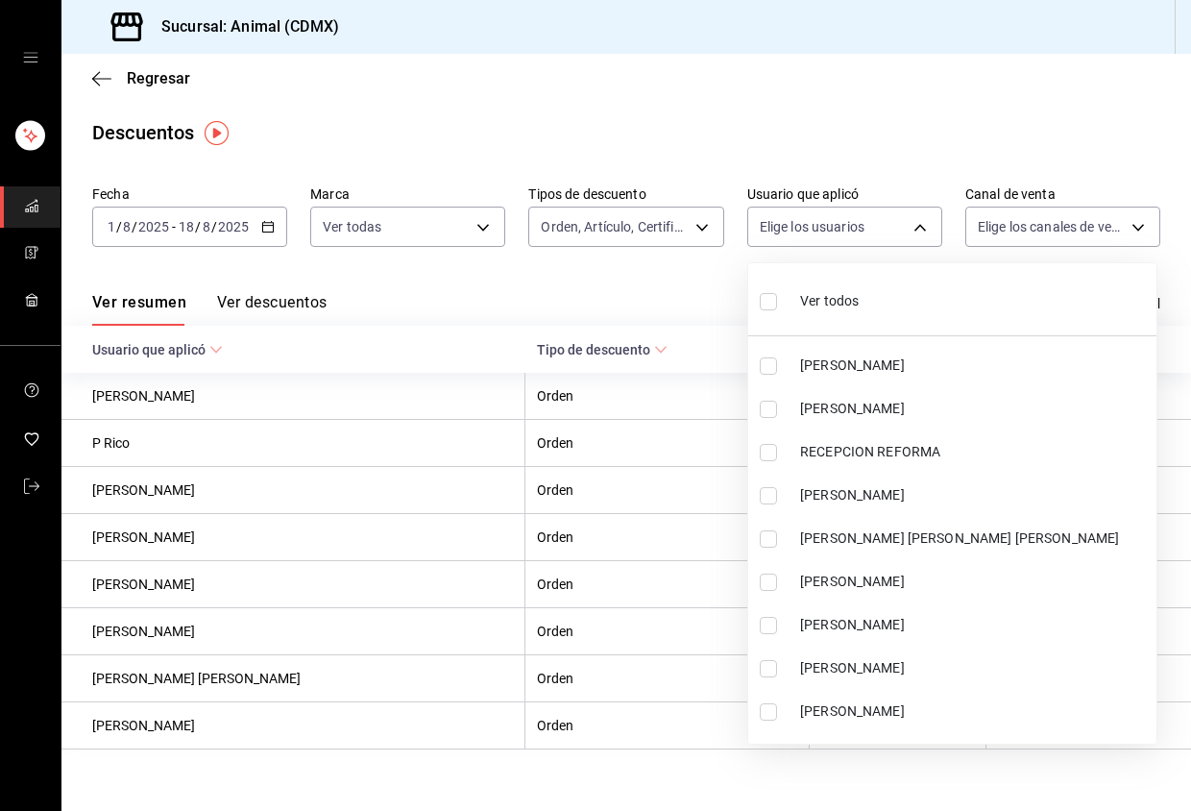
click at [896, 230] on body "Sucursal: Animal (CDMX) Regresar Descuentos Fecha 2025-08-01 1 / 8 / 2025 - 202…" at bounding box center [595, 405] width 1191 height 811
click at [845, 288] on div "Ver todos" at bounding box center [809, 299] width 99 height 41
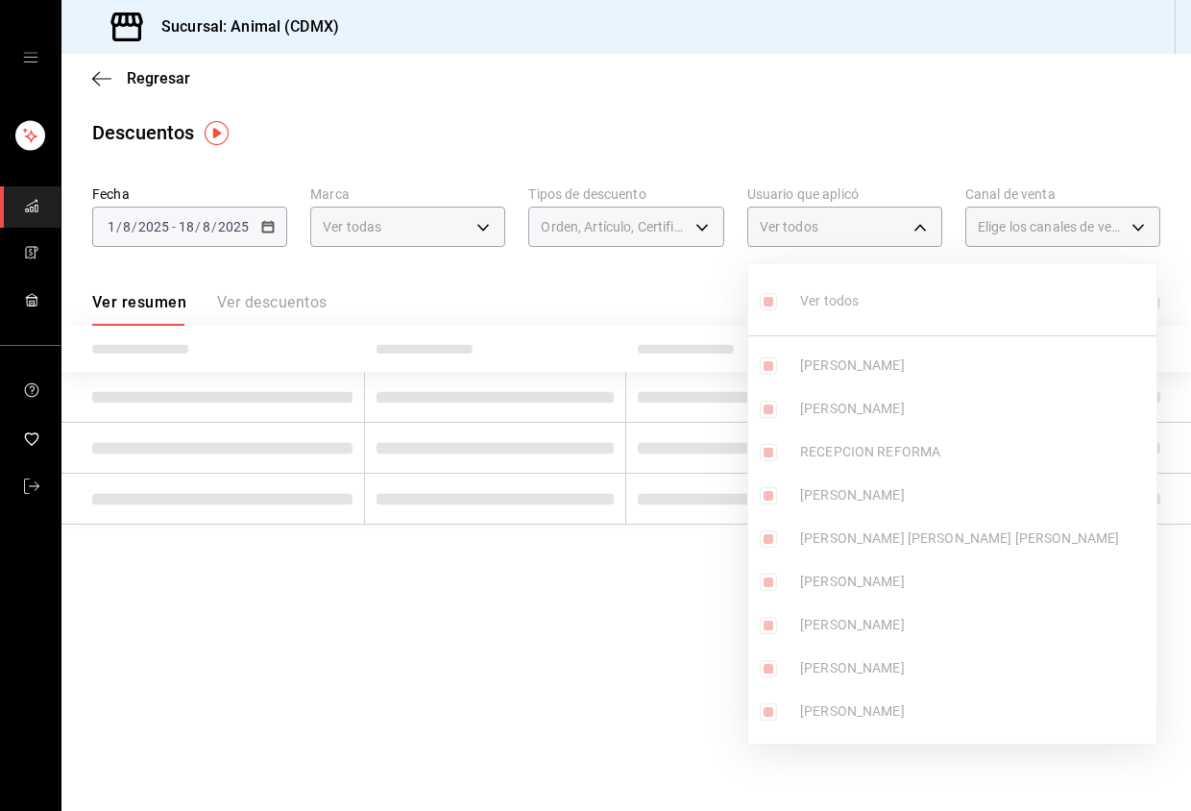
type input "30277455-3ca3-45c6-a5a1-4f51966431b5,83bb8481-b486-43df-93ac-4d45906b7ad7,c26c7…"
checkbox input "true"
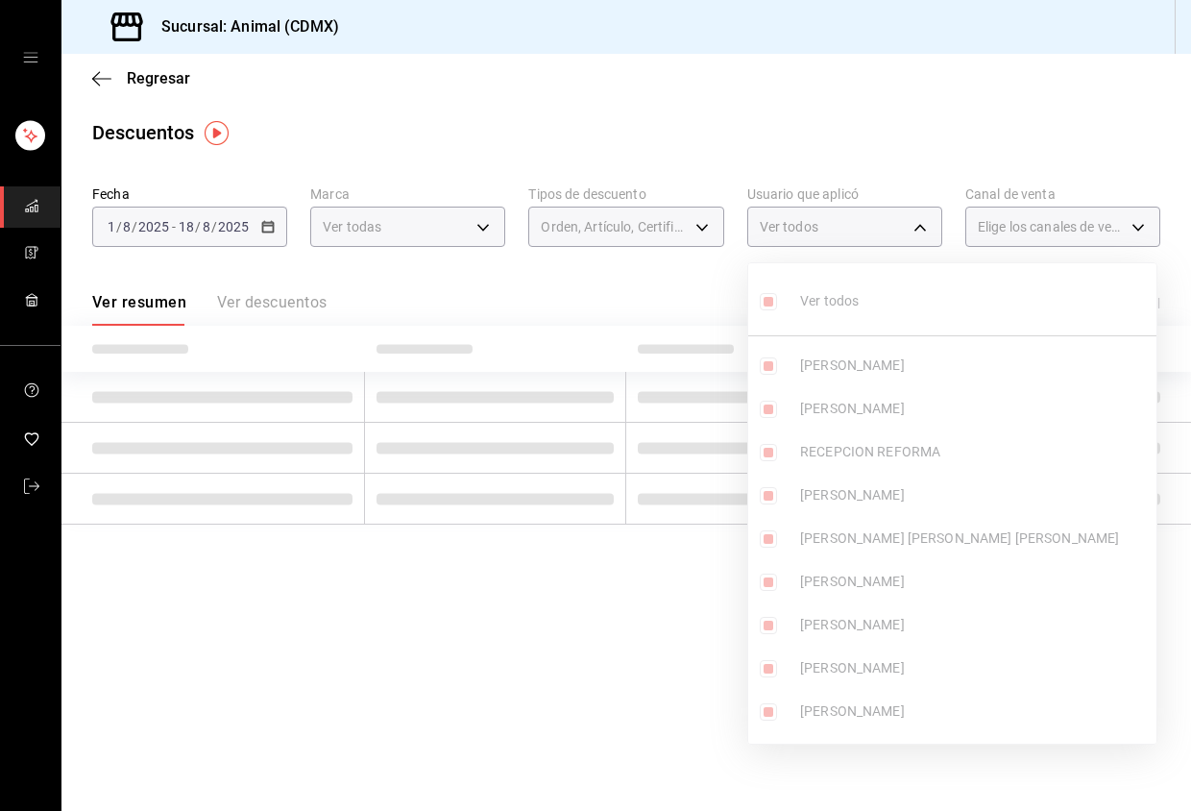
checkbox input "true"
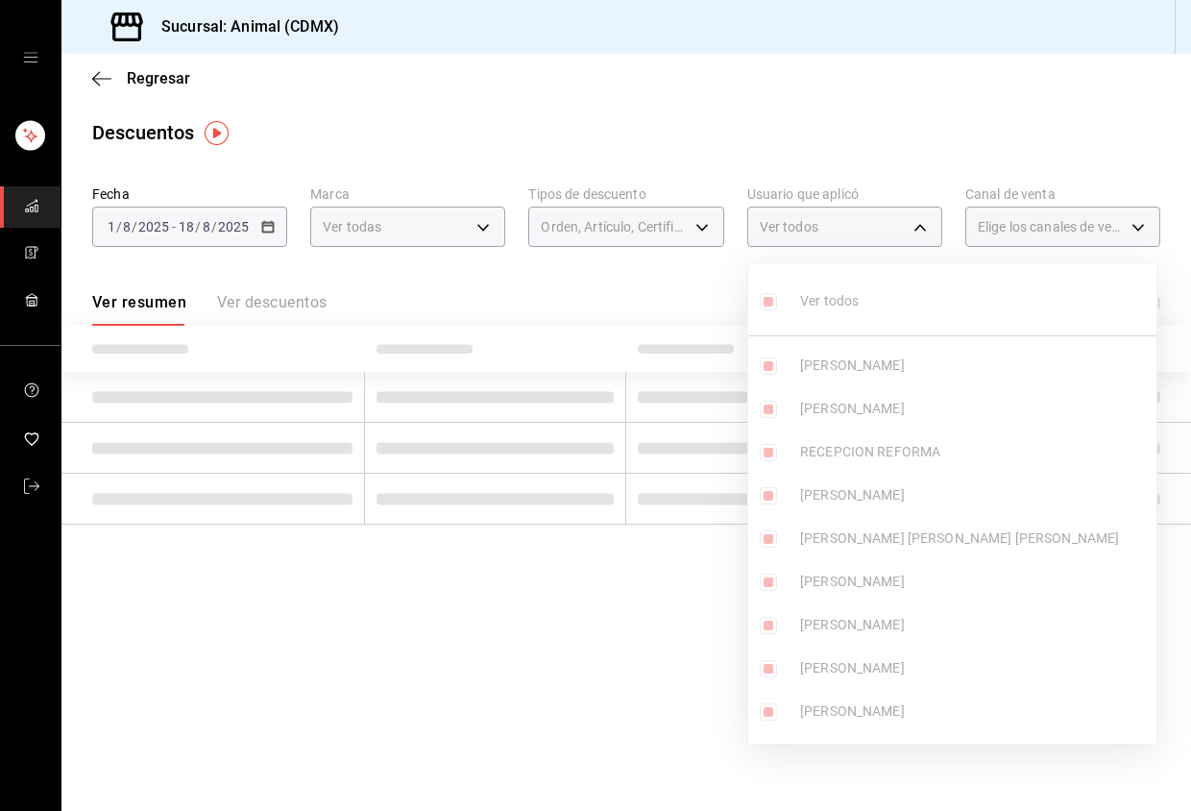
checkbox input "true"
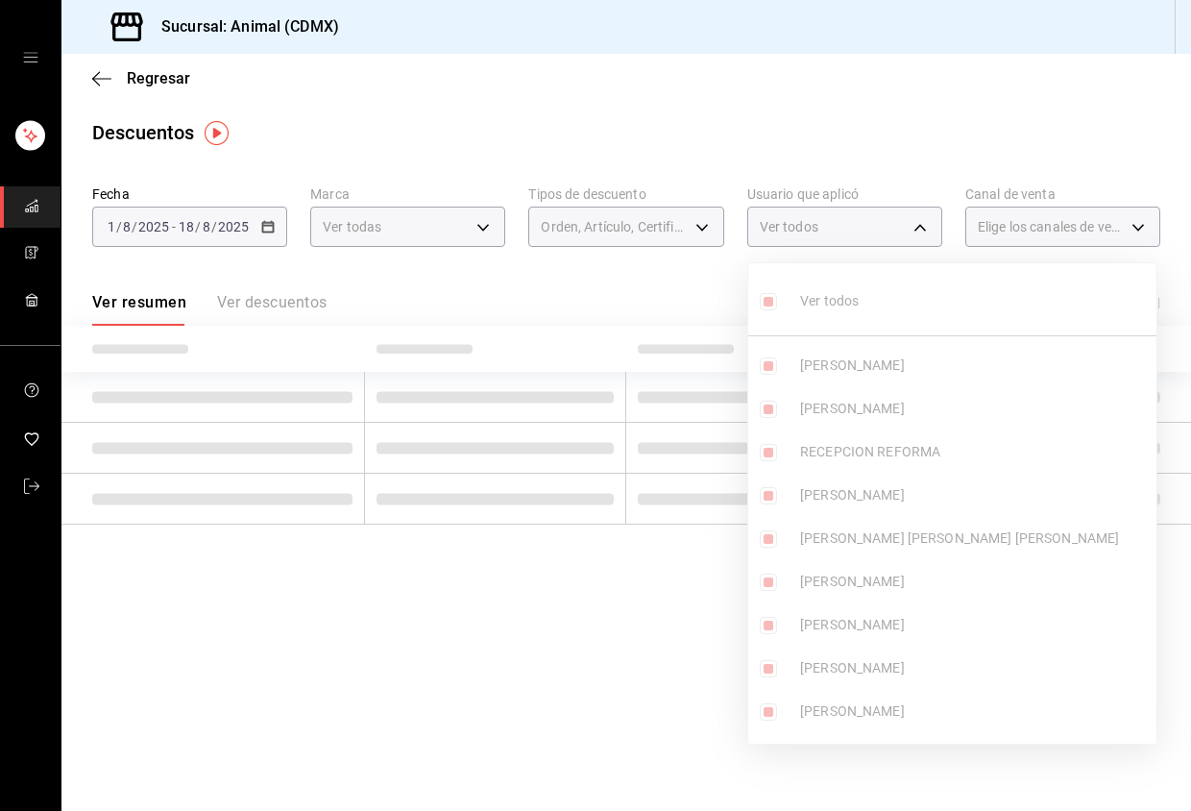
checkbox input "true"
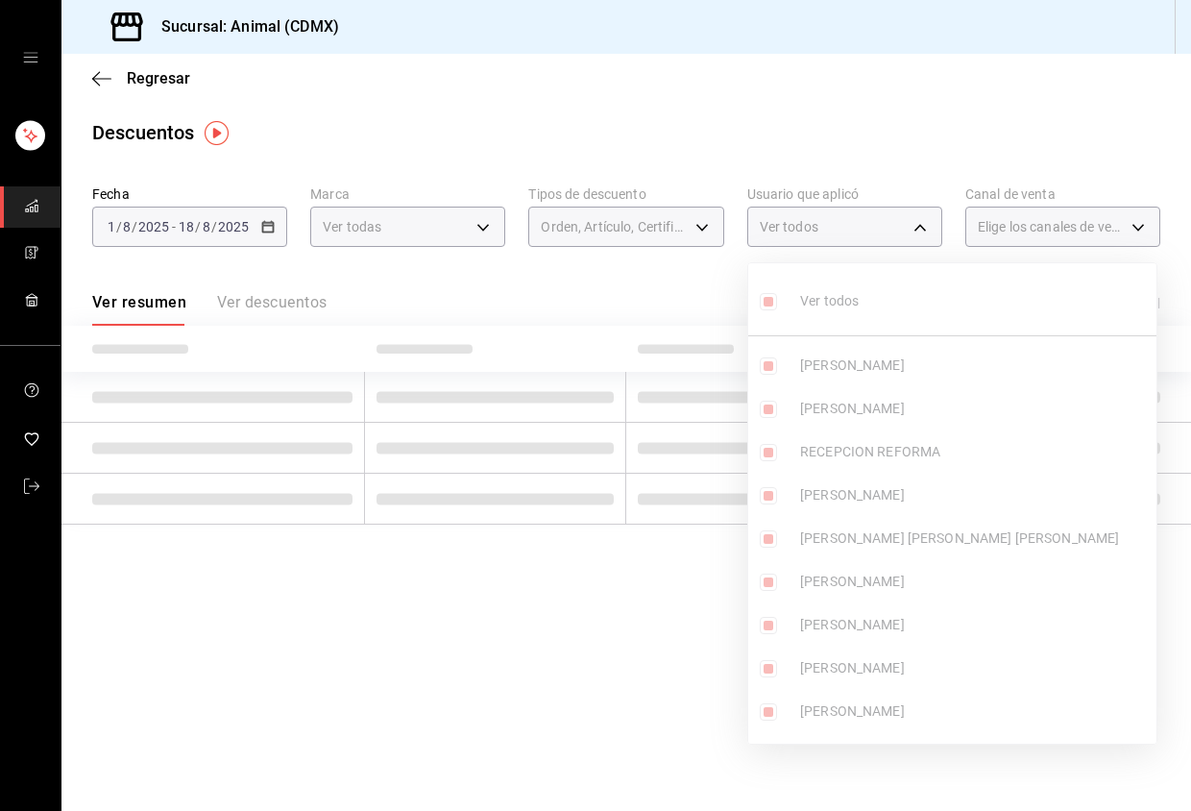
checkbox input "true"
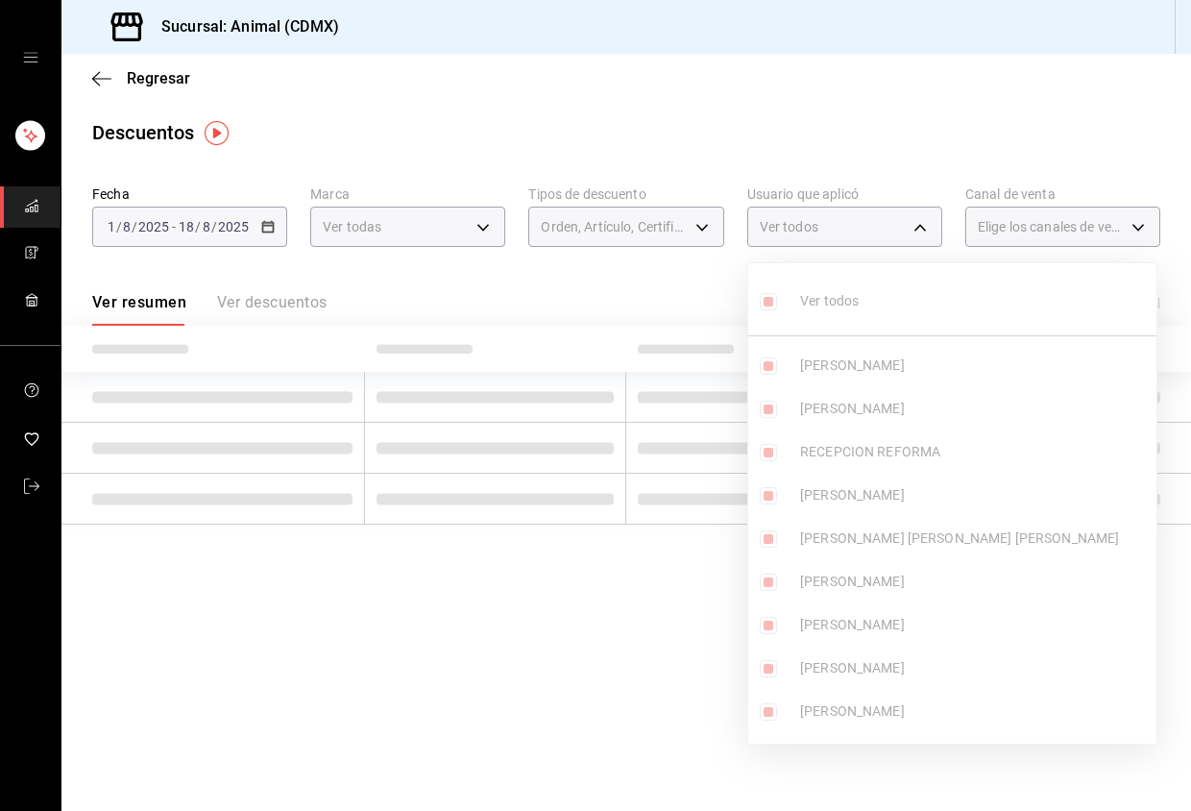
checkbox input "true"
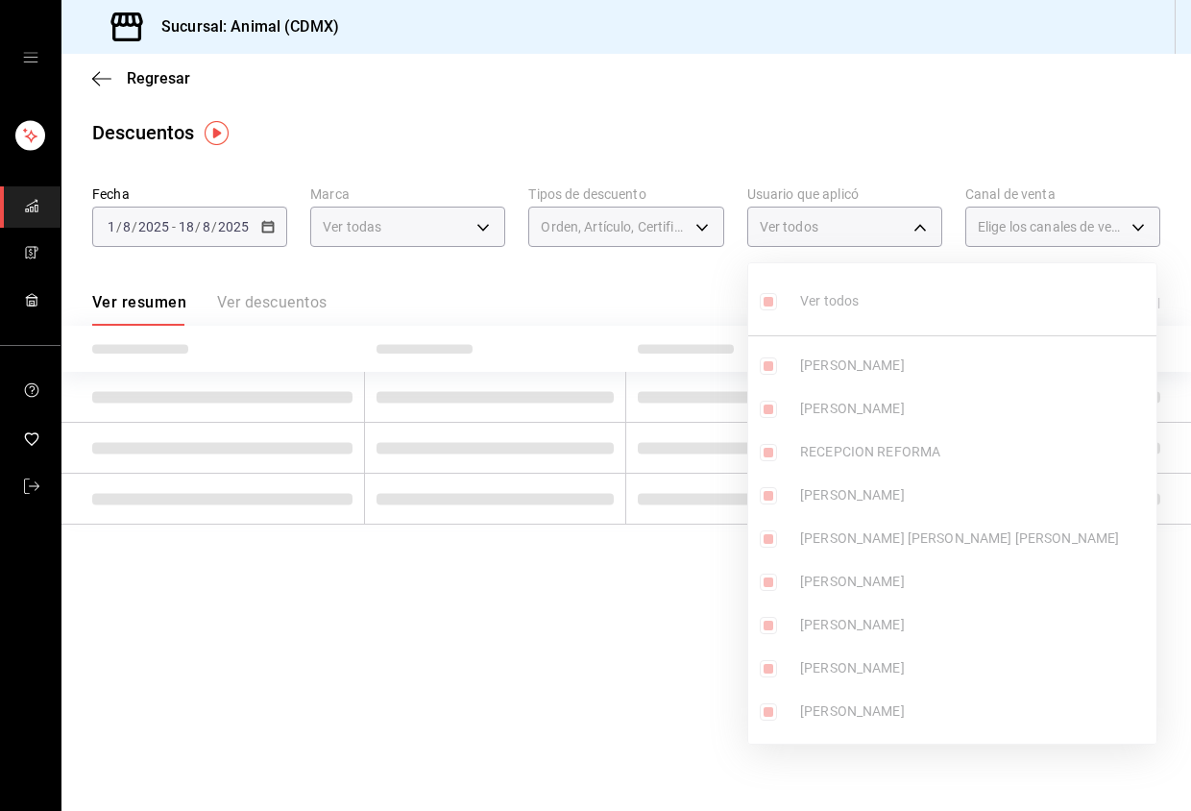
checkbox input "true"
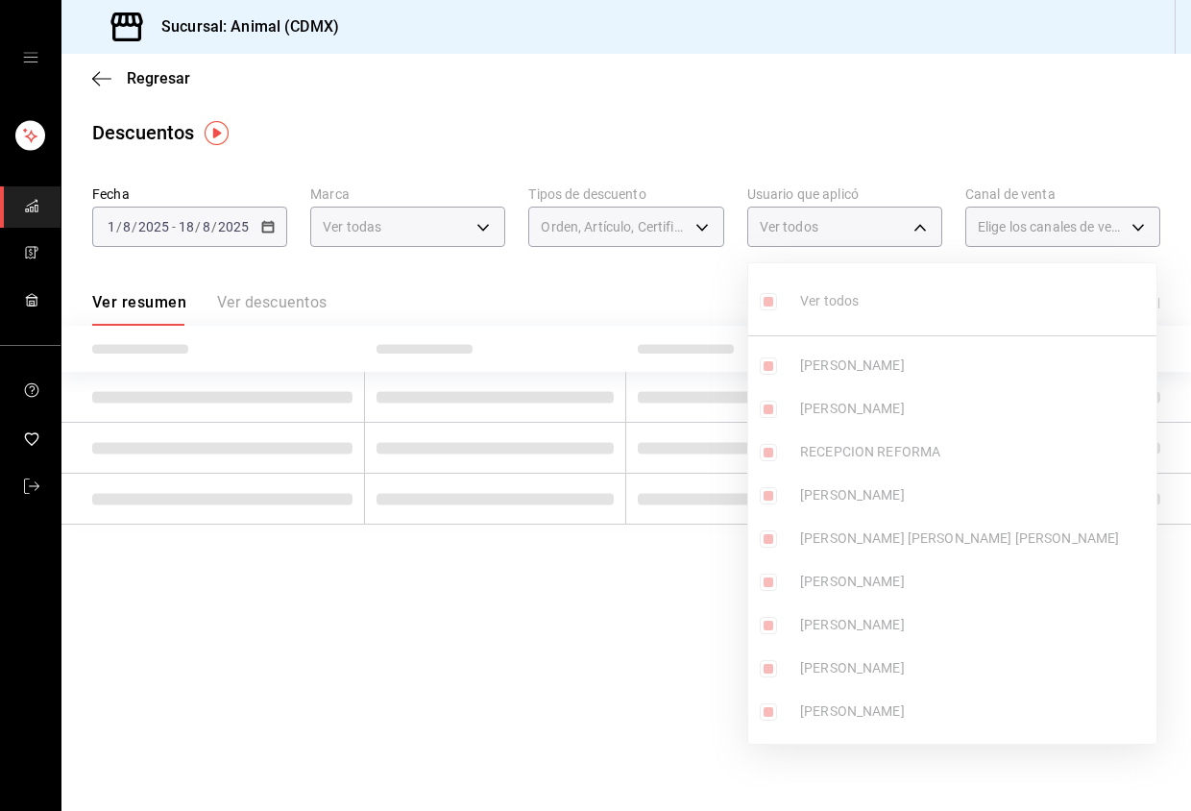
checkbox input "true"
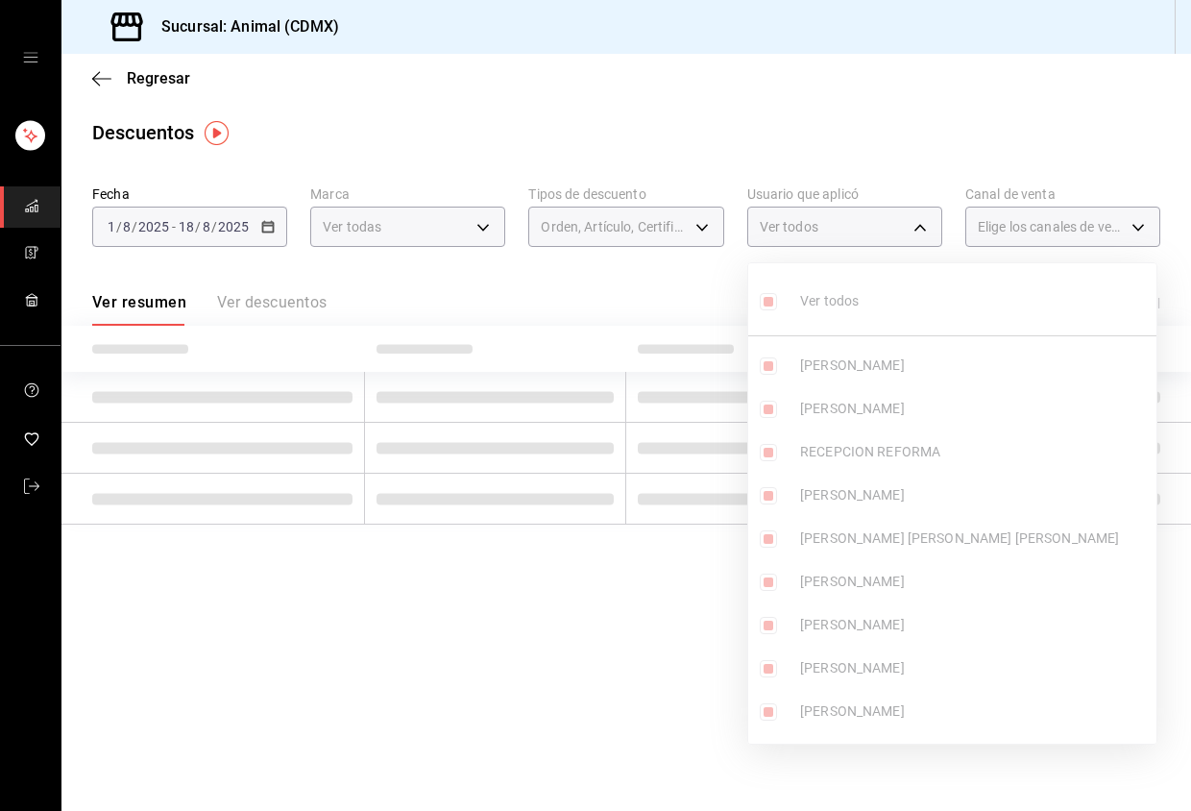
checkbox input "true"
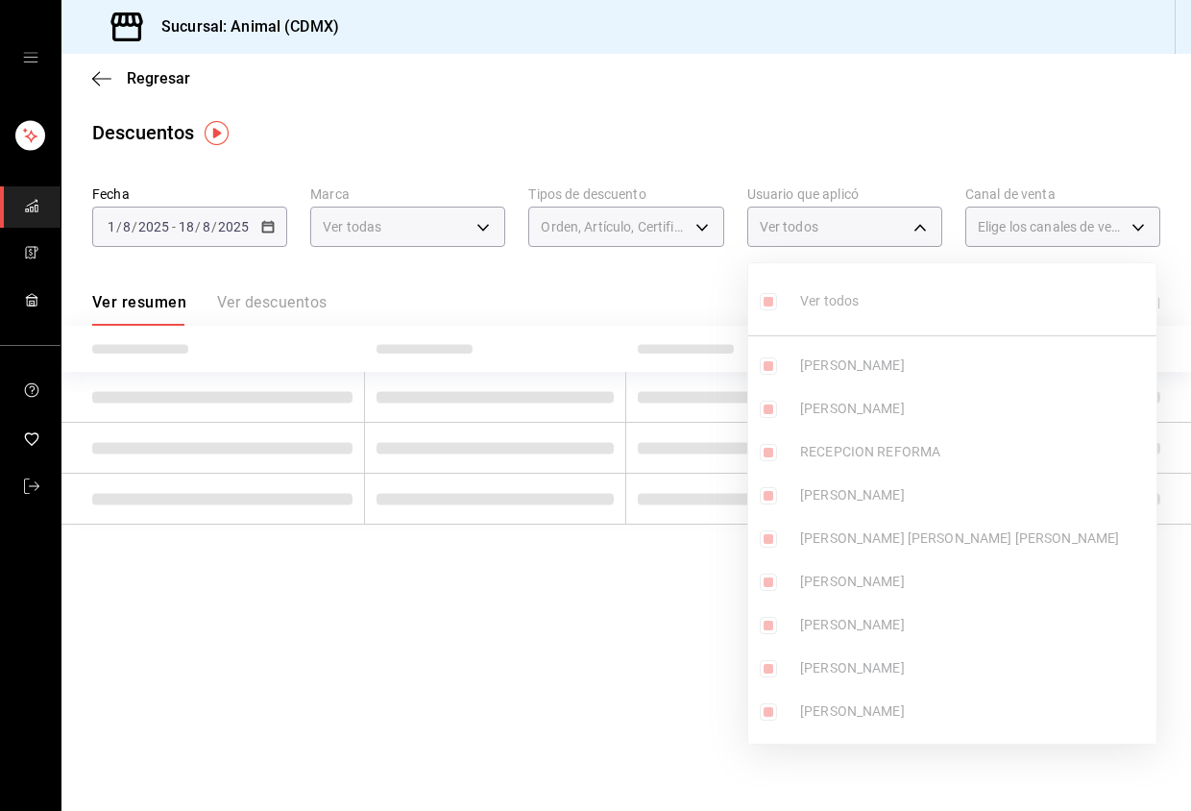
checkbox input "true"
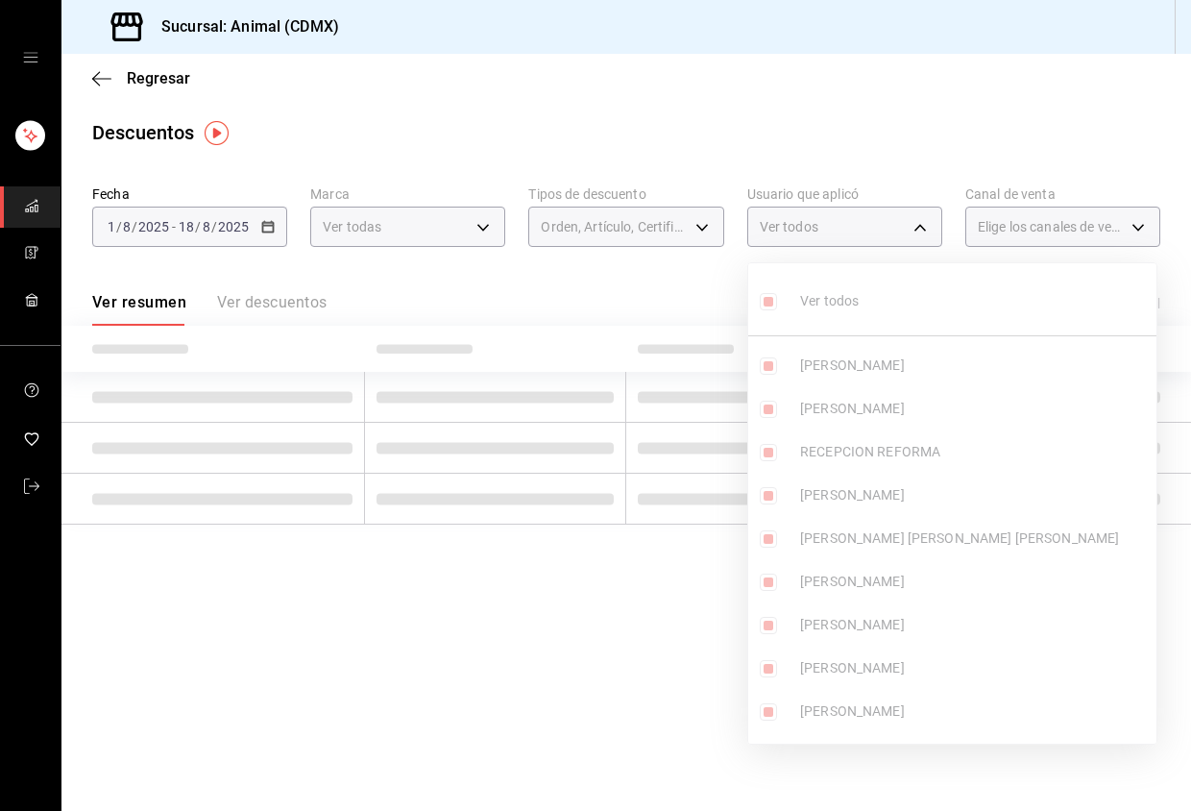
checkbox input "true"
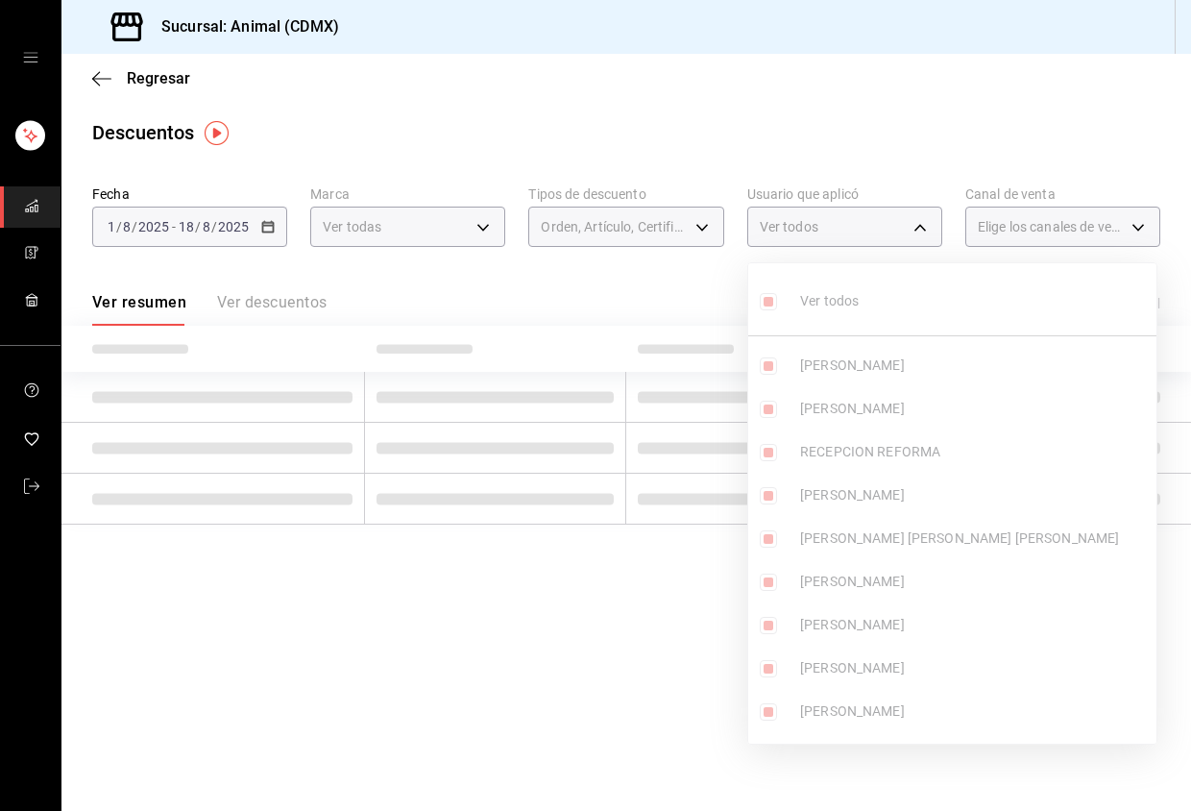
checkbox input "true"
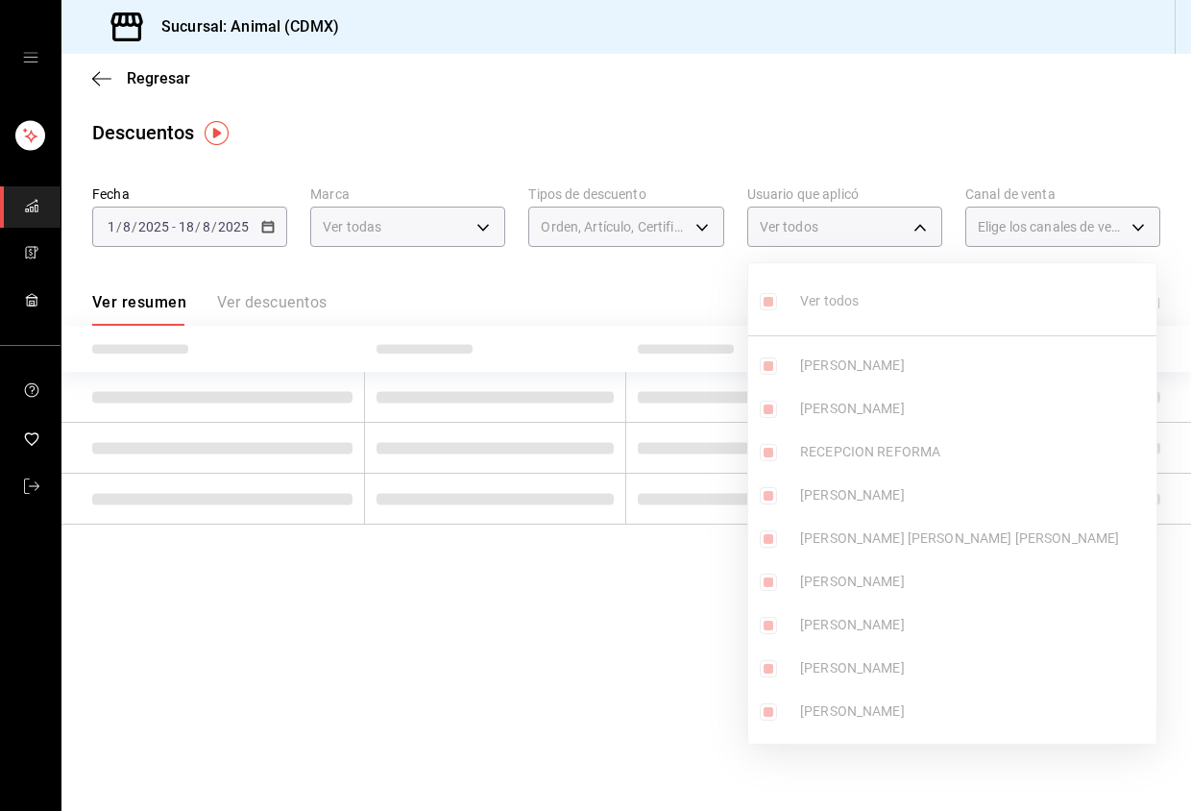
checkbox input "true"
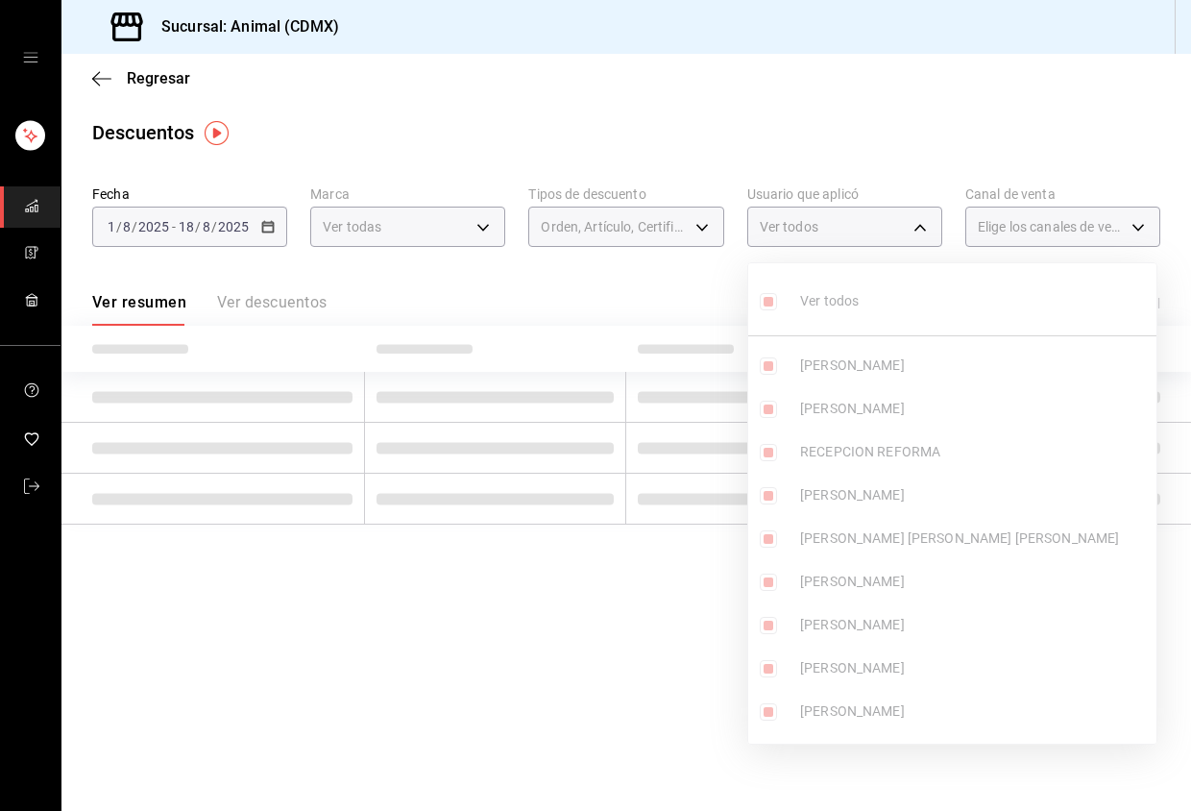
checkbox input "true"
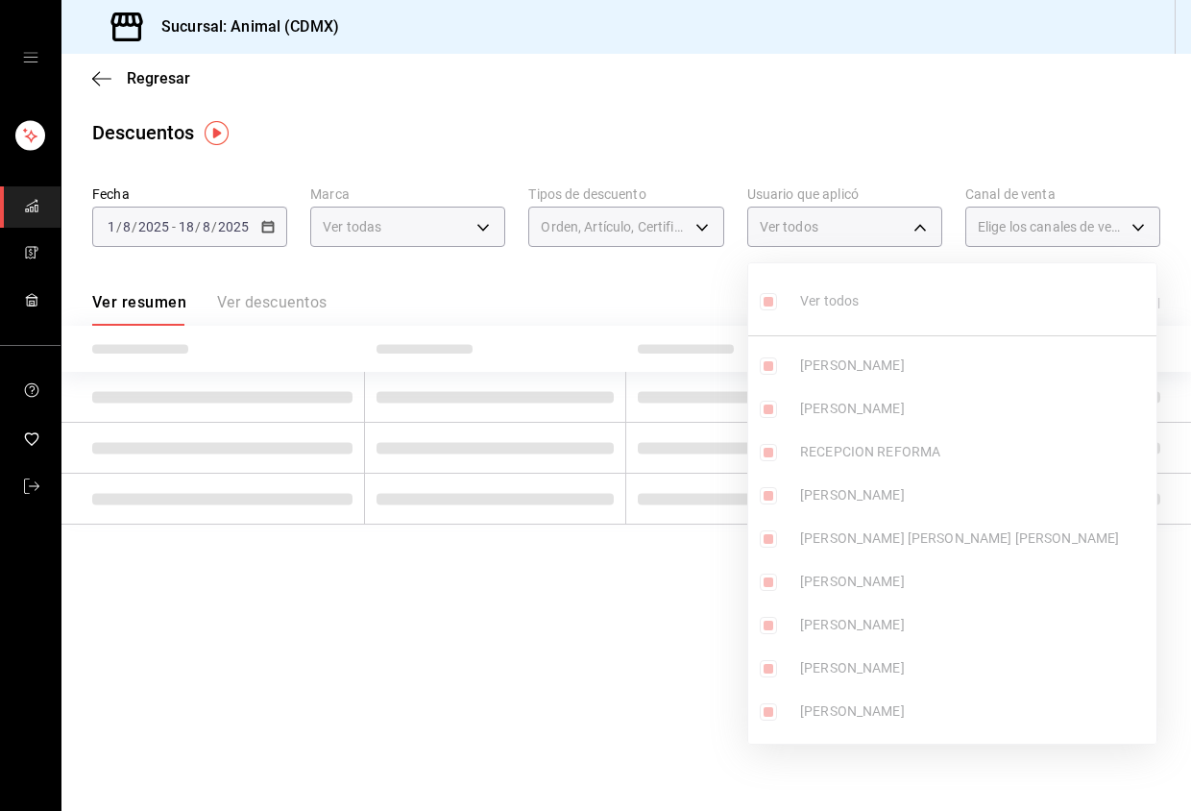
checkbox input "true"
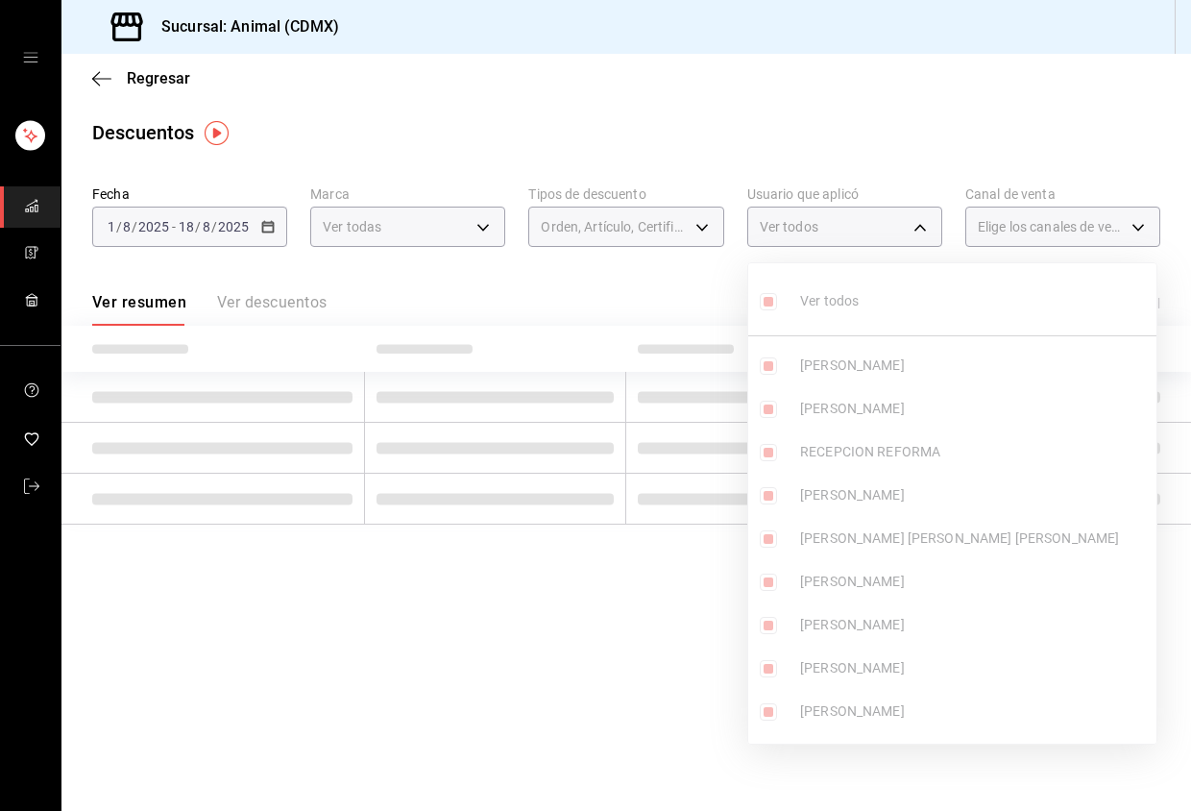
checkbox input "true"
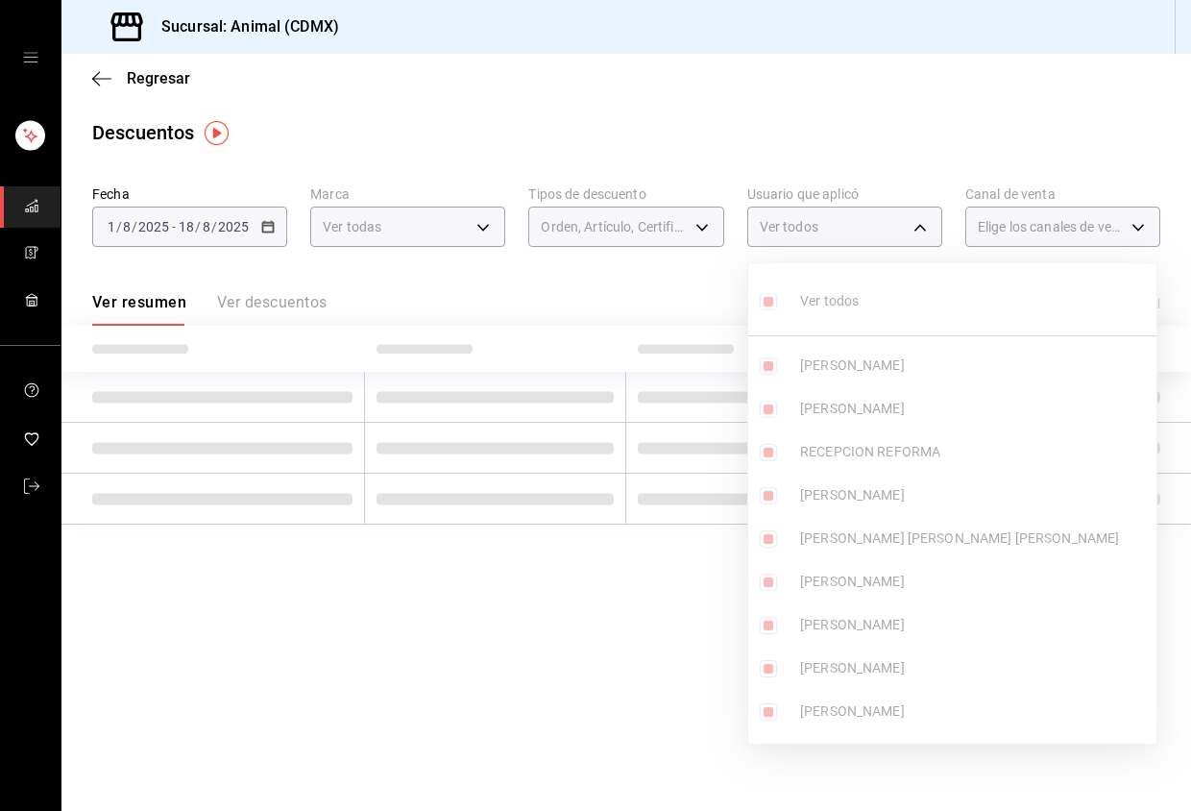
checkbox input "true"
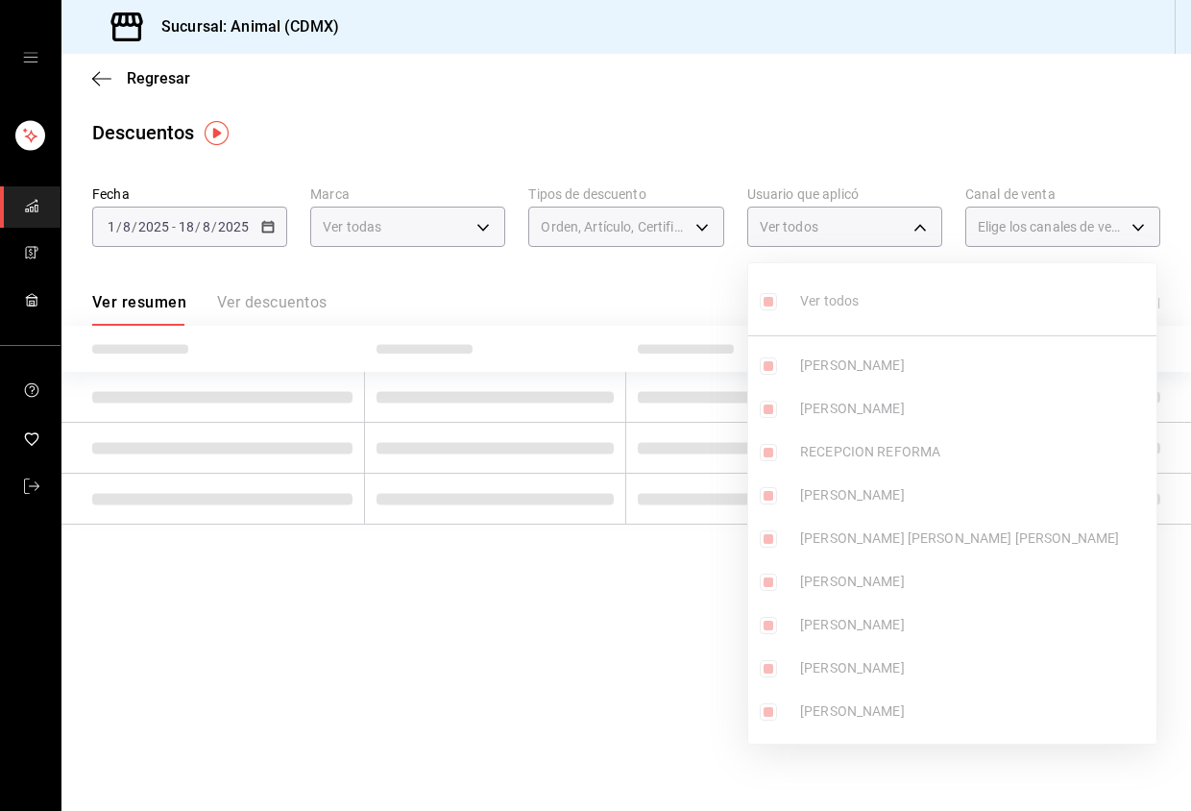
checkbox input "true"
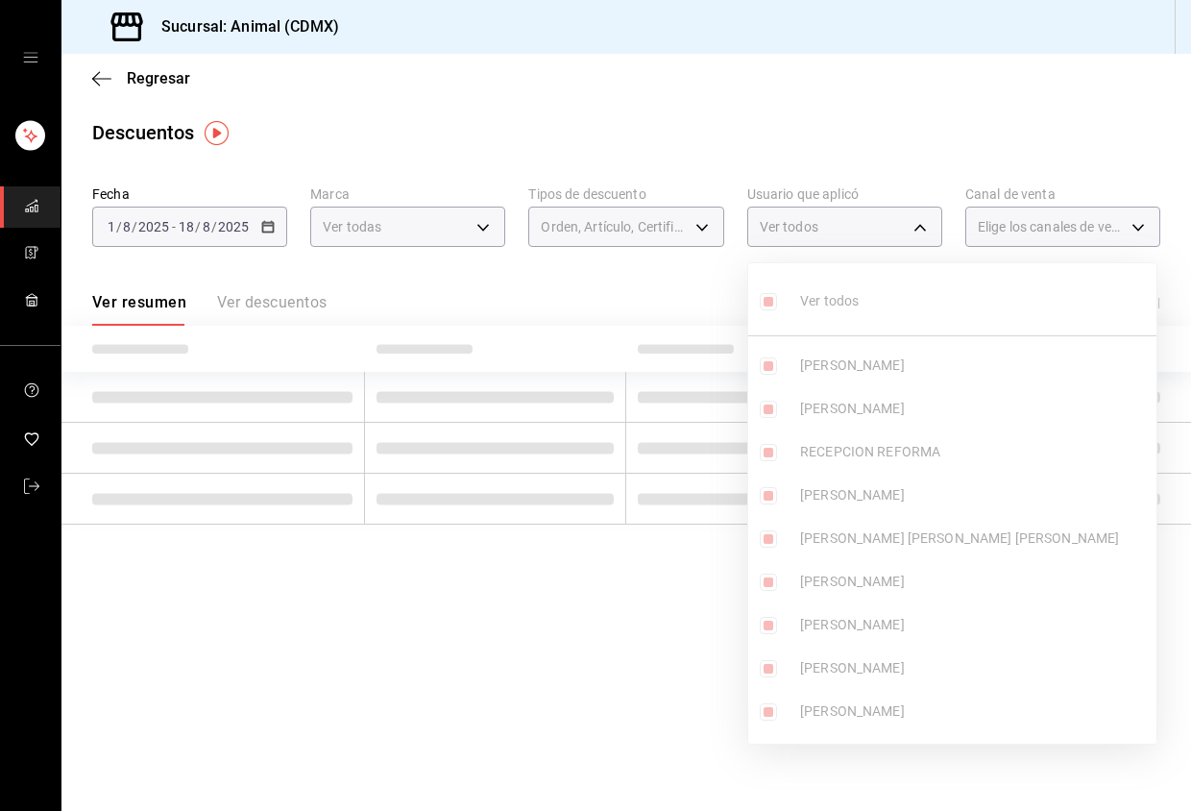
checkbox input "true"
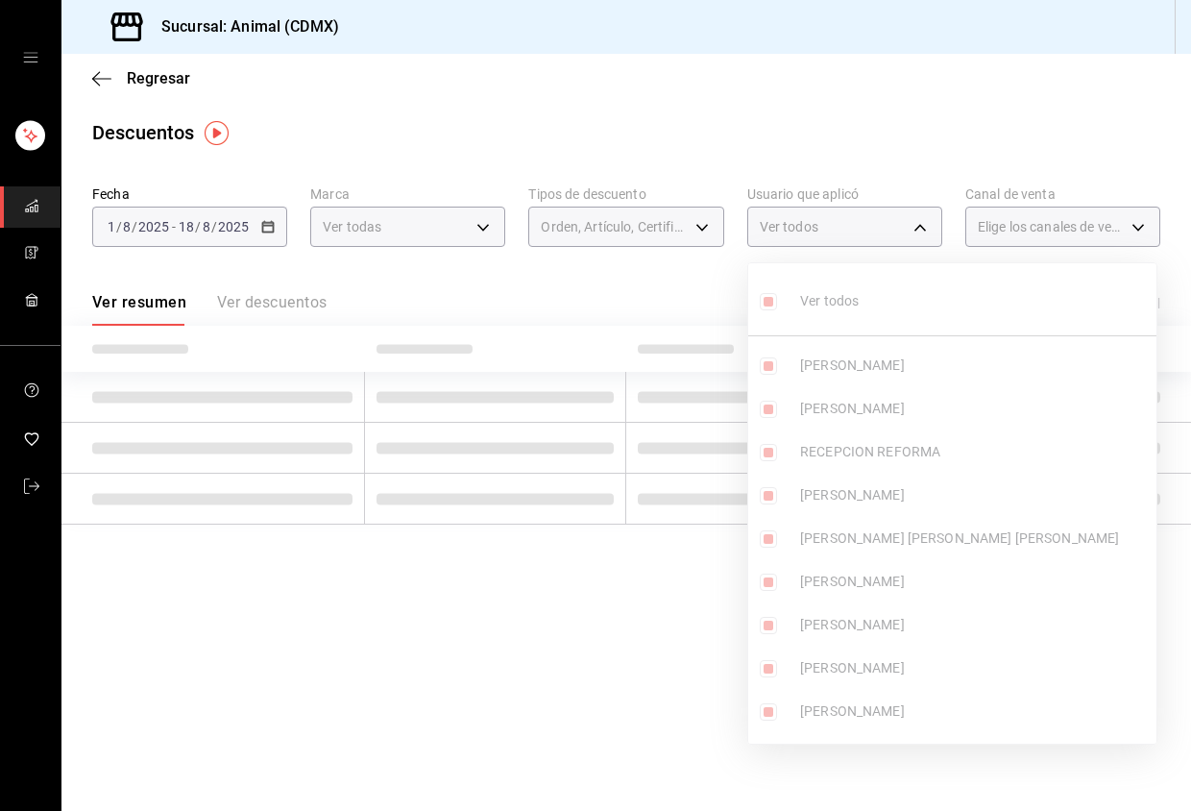
checkbox input "true"
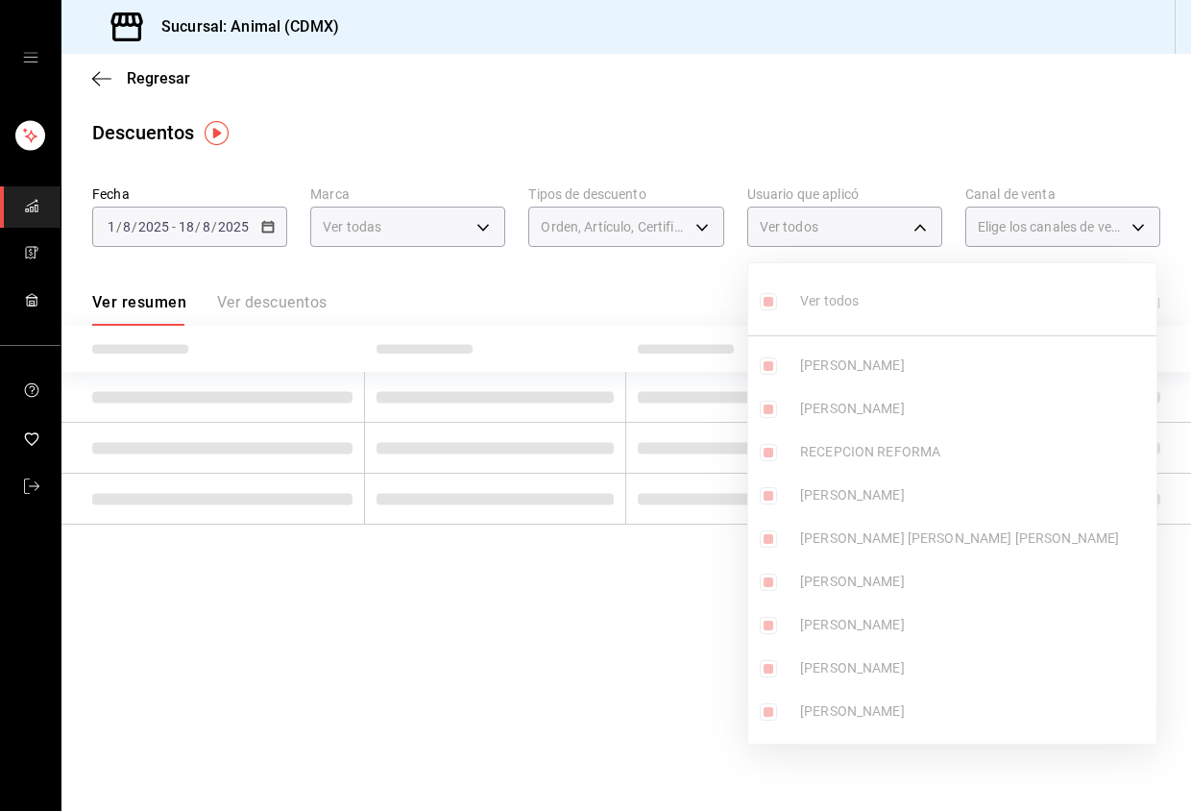
checkbox input "true"
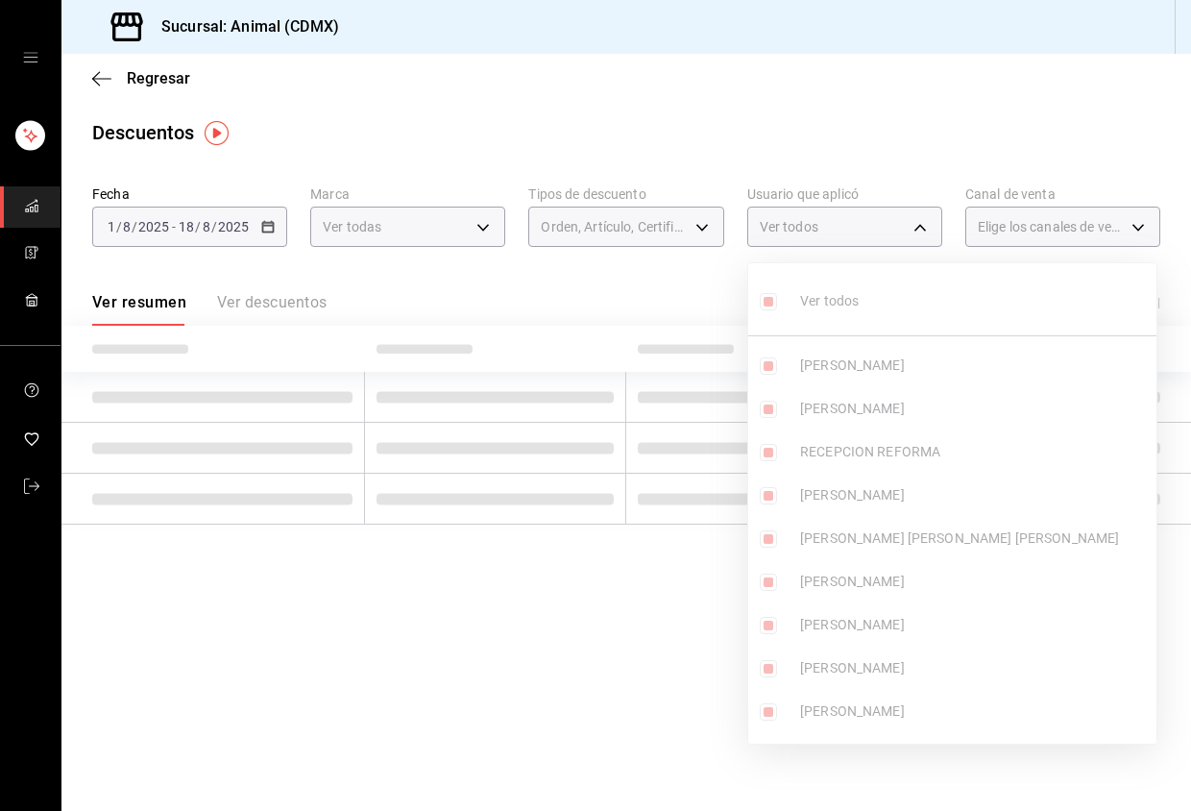
checkbox input "true"
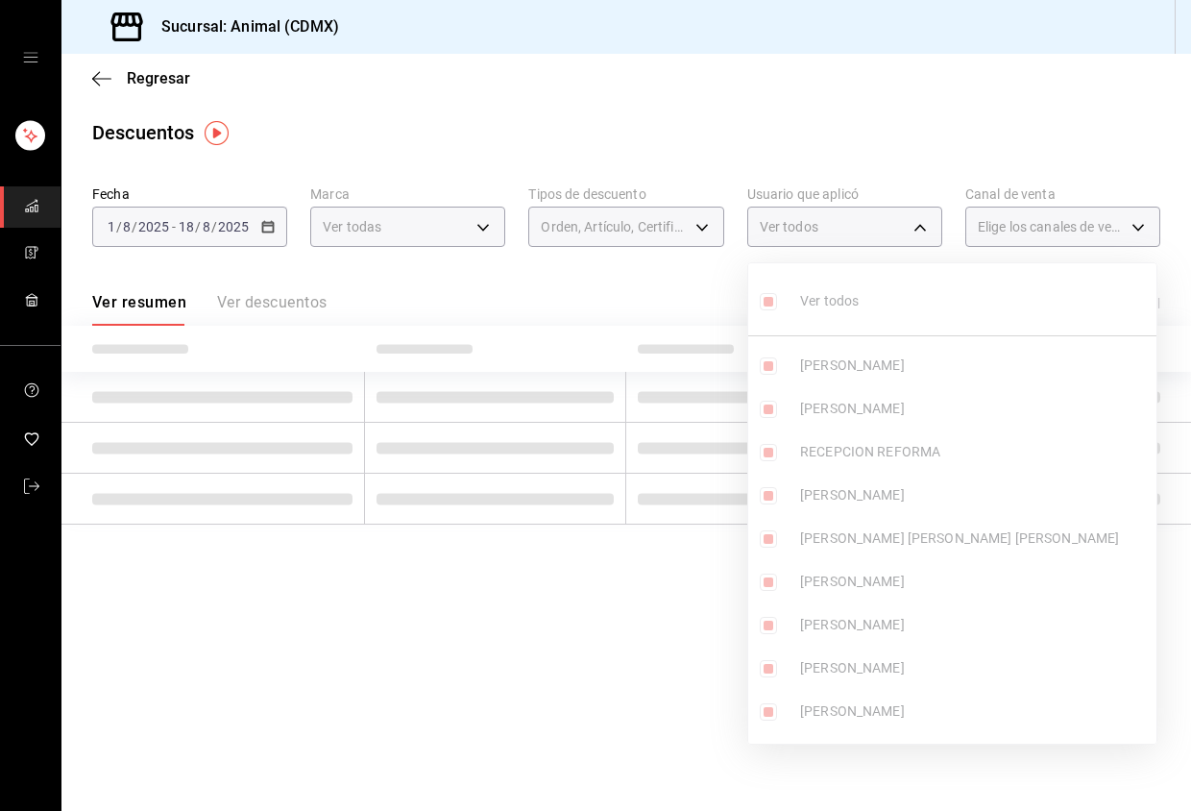
checkbox input "true"
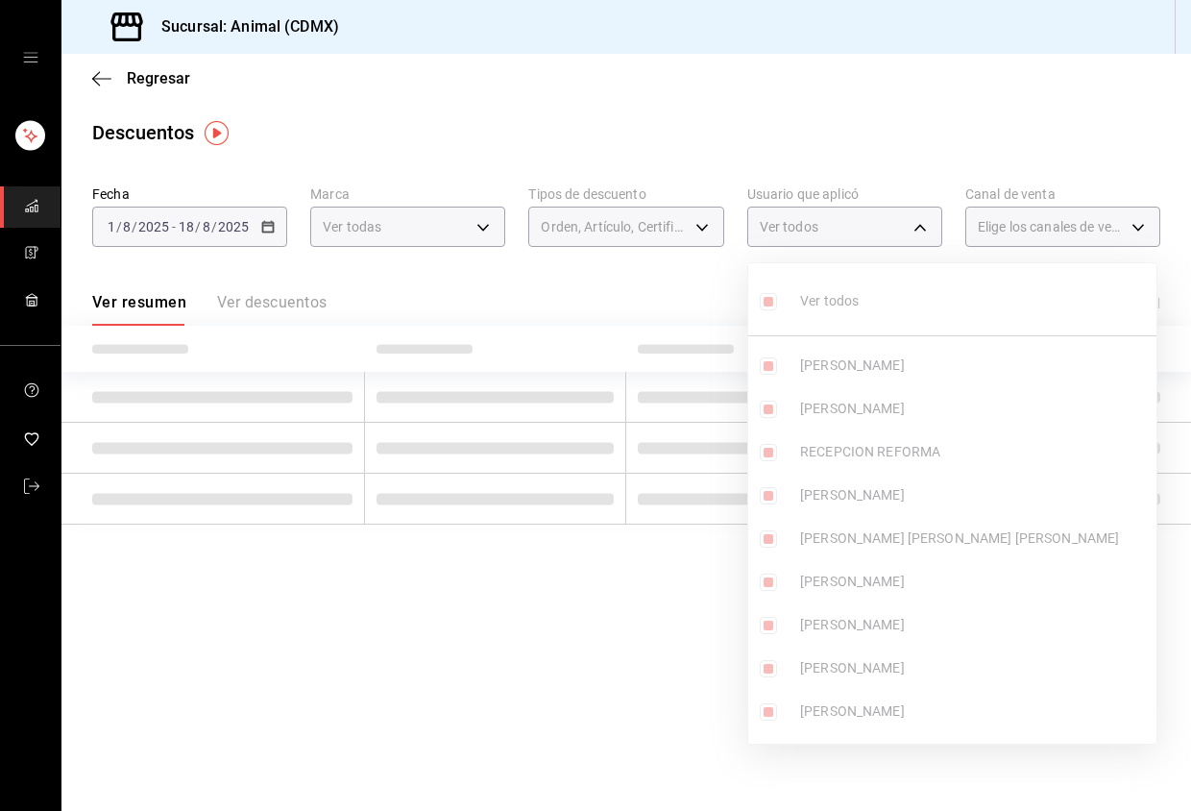
checkbox input "true"
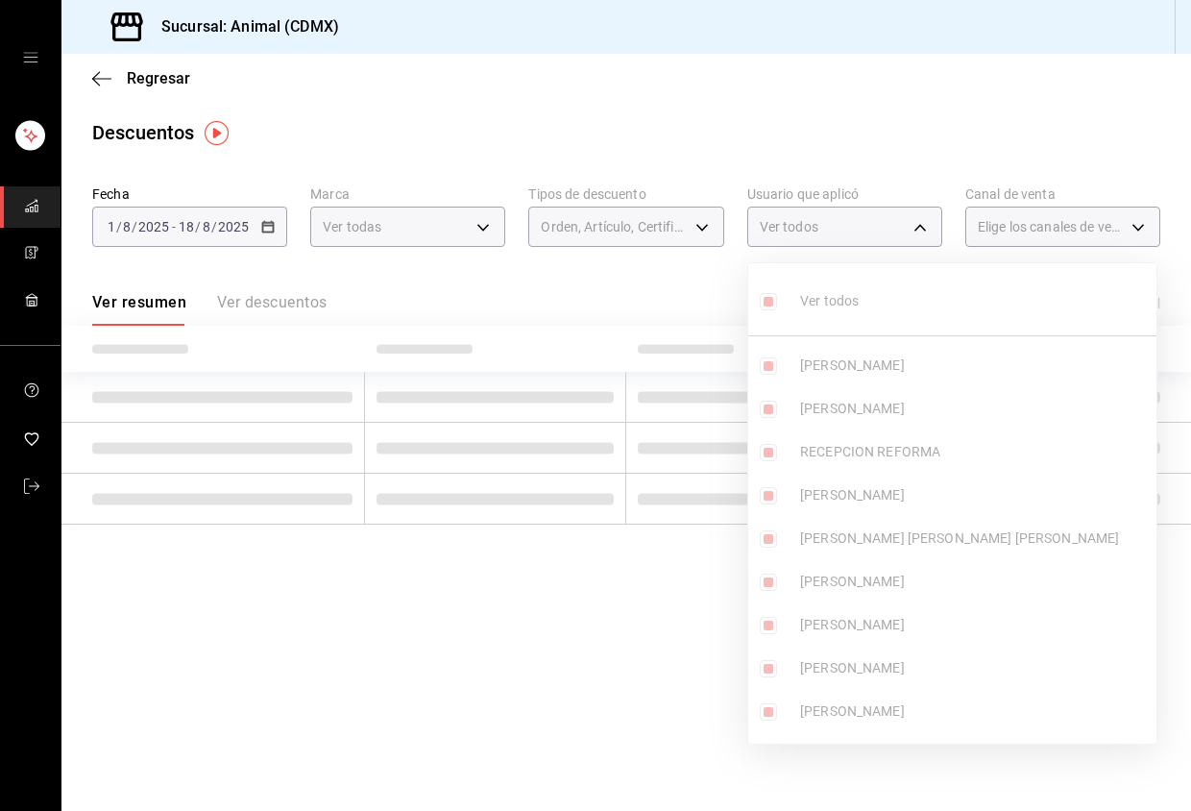
checkbox input "true"
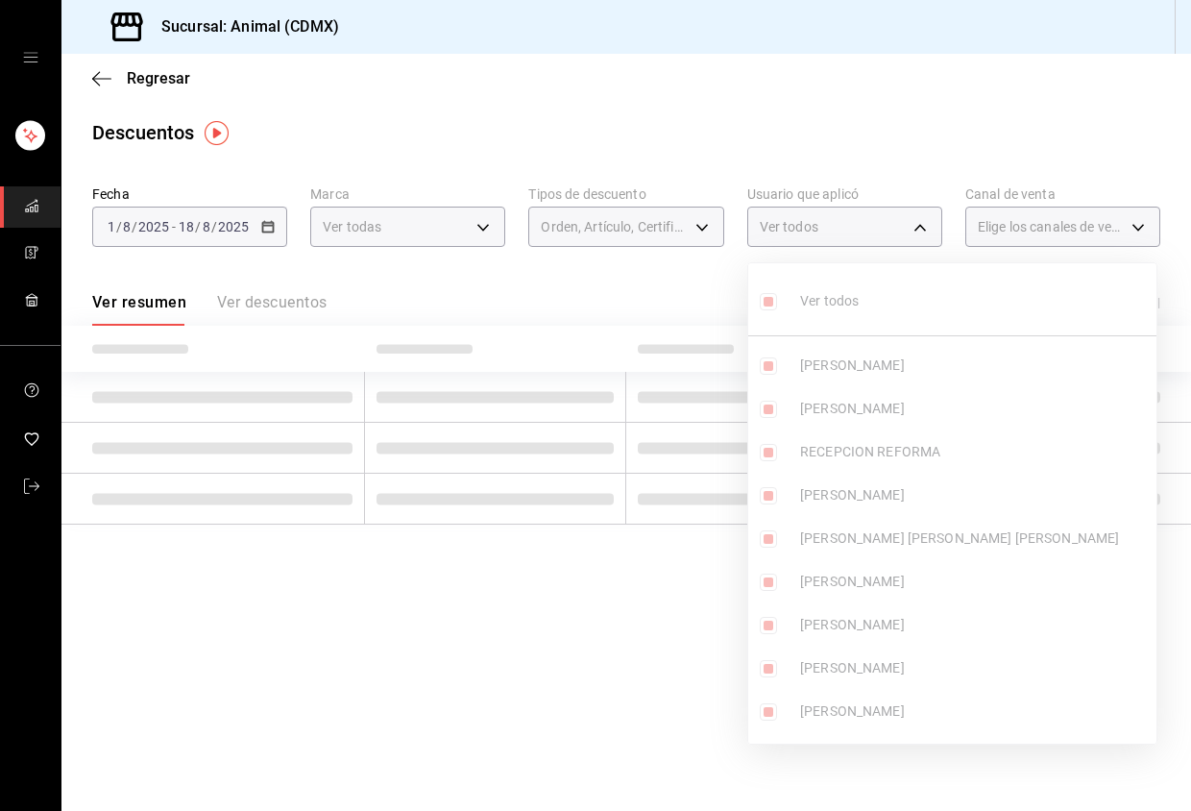
checkbox input "true"
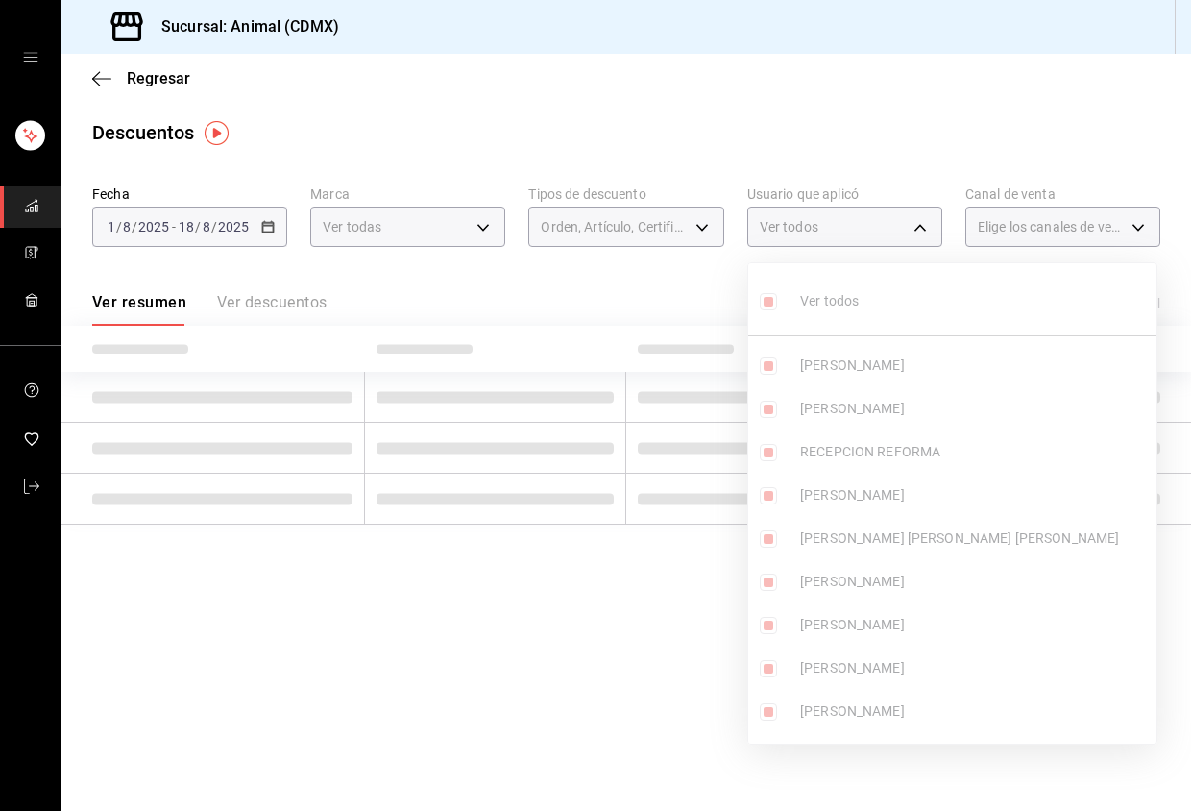
checkbox input "true"
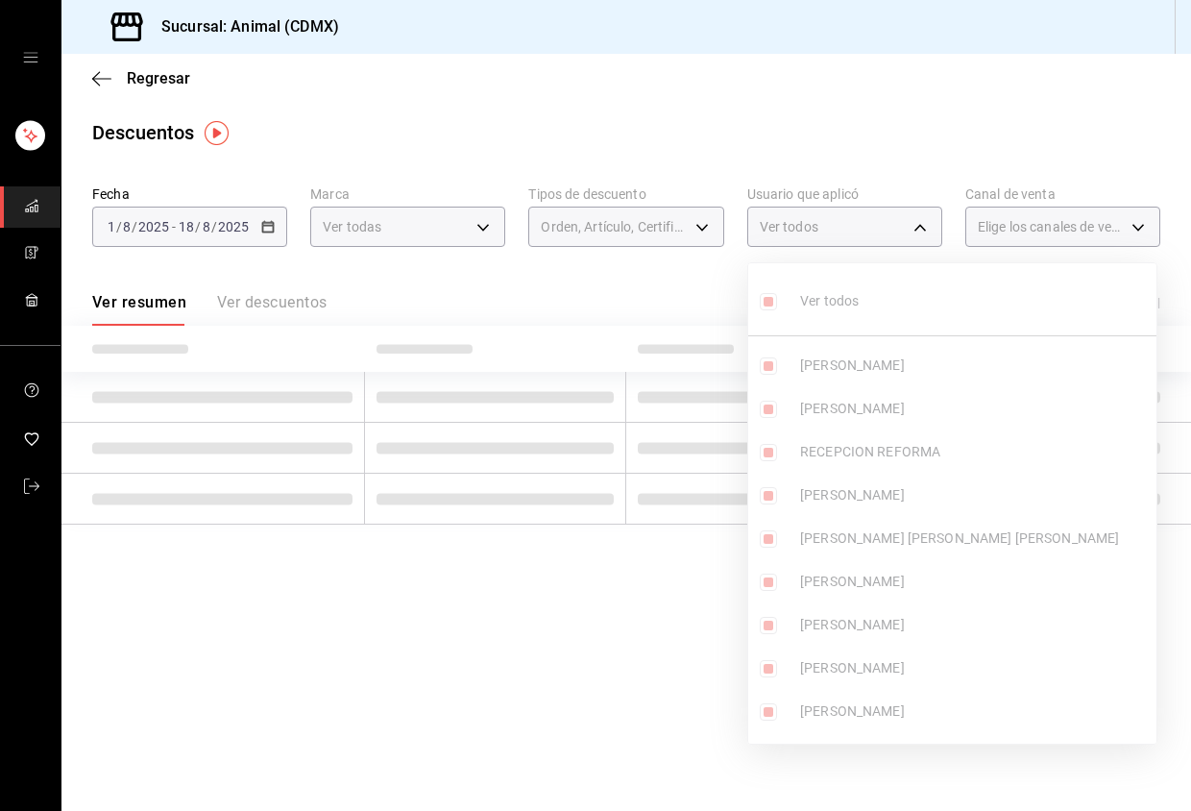
checkbox input "true"
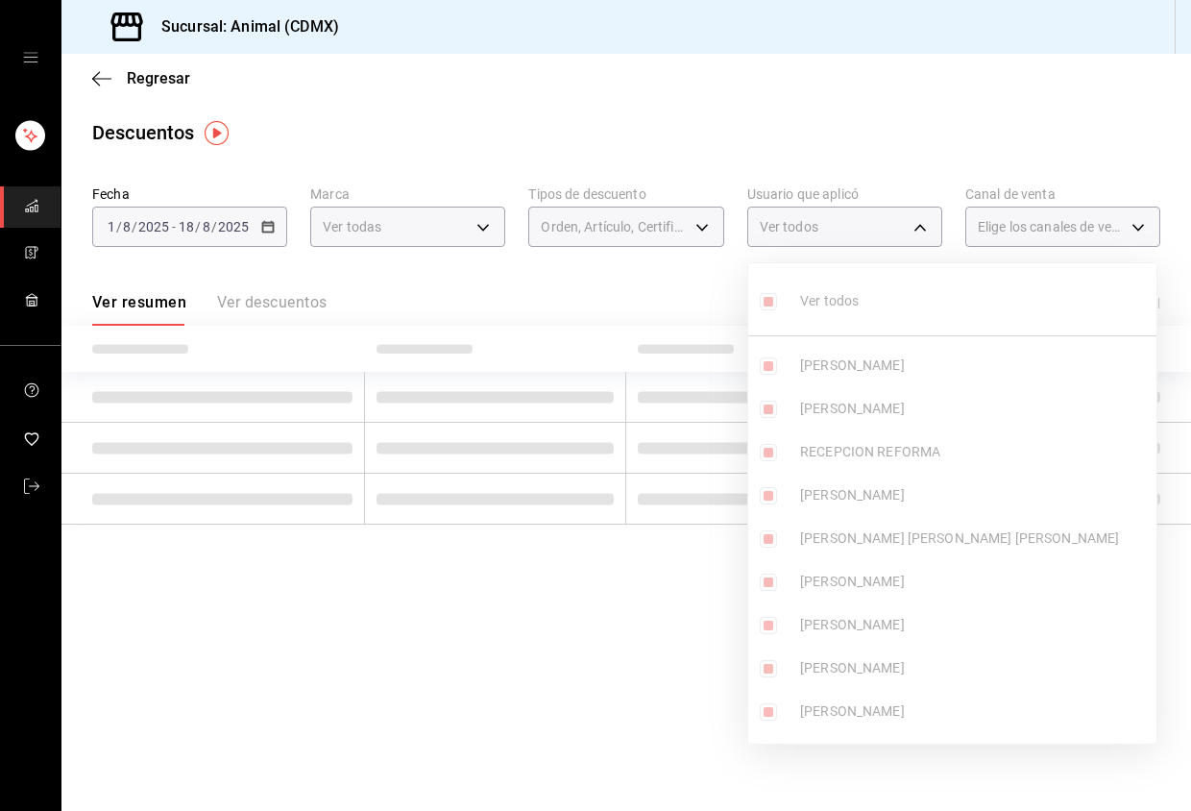
checkbox input "true"
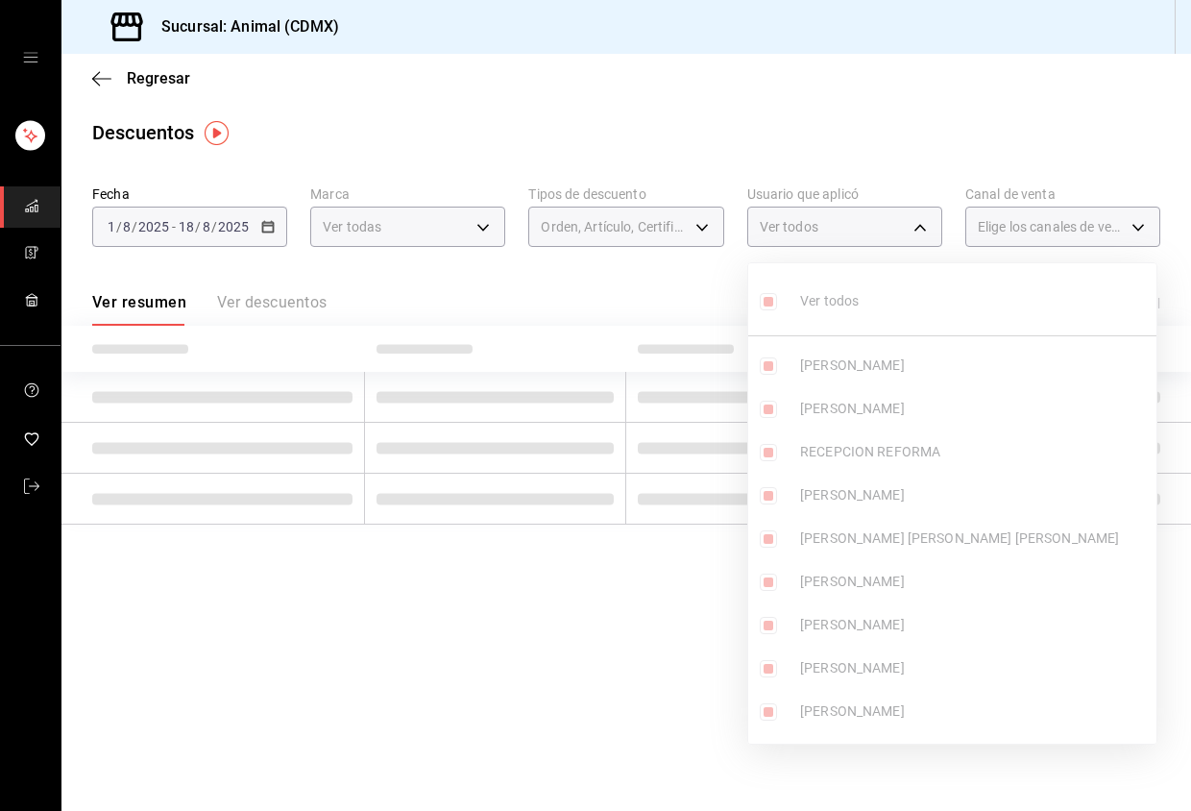
checkbox input "true"
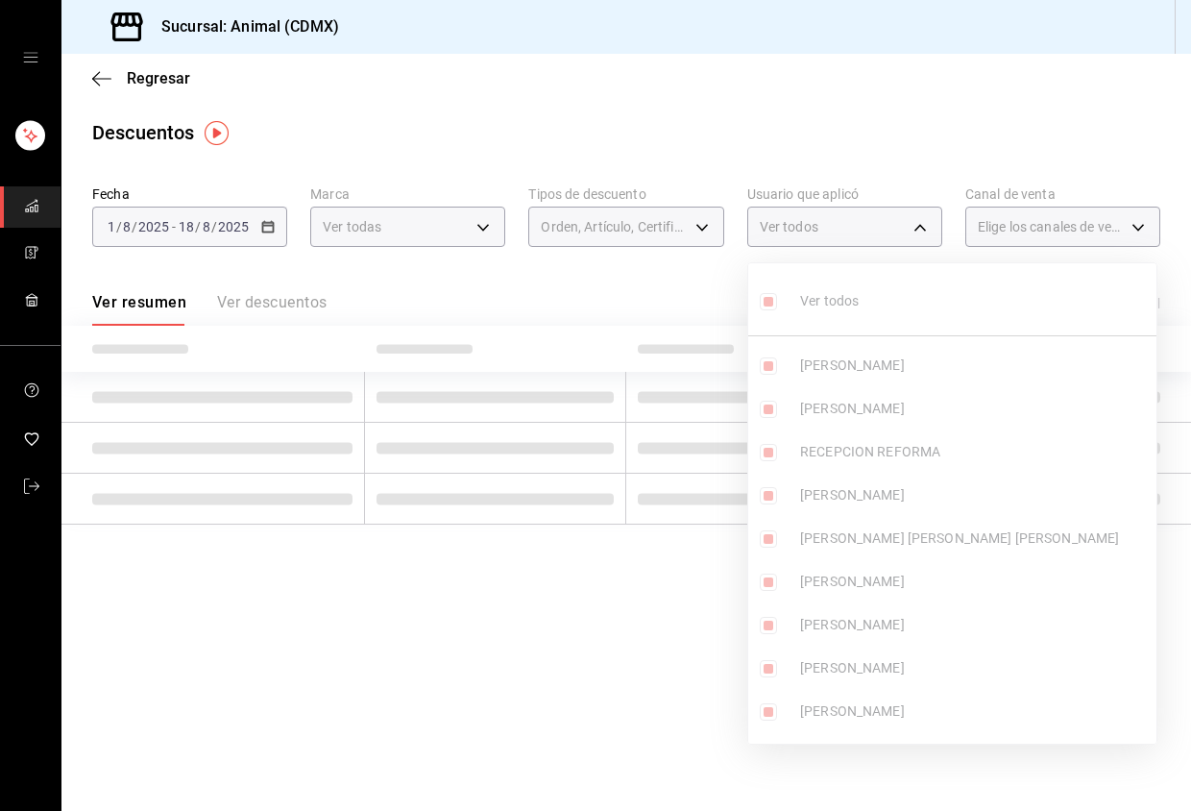
checkbox input "true"
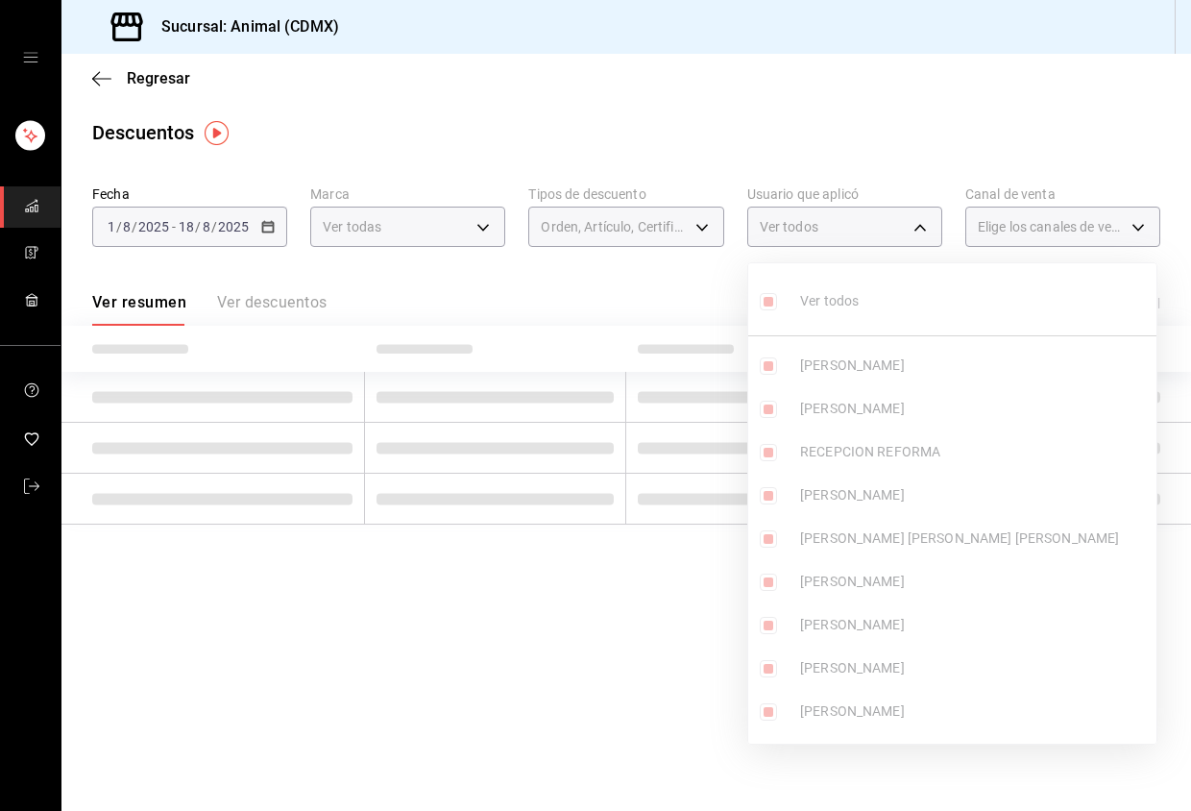
checkbox input "true"
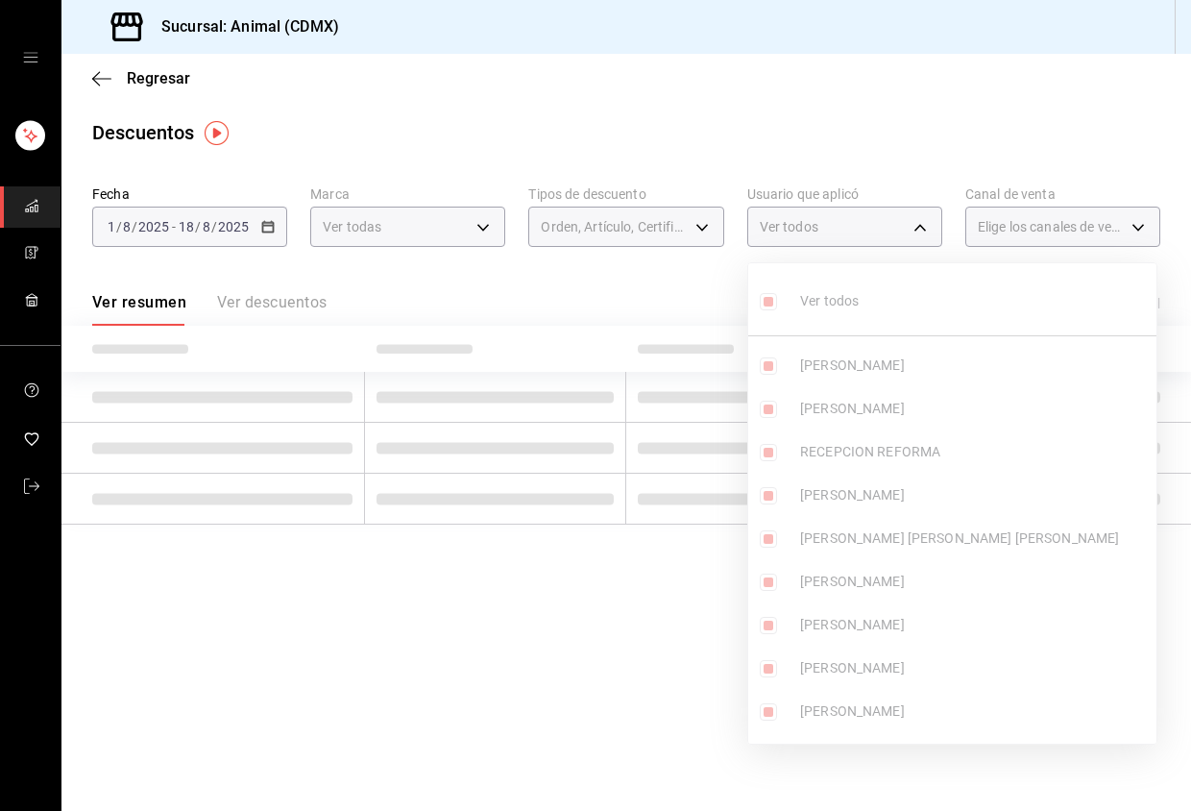
checkbox input "true"
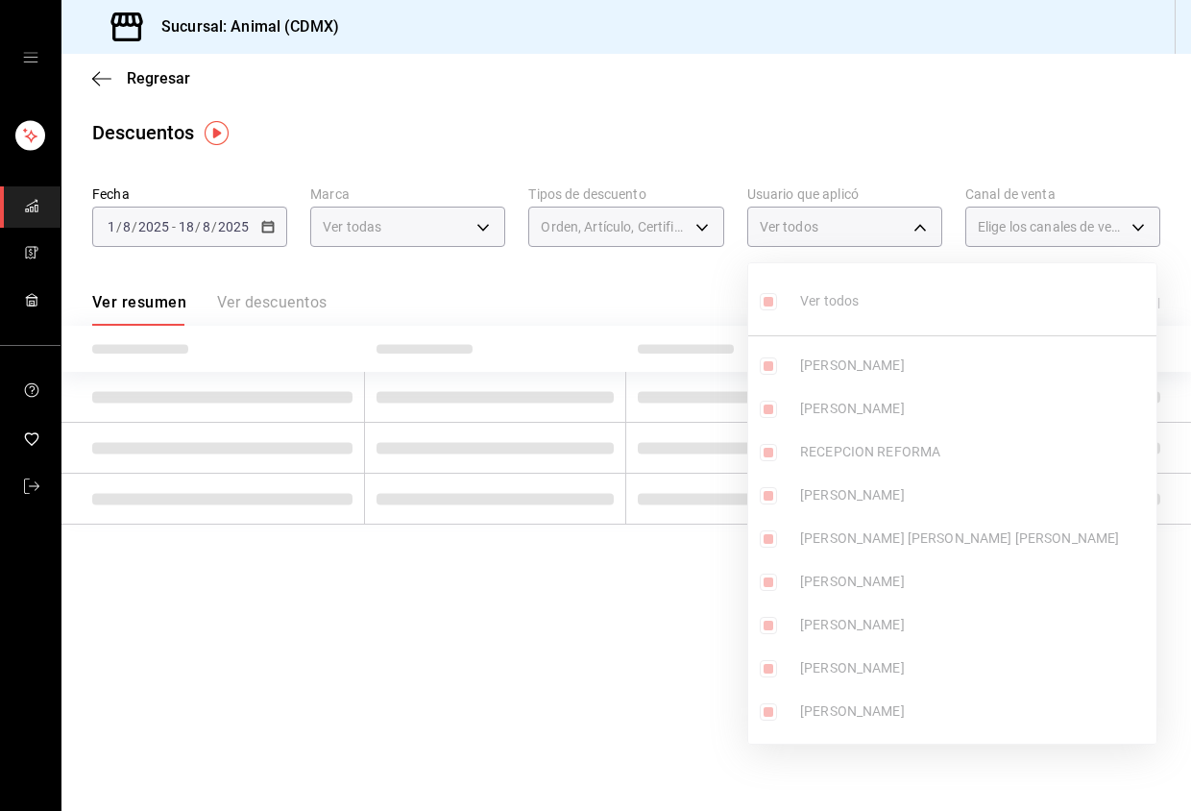
checkbox input "true"
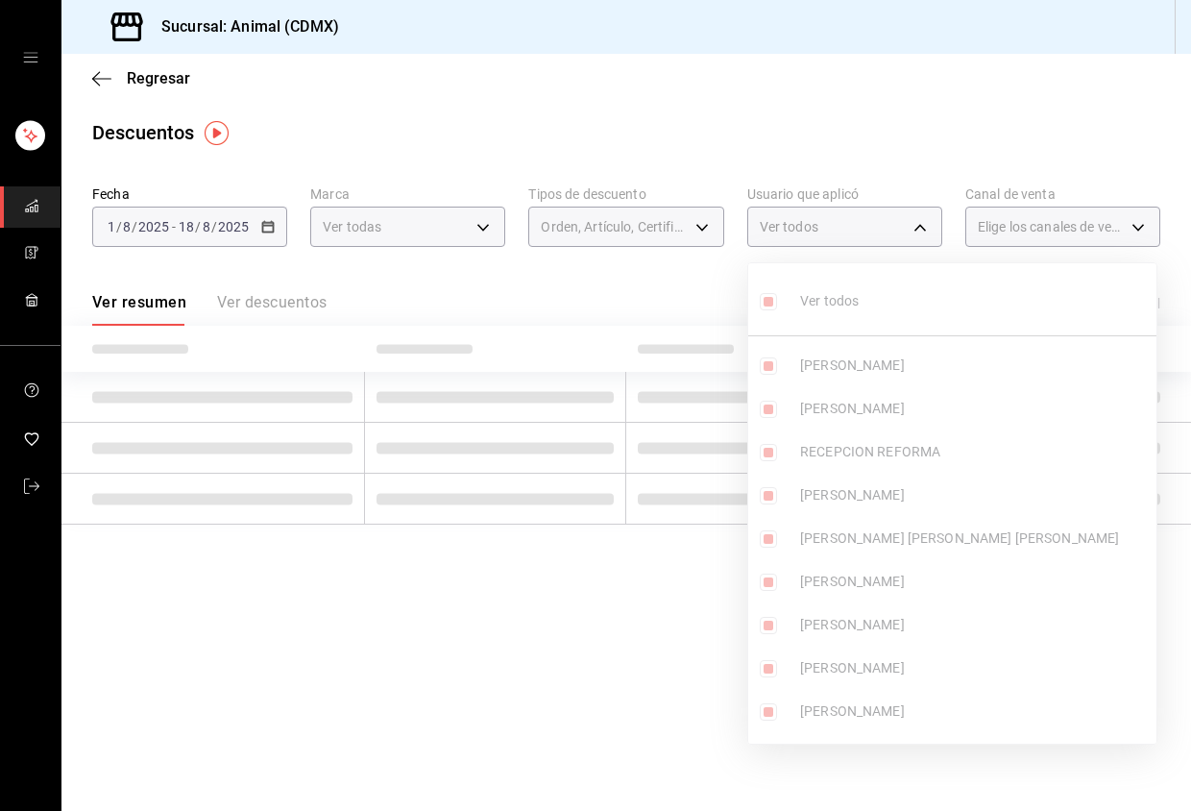
checkbox input "true"
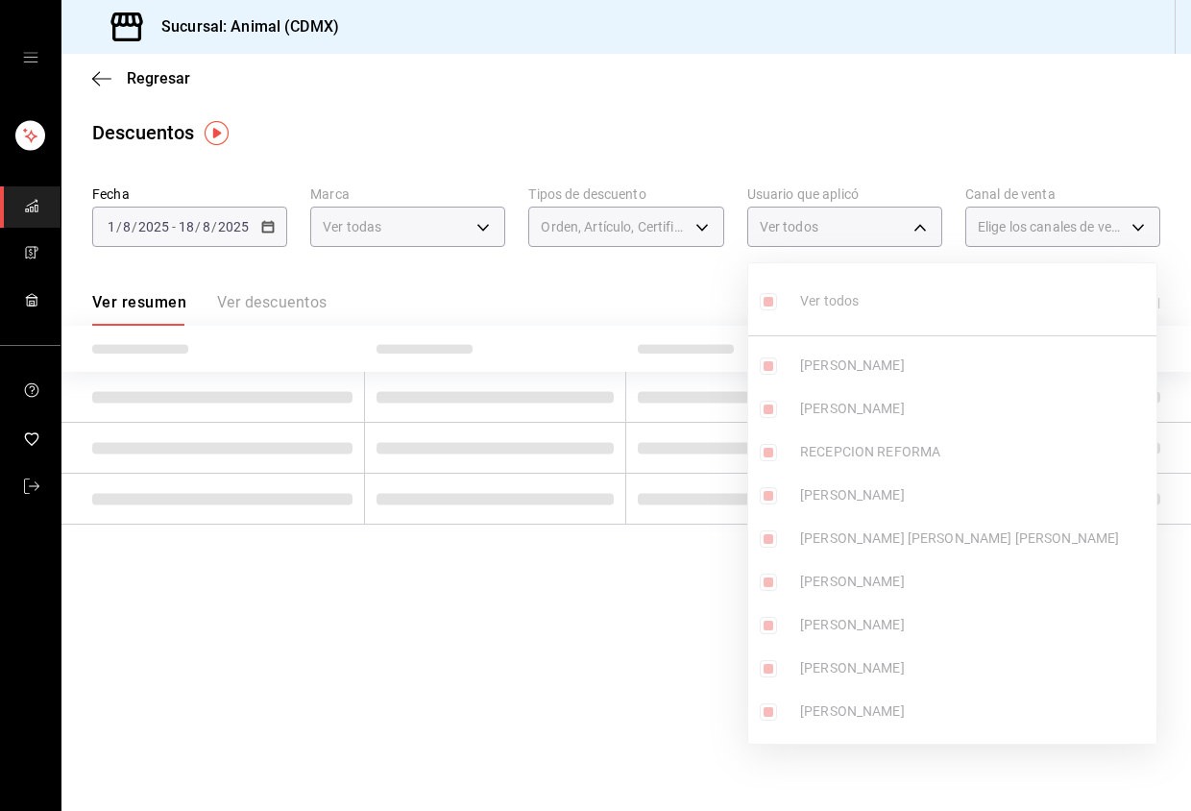
checkbox input "true"
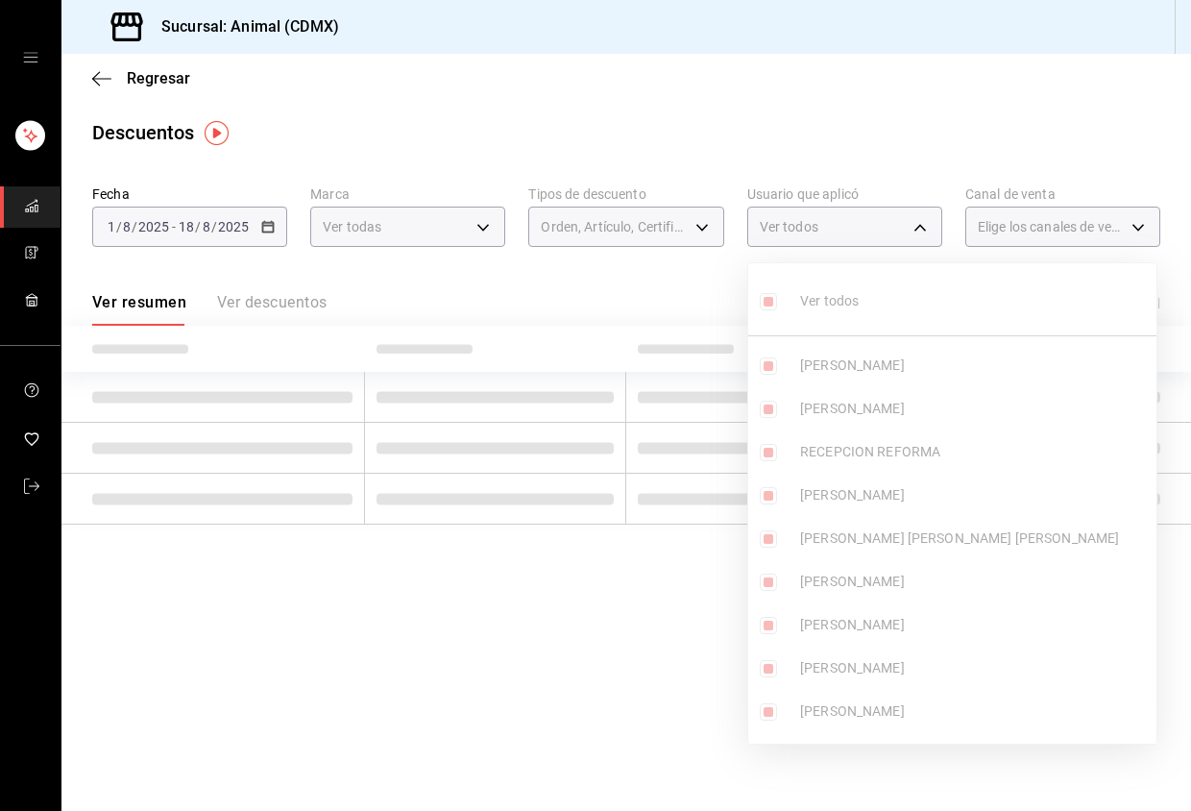
checkbox input "true"
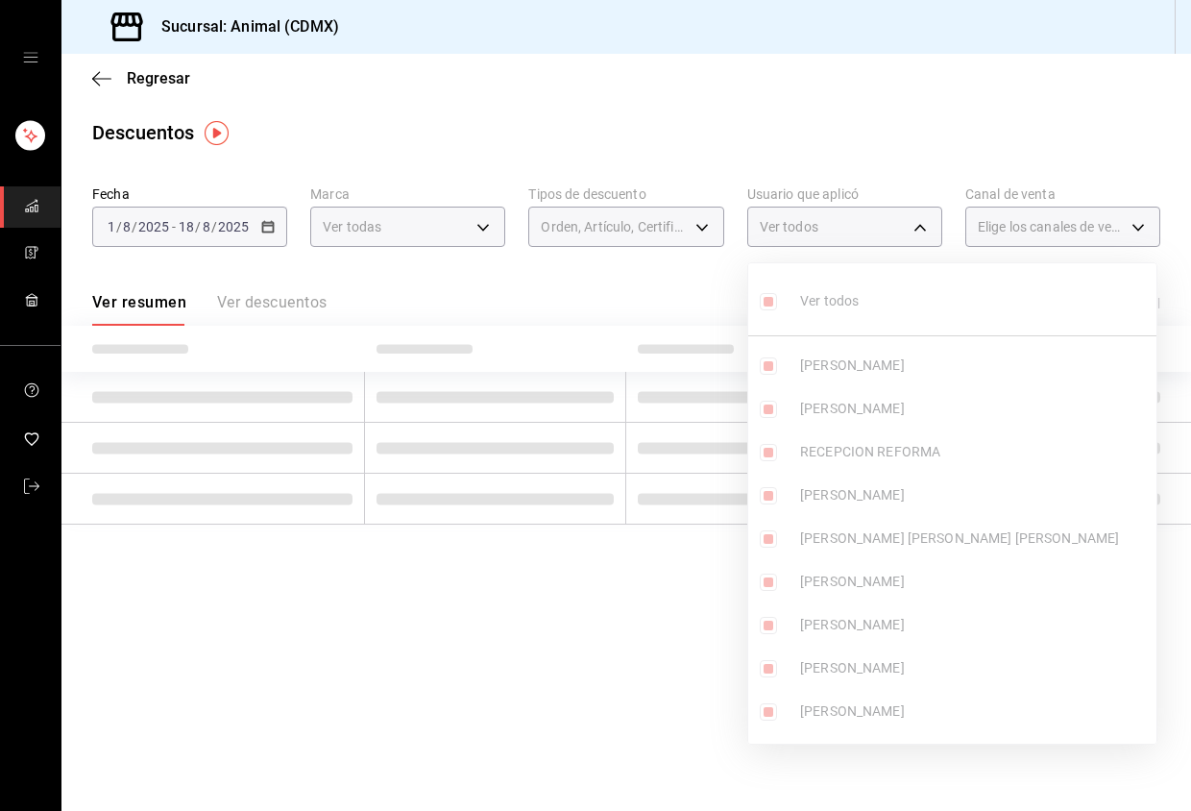
checkbox input "true"
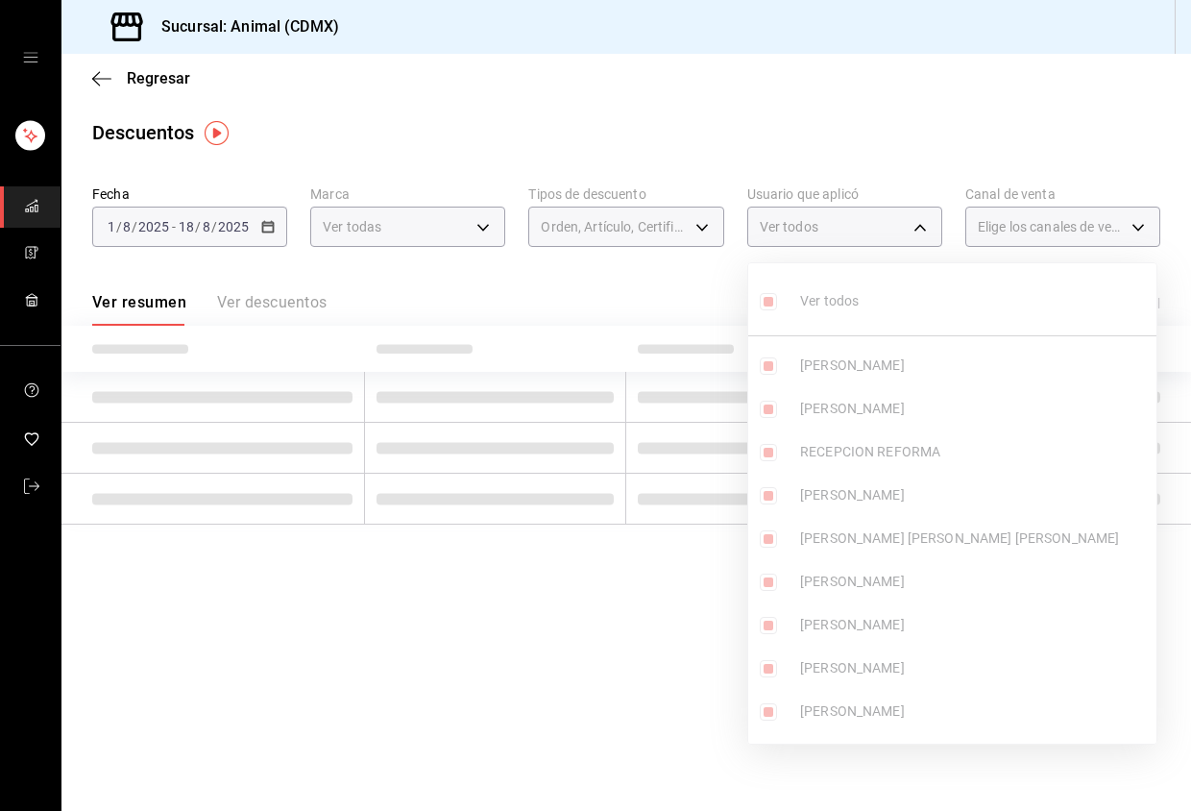
checkbox input "true"
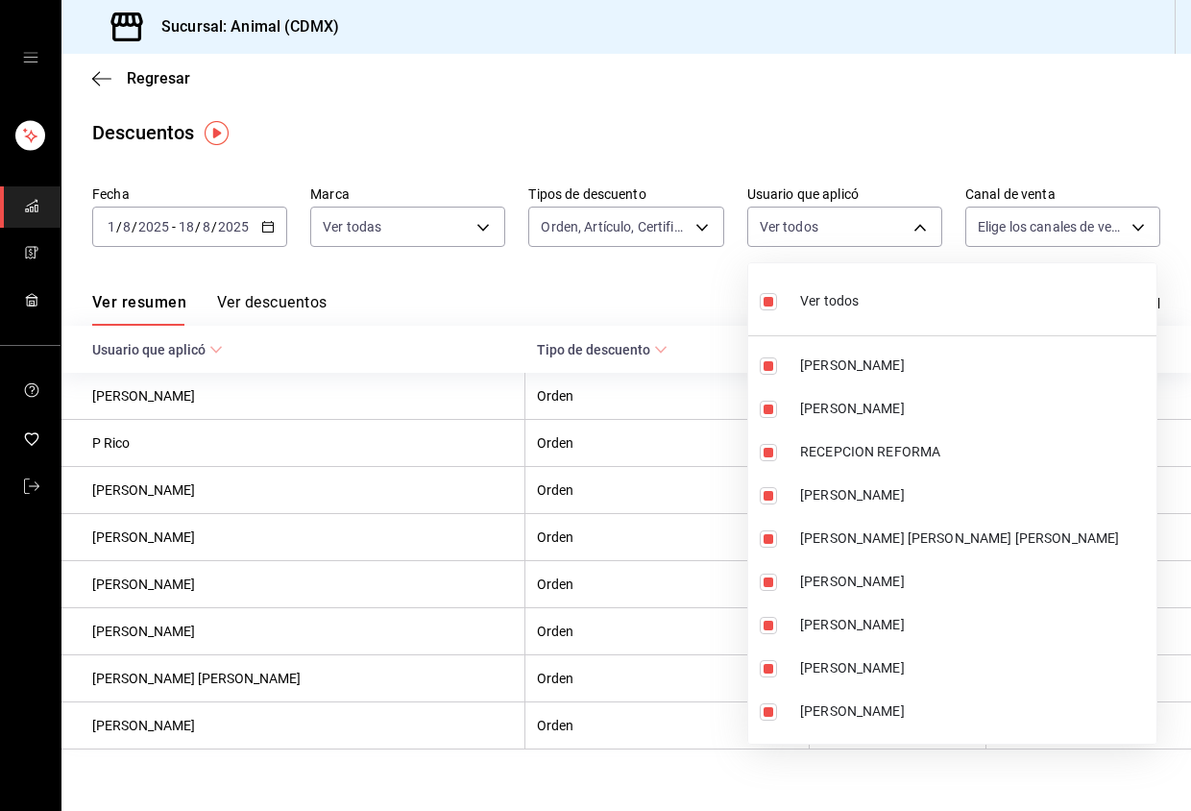
click at [1045, 223] on div at bounding box center [595, 405] width 1191 height 811
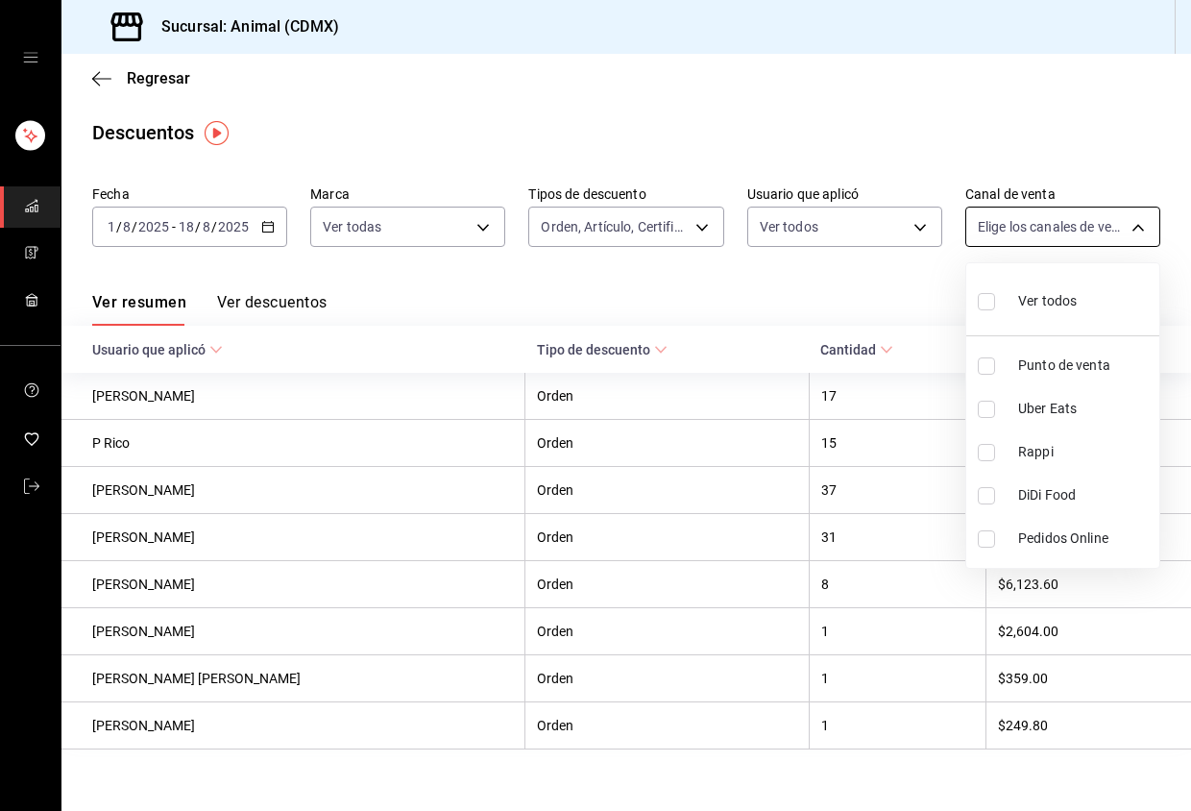
click at [1042, 230] on body "Sucursal: Animal (CDMX) Regresar Descuentos Fecha 2025-08-01 1 / 8 / 2025 - 202…" at bounding box center [595, 405] width 1191 height 811
click at [1004, 295] on div "Ver todos" at bounding box center [1027, 299] width 99 height 41
click at [788, 284] on div at bounding box center [595, 405] width 1191 height 811
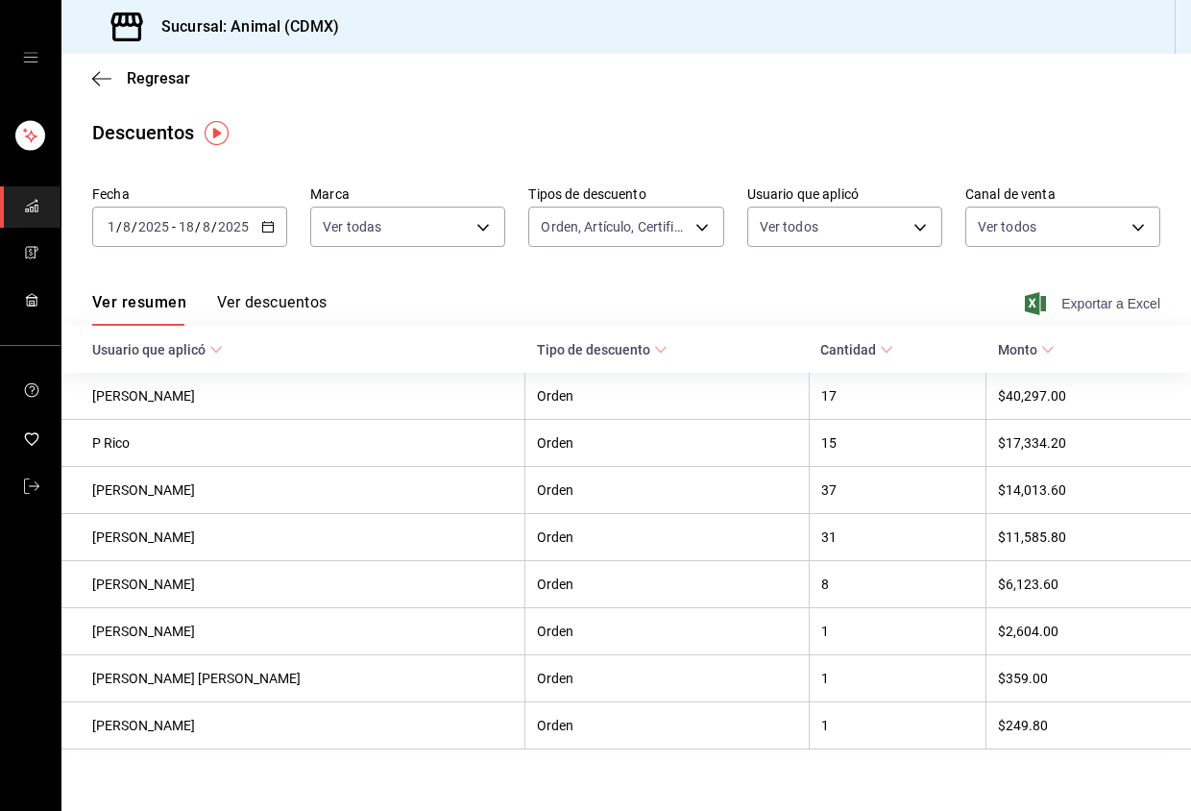
click at [1065, 309] on span "Exportar a Excel" at bounding box center [1095, 303] width 132 height 23
